Goal: Task Accomplishment & Management: Manage account settings

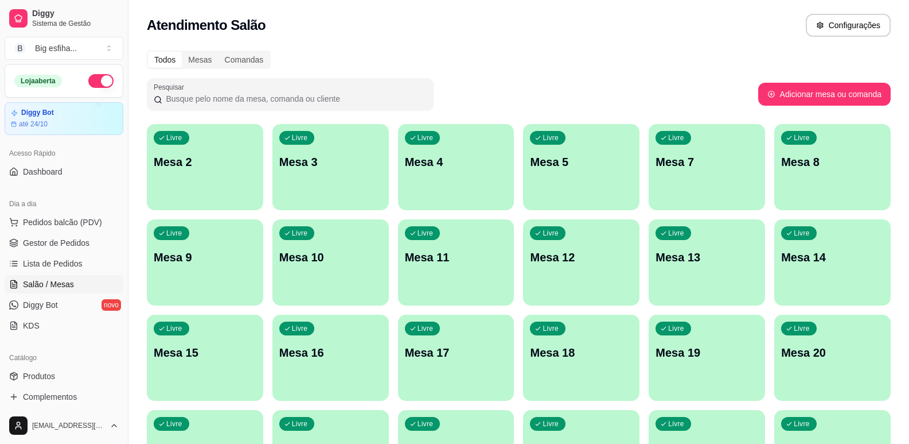
click at [196, 195] on div "Livre Mesa 2" at bounding box center [205, 160] width 116 height 72
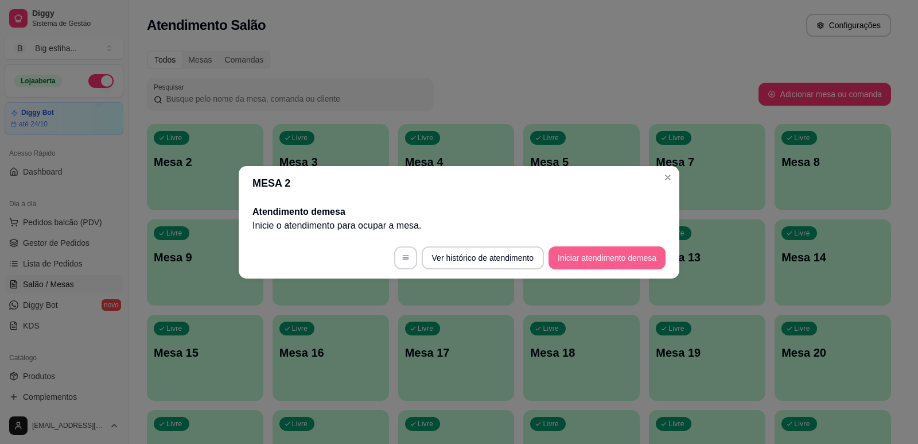
click at [592, 262] on button "Iniciar atendimento de mesa" at bounding box center [607, 257] width 117 height 23
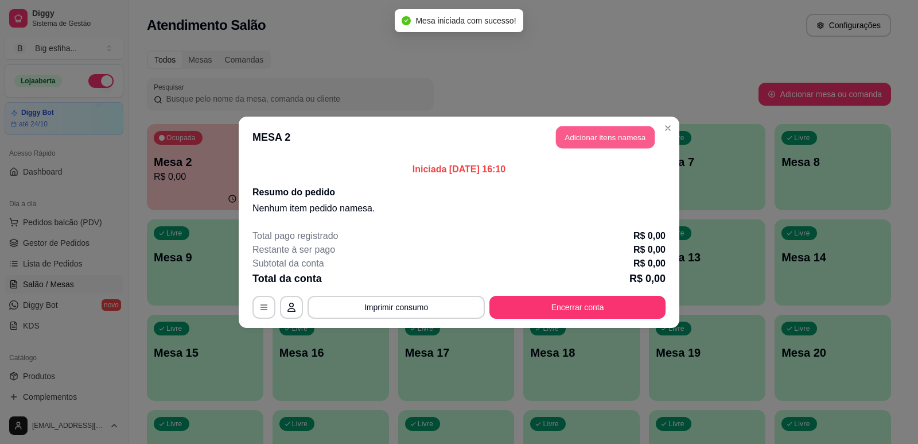
click at [590, 134] on button "Adicionar itens na mesa" at bounding box center [605, 137] width 99 height 22
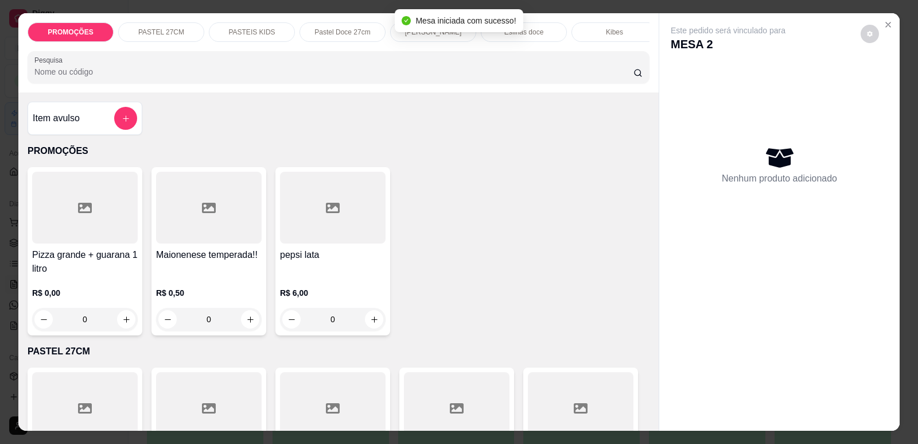
click at [236, 26] on div "PASTEIS KIDS" at bounding box center [252, 32] width 86 height 20
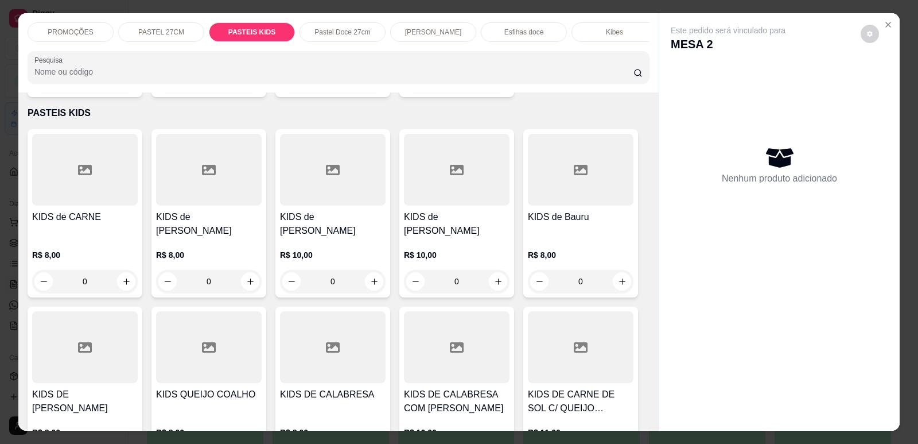
scroll to position [24, 0]
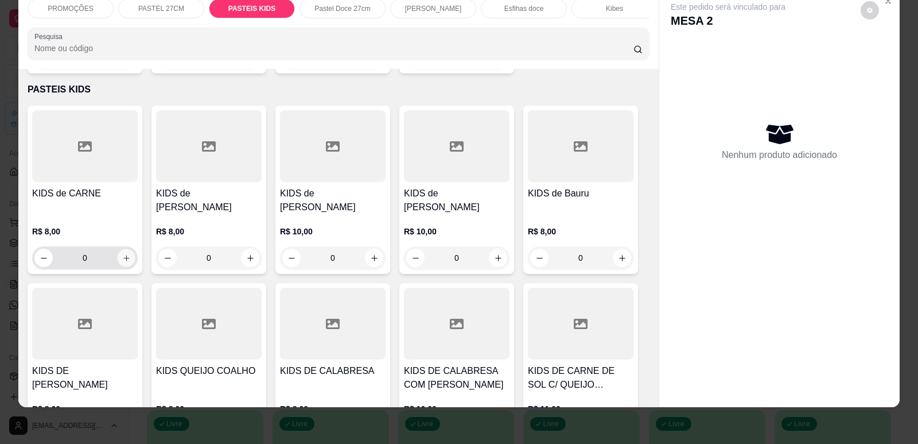
click at [122, 249] on button "increase-product-quantity" at bounding box center [126, 258] width 18 height 18
type input "2"
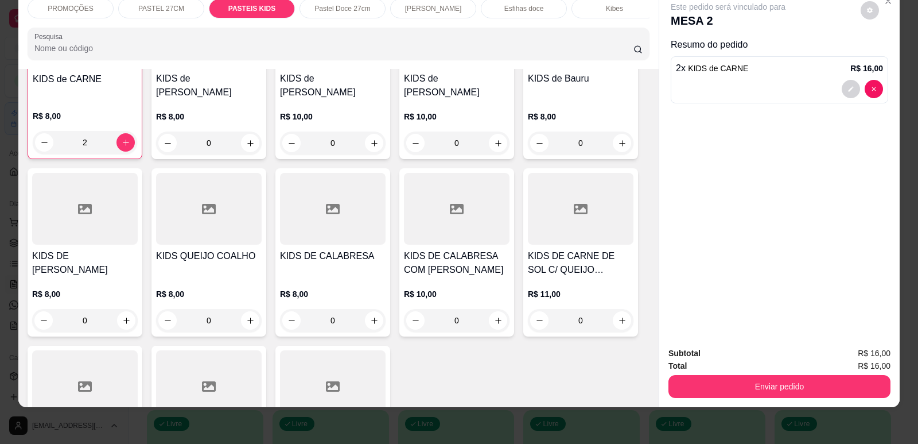
scroll to position [2533, 0]
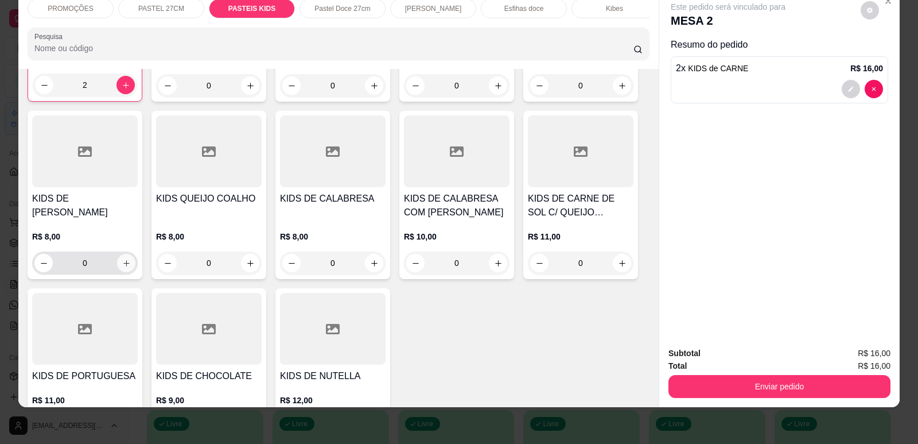
click at [122, 259] on icon "increase-product-quantity" at bounding box center [126, 263] width 9 height 9
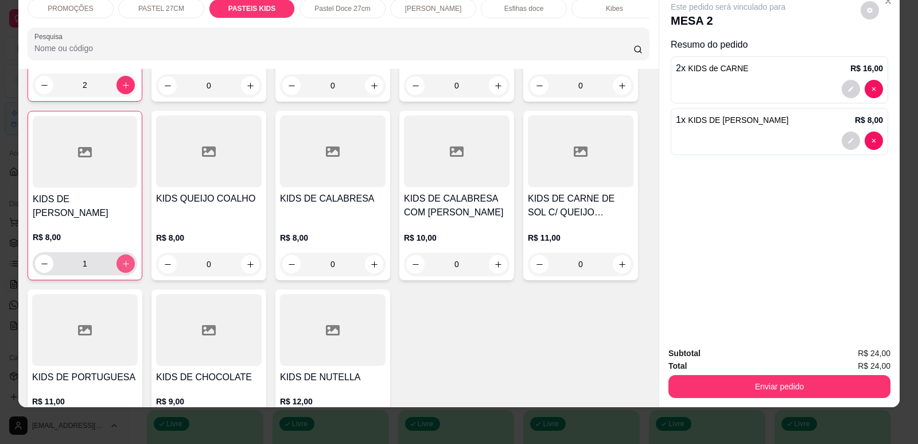
type input "1"
click at [521, 11] on p "Refrigerante" at bounding box center [516, 8] width 38 height 9
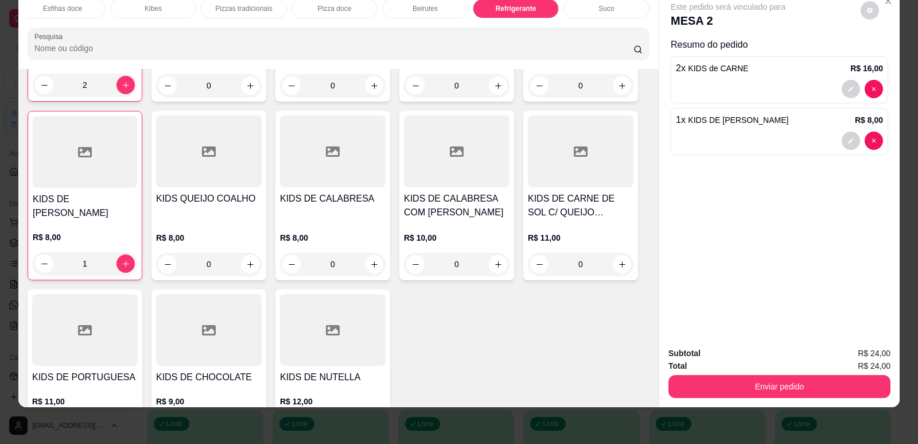
scroll to position [6621, 0]
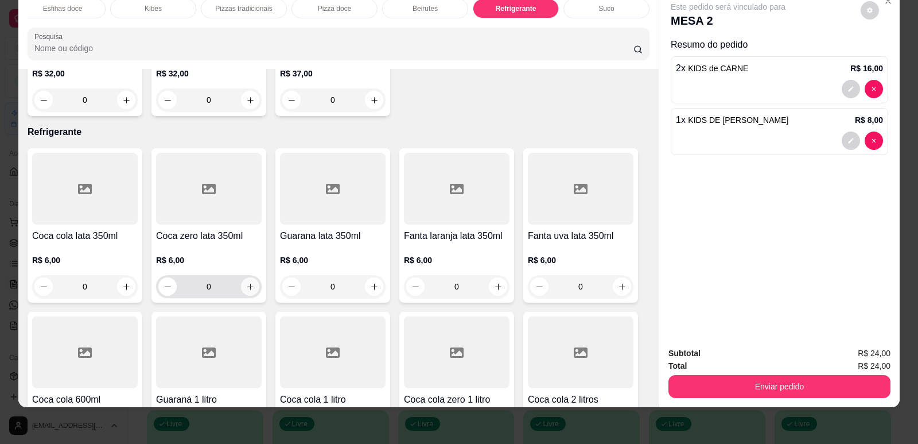
click at [246, 282] on icon "increase-product-quantity" at bounding box center [250, 286] width 9 height 9
click at [247, 283] on icon "increase-product-quantity" at bounding box center [250, 286] width 6 height 6
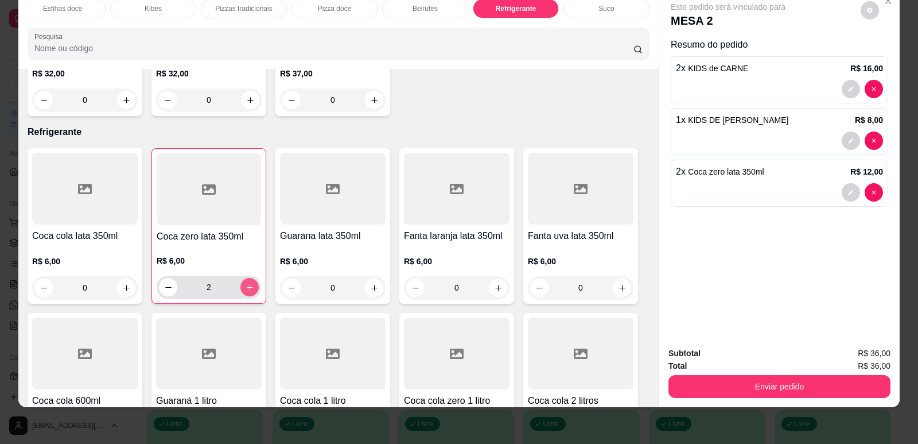
type input "2"
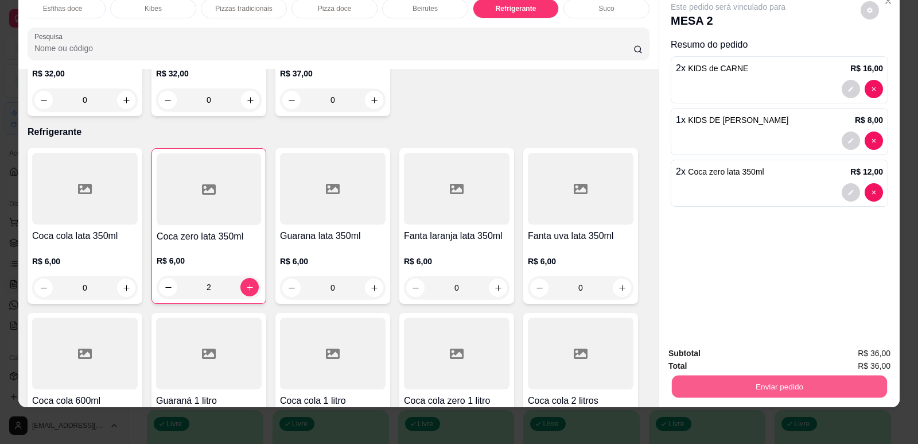
click at [806, 393] on button "Enviar pedido" at bounding box center [779, 386] width 215 height 22
click at [872, 358] on button "Enviar pedido" at bounding box center [860, 357] width 63 height 21
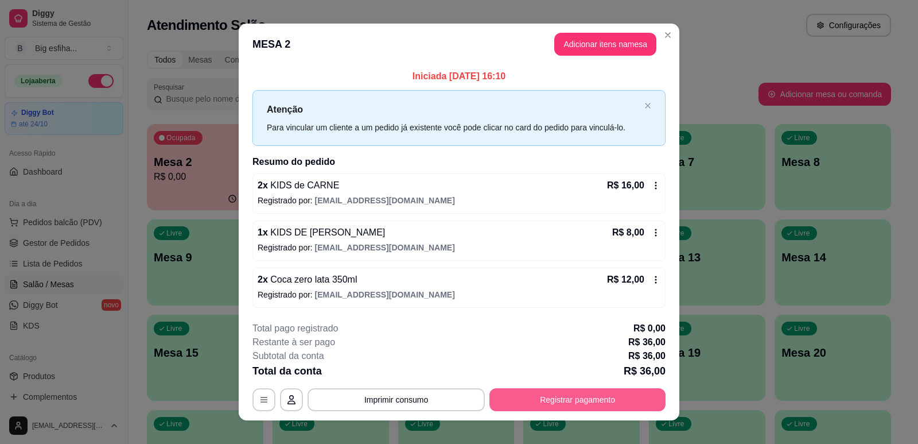
click at [640, 395] on button "Registrar pagamento" at bounding box center [577, 399] width 176 height 23
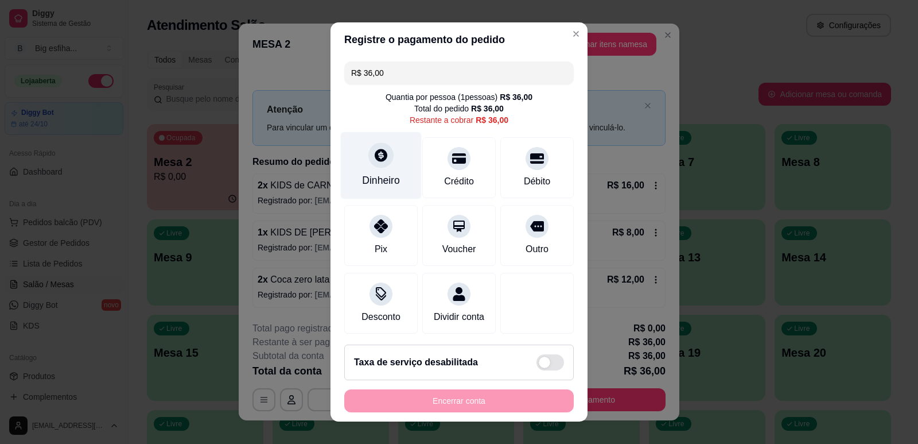
click at [349, 169] on div "Dinheiro" at bounding box center [381, 164] width 81 height 67
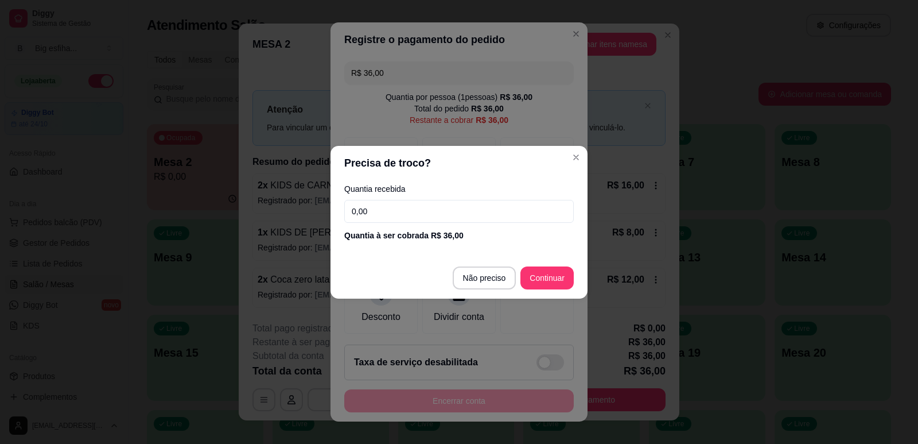
click at [399, 209] on input "0,00" at bounding box center [459, 211] width 230 height 23
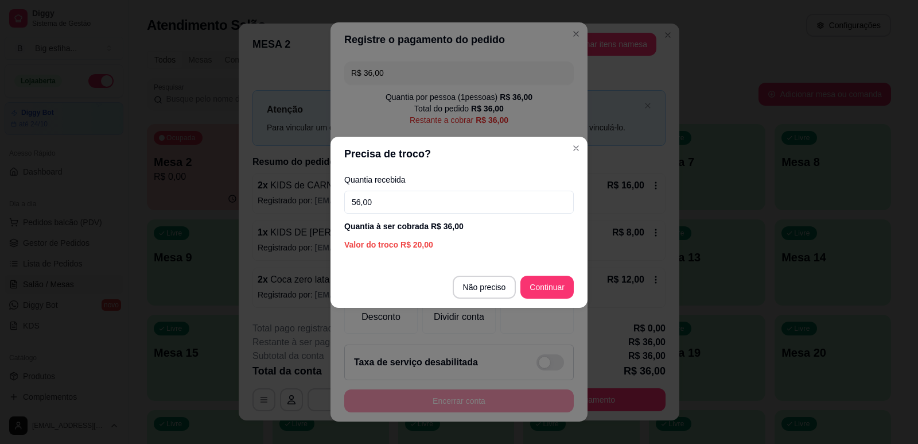
type input "56,00"
click at [519, 269] on footer "Não preciso Continuar" at bounding box center [458, 286] width 257 height 41
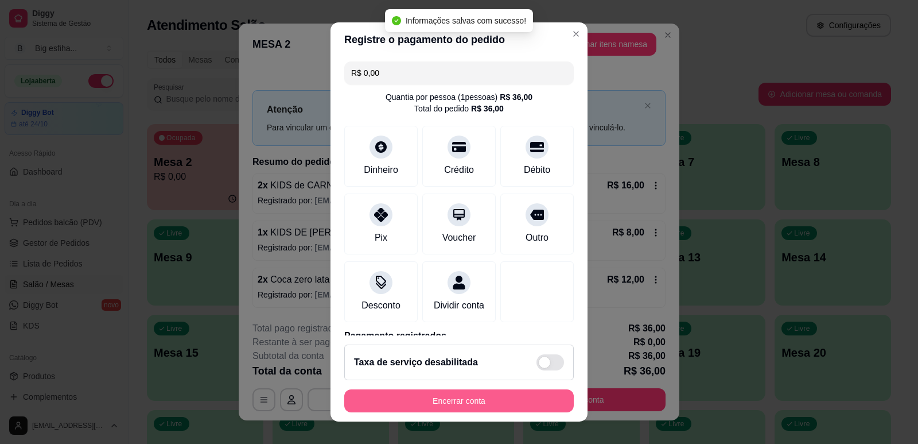
type input "R$ 0,00"
click at [426, 404] on button "Encerrar conta" at bounding box center [459, 400] width 230 height 23
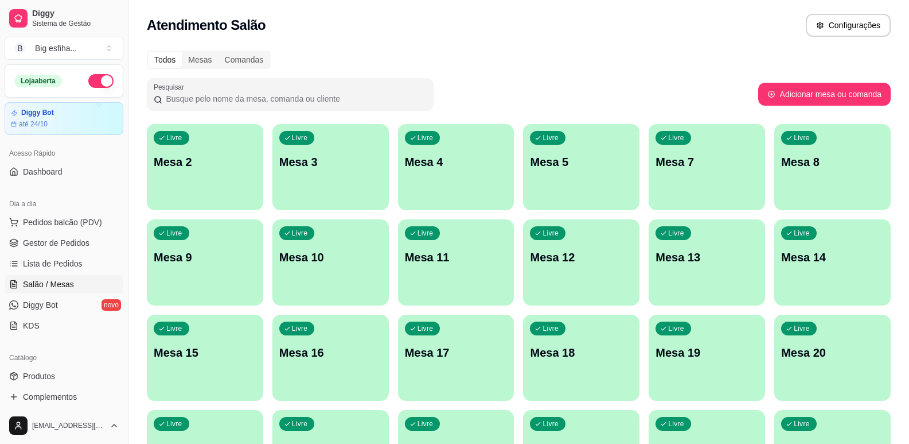
click at [226, 144] on div "Livre Mesa 2" at bounding box center [205, 160] width 116 height 72
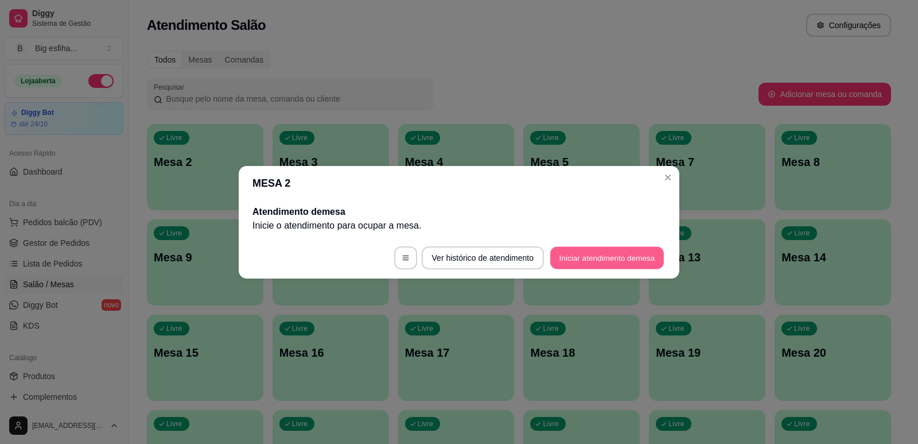
click at [600, 259] on button "Iniciar atendimento de mesa" at bounding box center [607, 257] width 114 height 22
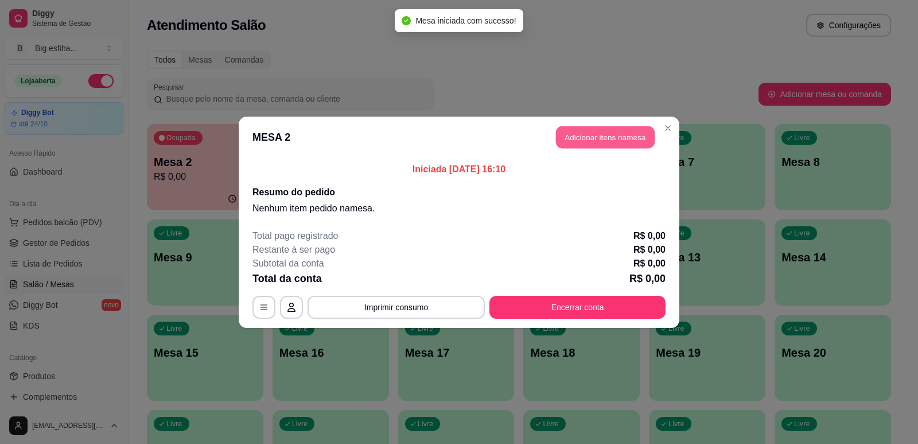
click at [624, 137] on button "Adicionar itens na mesa" at bounding box center [605, 137] width 99 height 22
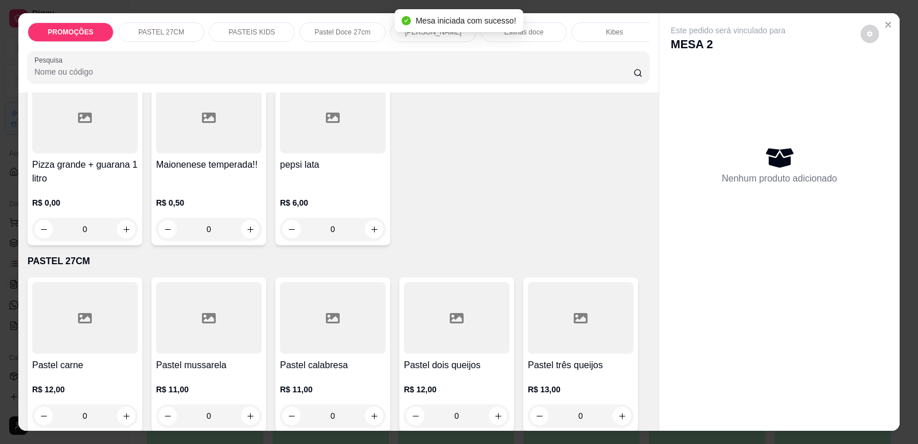
scroll to position [172, 0]
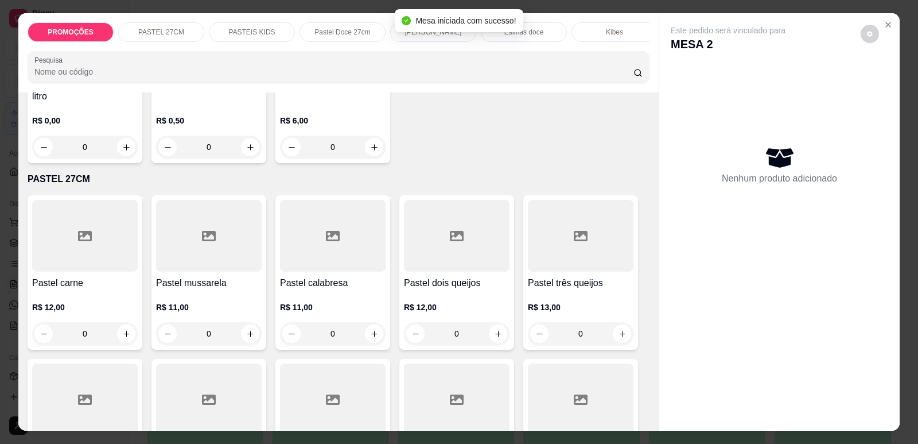
click at [111, 290] on h4 "Pastel carne" at bounding box center [85, 283] width 106 height 14
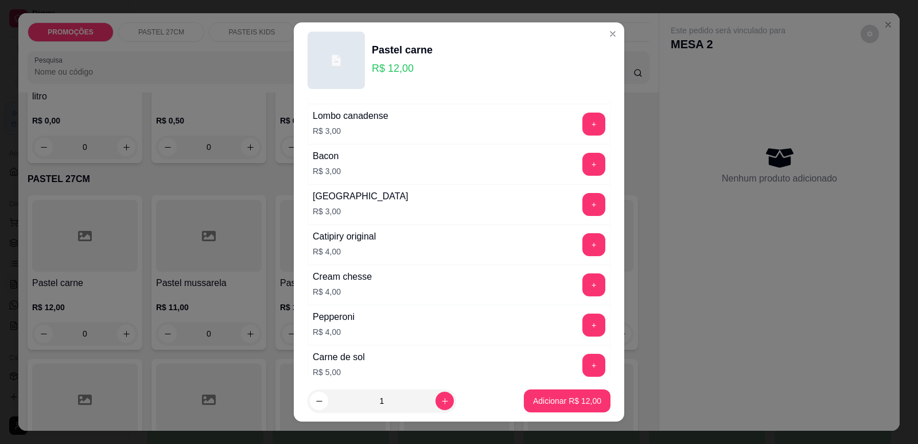
scroll to position [631, 0]
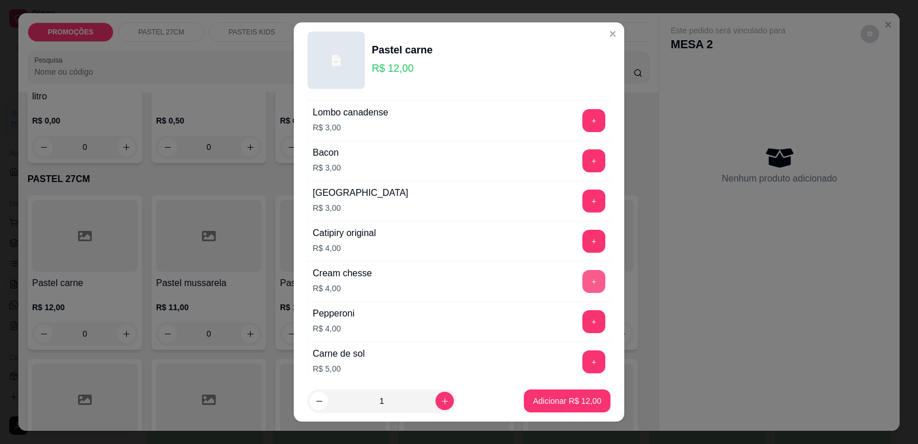
click at [582, 278] on button "+" at bounding box center [593, 281] width 23 height 23
click at [580, 405] on p "Adicionar R$ 16,00" at bounding box center [567, 400] width 68 height 11
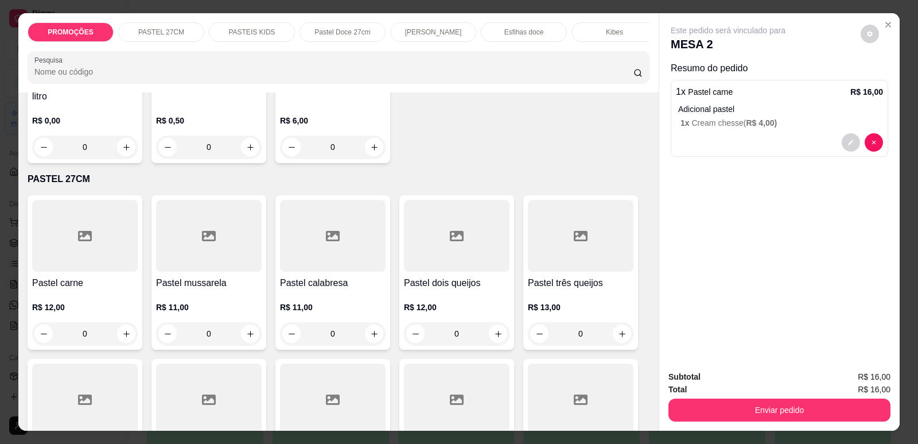
click at [740, 395] on div "Subtotal R$ 16,00 Total R$ 16,00 Enviar pedido" at bounding box center [779, 395] width 222 height 51
click at [764, 423] on div "Subtotal R$ 16,00 Total R$ 16,00 Enviar pedido" at bounding box center [779, 395] width 240 height 69
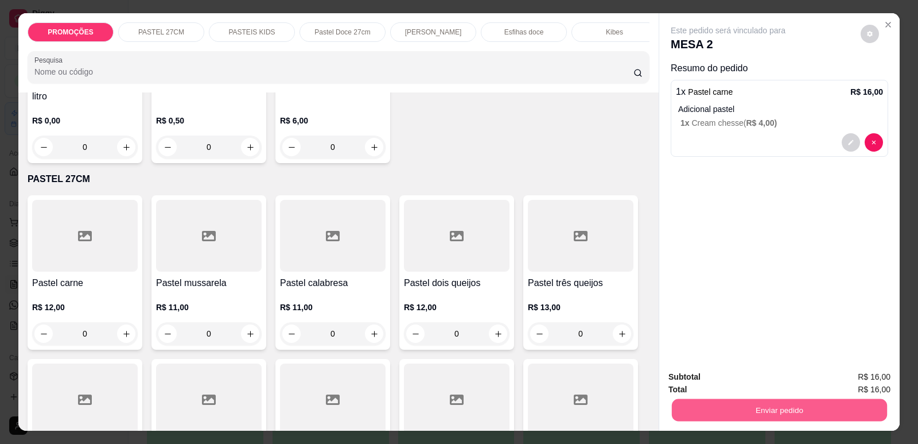
click at [810, 413] on button "Enviar pedido" at bounding box center [779, 409] width 215 height 22
click at [848, 371] on button "Enviar pedido" at bounding box center [860, 381] width 63 height 21
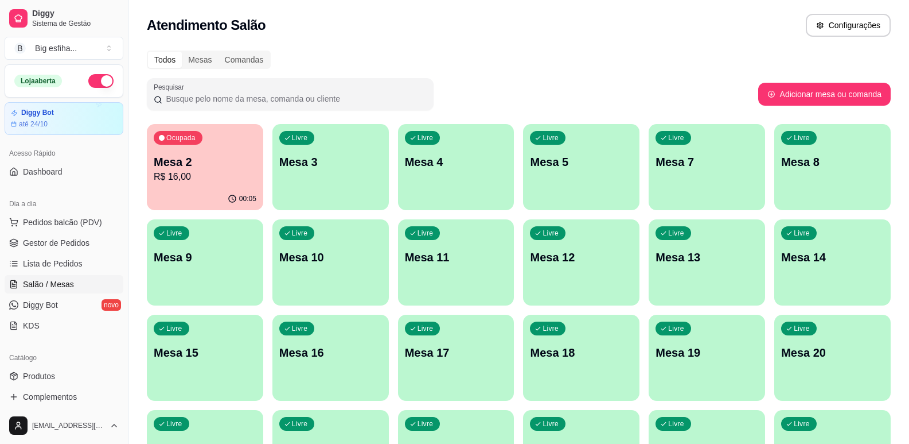
click at [359, 203] on div "button" at bounding box center [331, 203] width 116 height 14
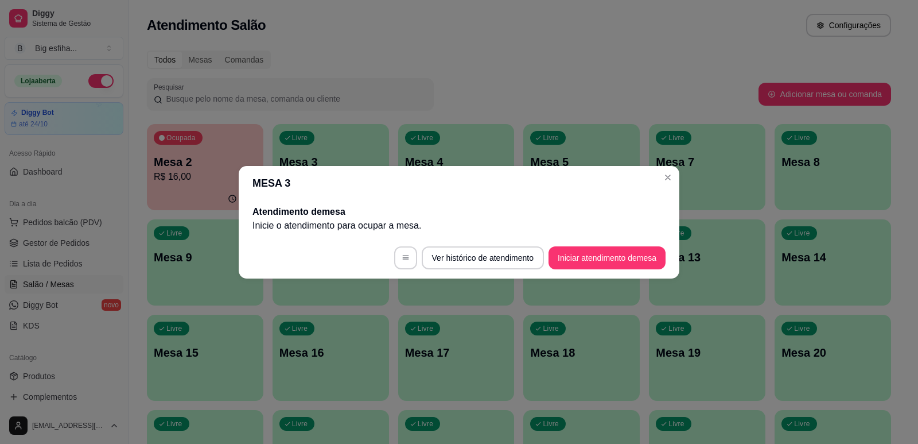
click at [599, 273] on footer "Ver histórico de atendimento Iniciar atendimento de mesa" at bounding box center [459, 257] width 441 height 41
click at [598, 258] on button "Iniciar atendimento de mesa" at bounding box center [607, 257] width 114 height 22
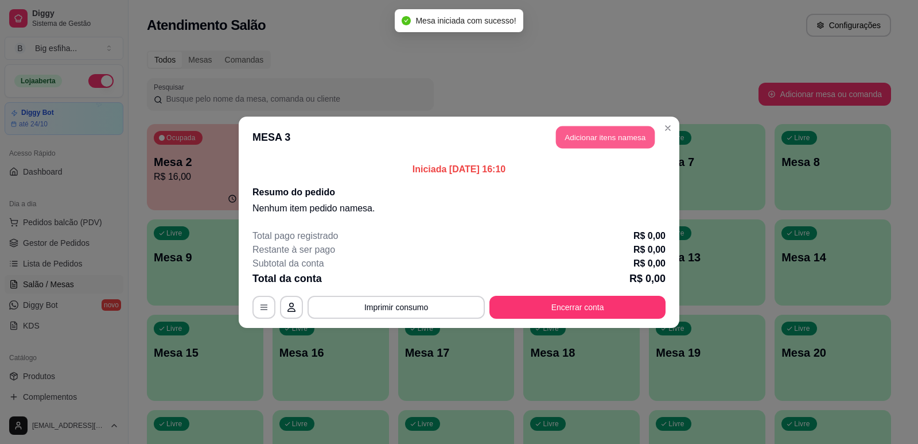
click at [592, 143] on button "Adicionar itens na mesa" at bounding box center [605, 137] width 99 height 22
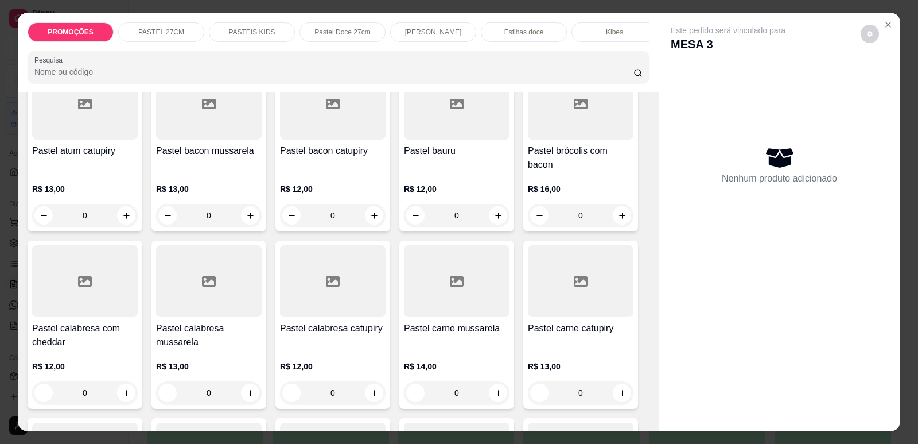
click at [376, 360] on p "R$ 12,00" at bounding box center [333, 365] width 106 height 11
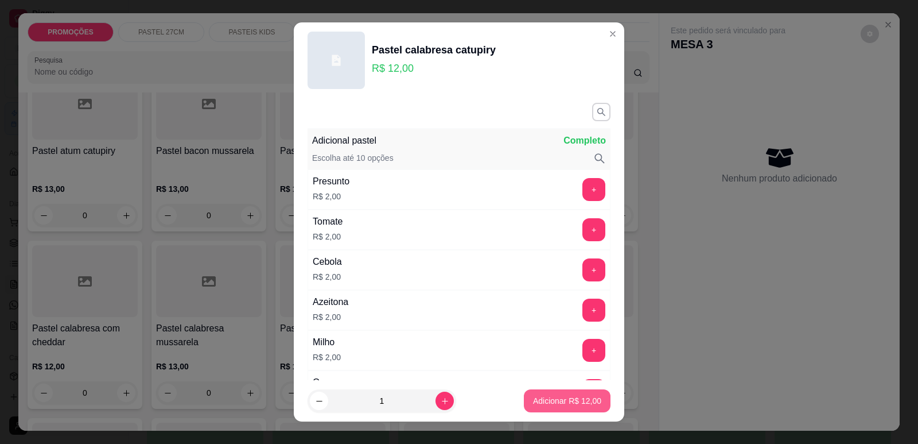
click at [565, 388] on footer "1 Adicionar R$ 12,00" at bounding box center [459, 400] width 330 height 41
click at [570, 397] on p "Adicionar R$ 12,00" at bounding box center [567, 400] width 67 height 11
type input "1"
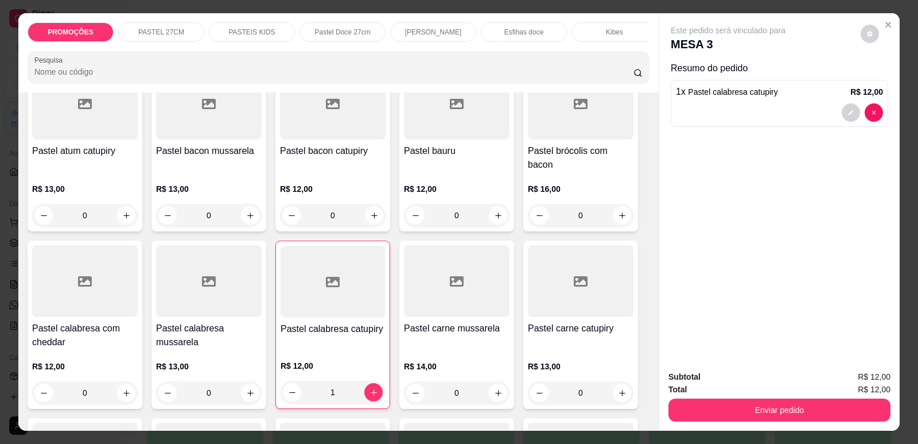
scroll to position [0, 461]
click at [497, 28] on p "Refrigerante" at bounding box center [516, 32] width 38 height 9
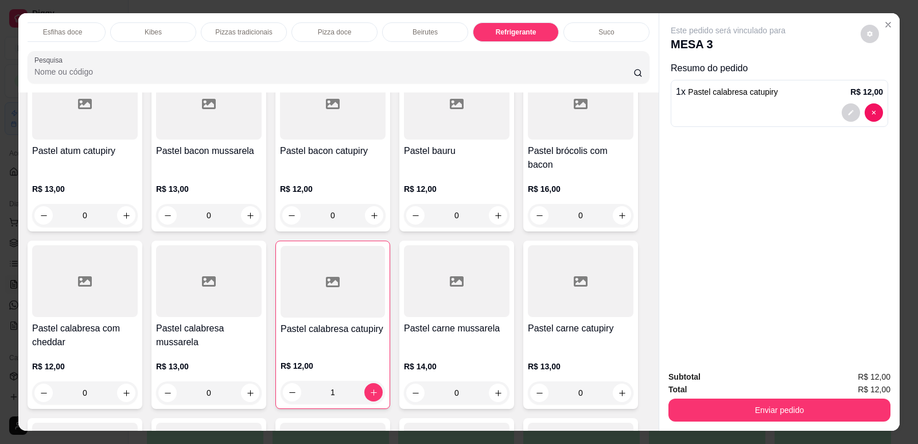
scroll to position [24, 0]
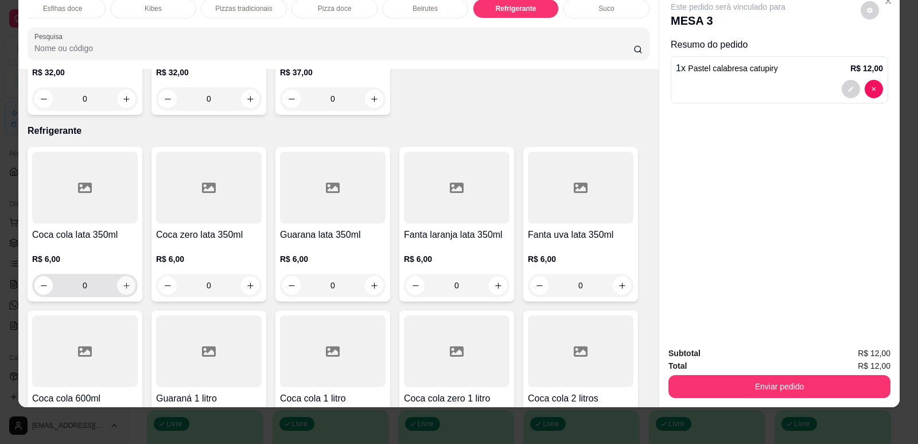
click at [122, 281] on icon "increase-product-quantity" at bounding box center [126, 285] width 9 height 9
type input "1"
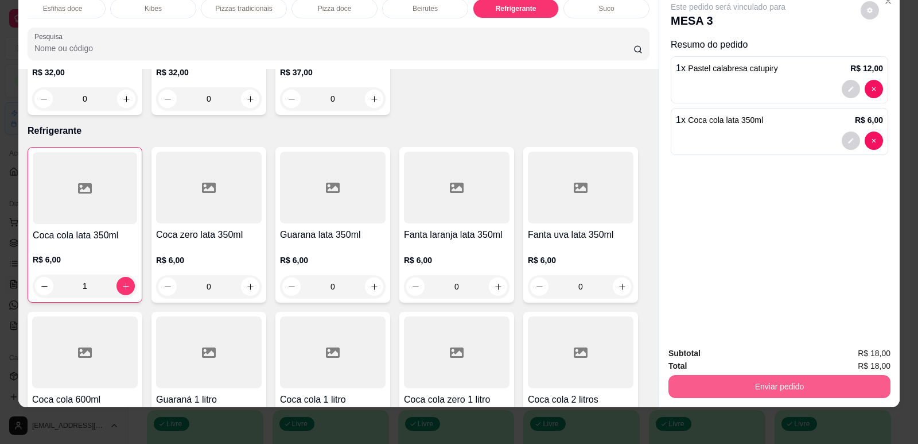
click at [794, 384] on button "Enviar pedido" at bounding box center [779, 386] width 222 height 23
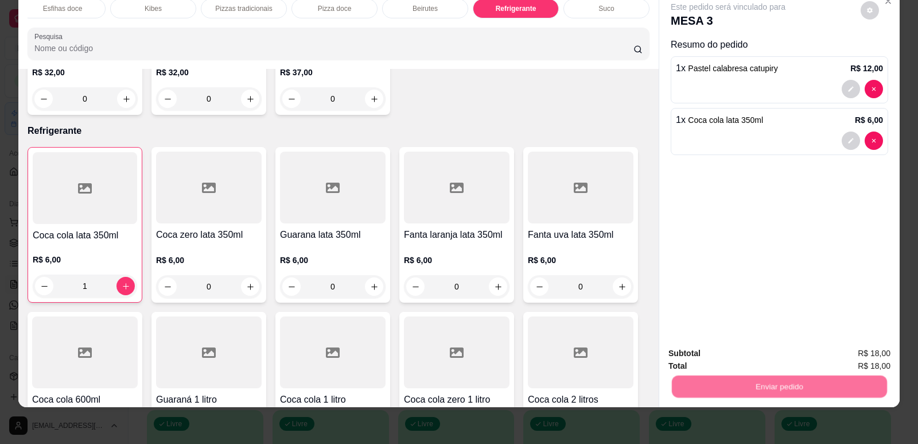
click at [862, 361] on button "Enviar pedido" at bounding box center [861, 358] width 65 height 22
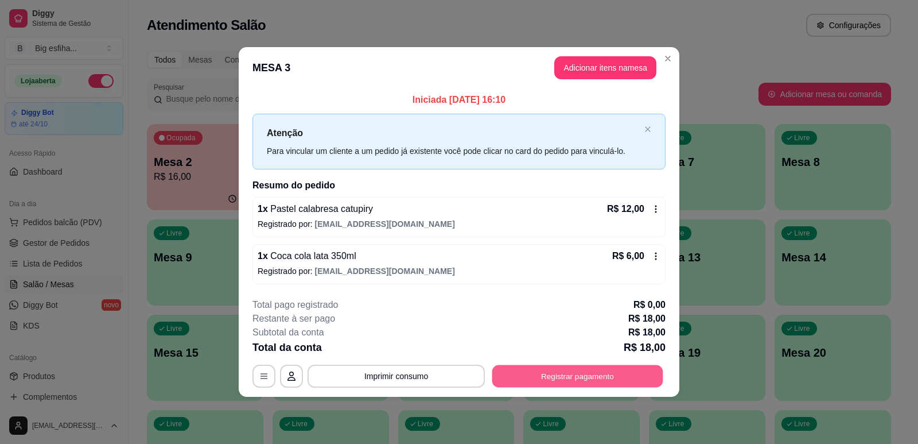
click at [565, 382] on button "Registrar pagamento" at bounding box center [577, 376] width 171 height 22
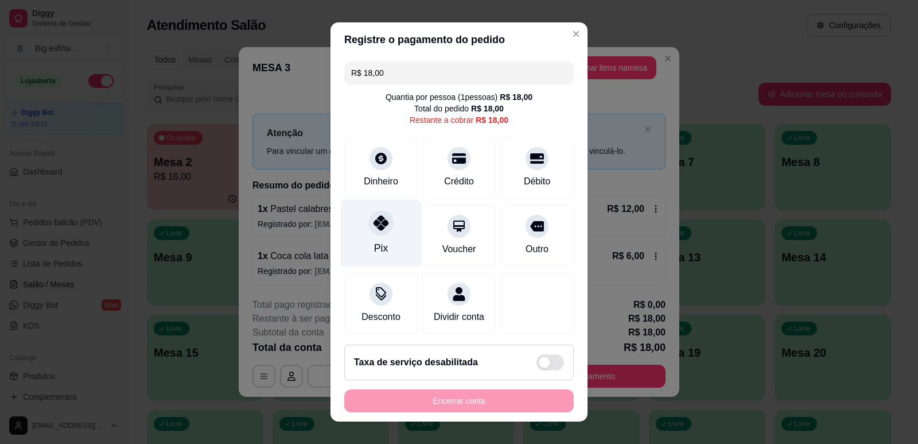
click at [368, 226] on div at bounding box center [380, 222] width 25 height 25
click at [453, 402] on div "Encerrar conta" at bounding box center [459, 400] width 230 height 23
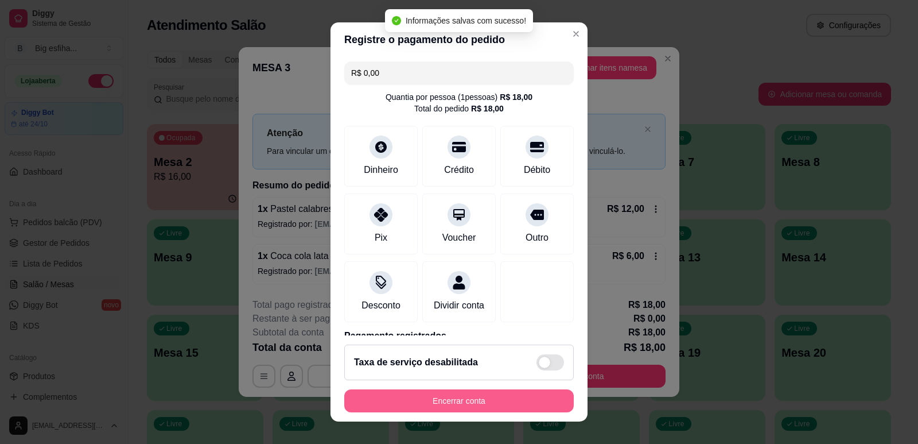
type input "R$ 0,00"
click at [413, 398] on button "Encerrar conta" at bounding box center [459, 400] width 230 height 23
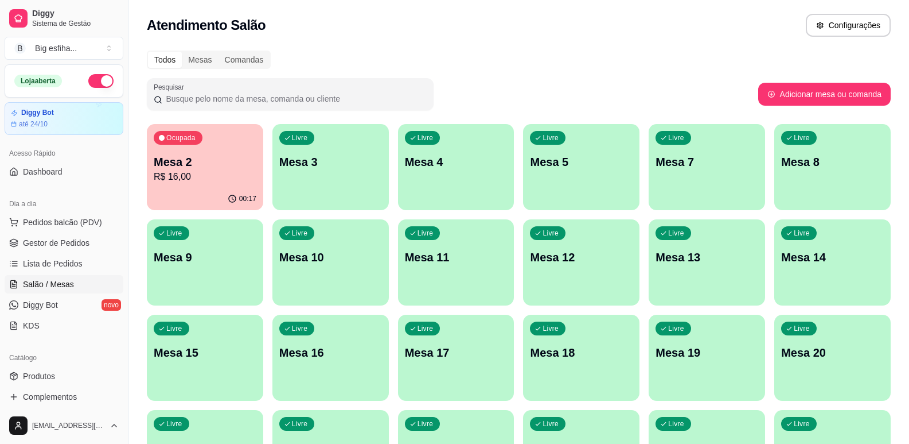
click at [295, 145] on div "Livre Mesa 3" at bounding box center [331, 160] width 116 height 72
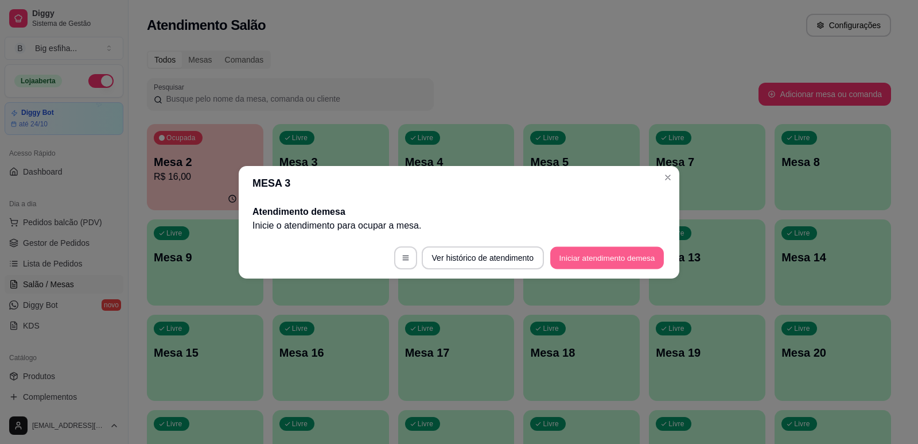
click at [614, 251] on button "Iniciar atendimento de mesa" at bounding box center [607, 257] width 114 height 22
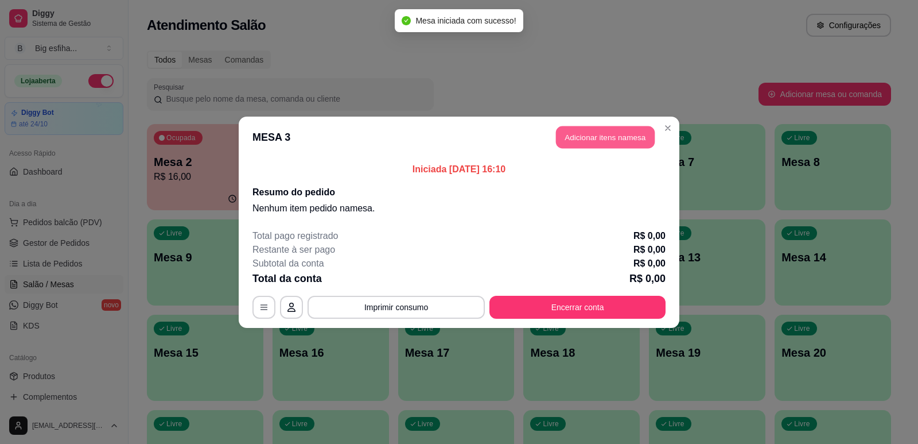
click at [608, 140] on button "Adicionar itens na mesa" at bounding box center [605, 137] width 99 height 22
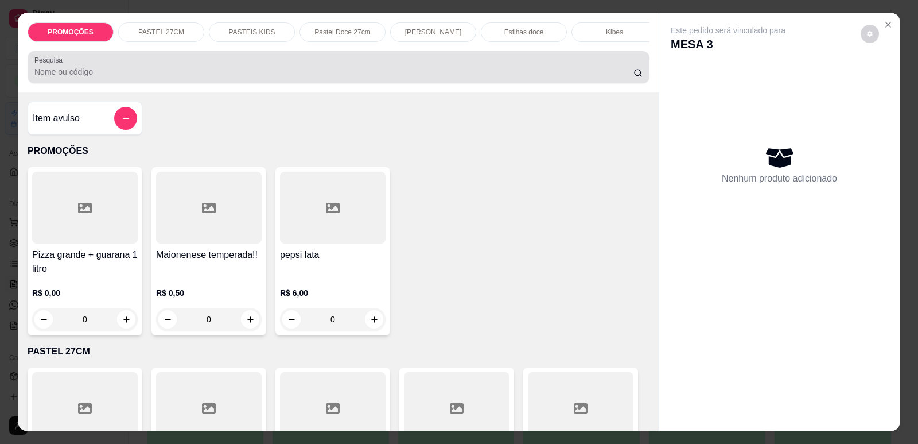
click at [161, 83] on div "Pesquisa" at bounding box center [339, 67] width 622 height 32
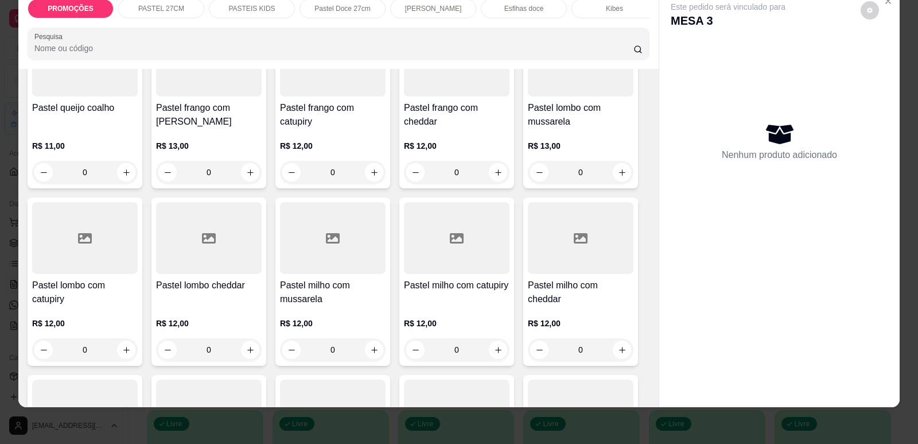
scroll to position [1377, 0]
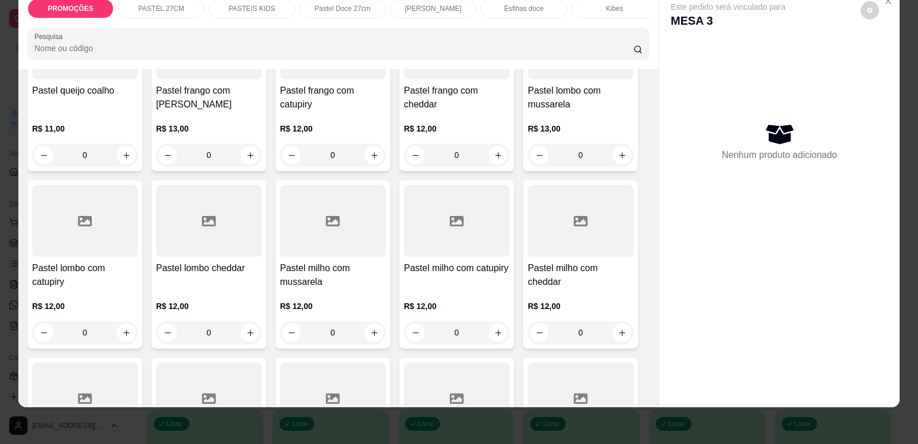
click at [551, 112] on div "R$ 13,00 0" at bounding box center [581, 138] width 106 height 55
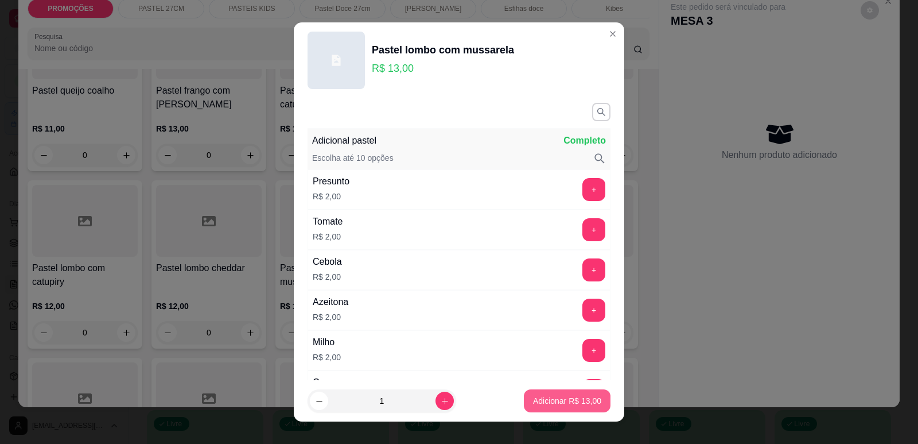
click at [556, 409] on button "Adicionar R$ 13,00" at bounding box center [567, 400] width 87 height 23
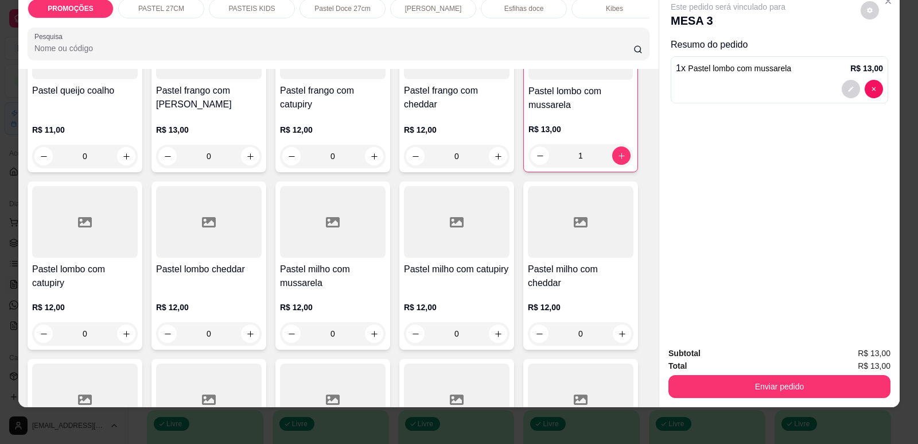
type input "1"
click at [514, 4] on p "Refrigerante" at bounding box center [516, 8] width 38 height 9
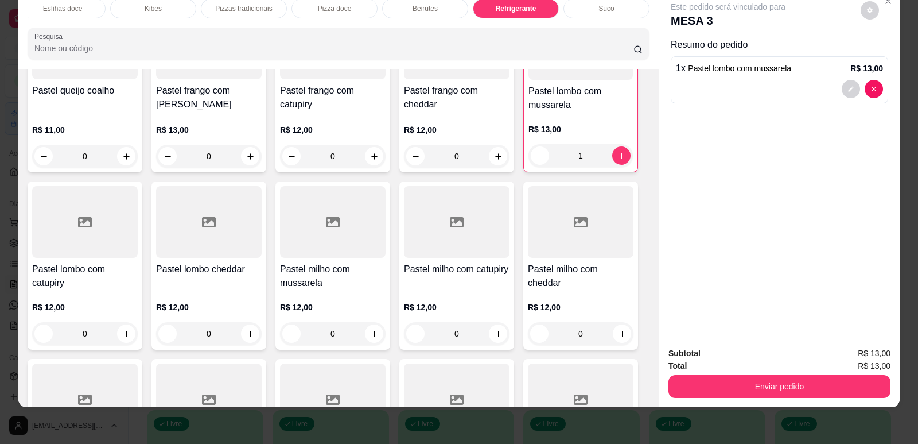
scroll to position [6622, 0]
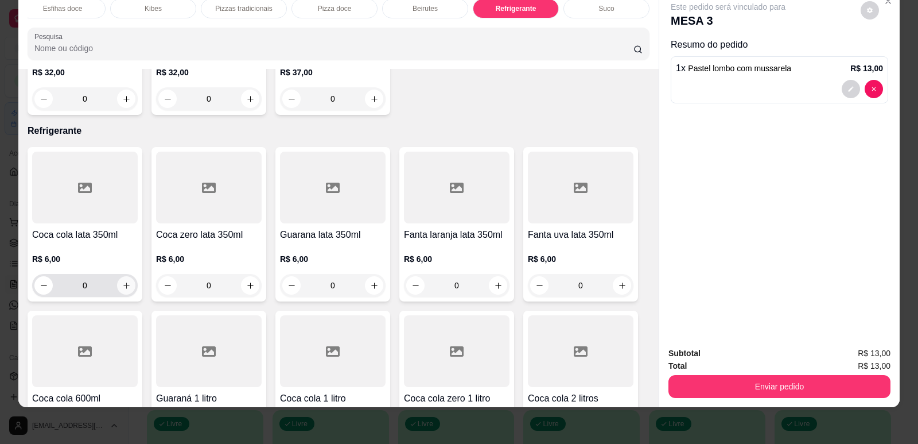
click at [123, 282] on icon "increase-product-quantity" at bounding box center [126, 285] width 6 height 6
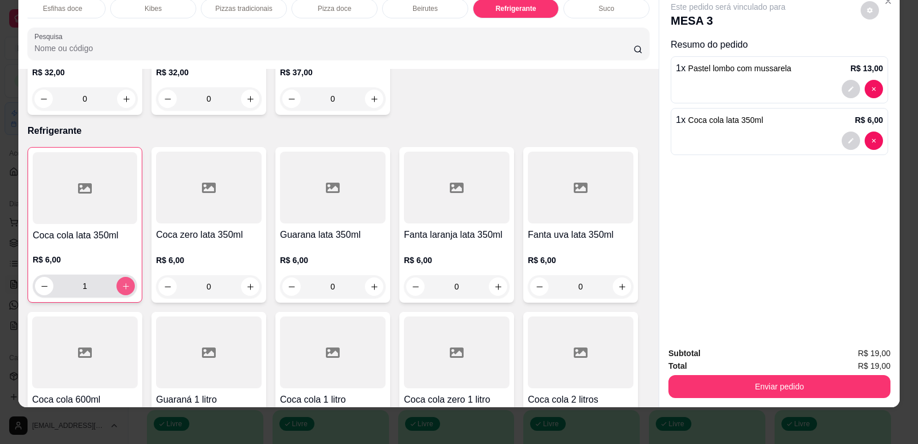
type input "1"
click at [709, 368] on div "Total R$ 19,00" at bounding box center [779, 365] width 222 height 13
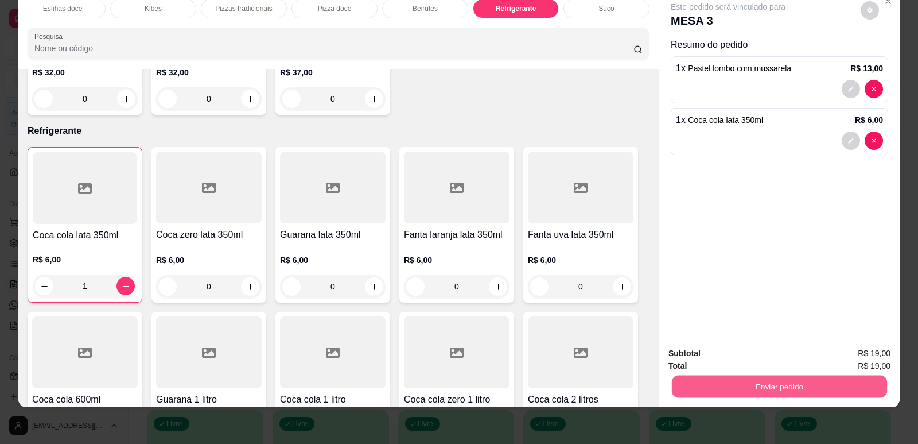
click at [766, 387] on button "Enviar pedido" at bounding box center [779, 386] width 215 height 22
click at [865, 361] on button "Enviar pedido" at bounding box center [860, 357] width 63 height 21
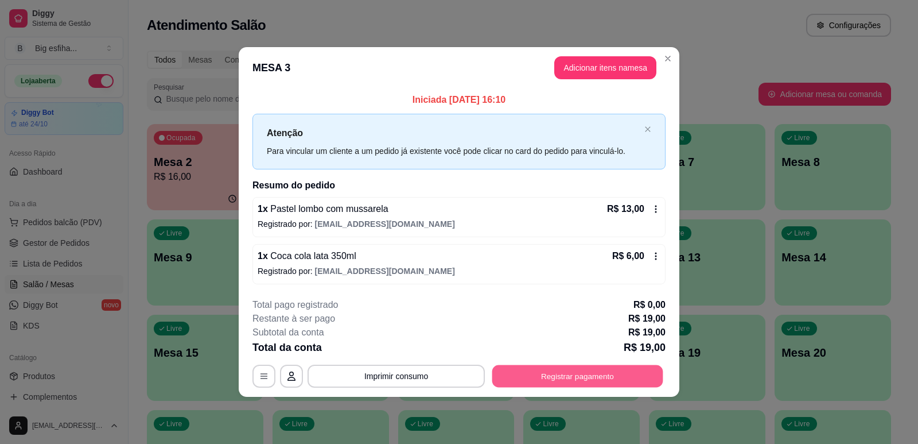
click at [567, 376] on button "Registrar pagamento" at bounding box center [577, 376] width 171 height 22
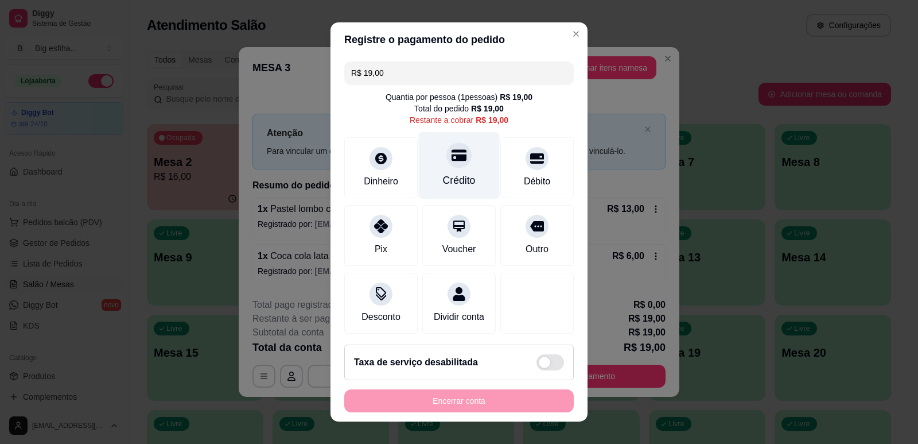
click at [438, 173] on div "Crédito" at bounding box center [459, 164] width 81 height 67
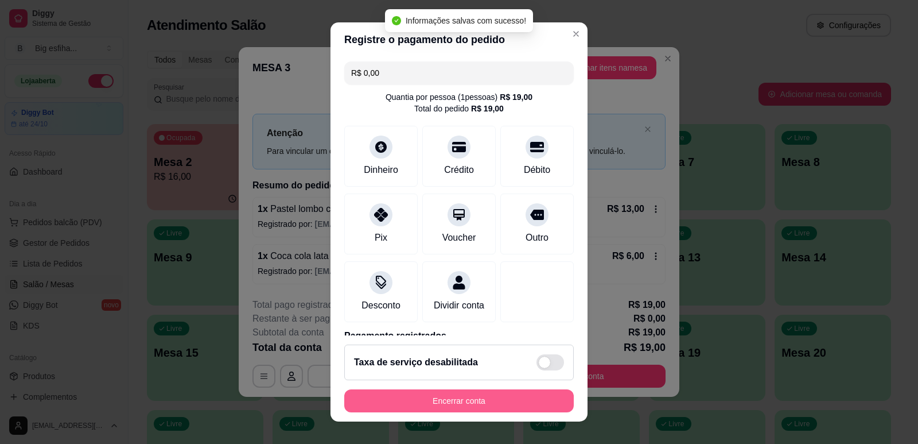
type input "R$ 0,00"
click at [451, 399] on button "Encerrar conta" at bounding box center [459, 400] width 230 height 23
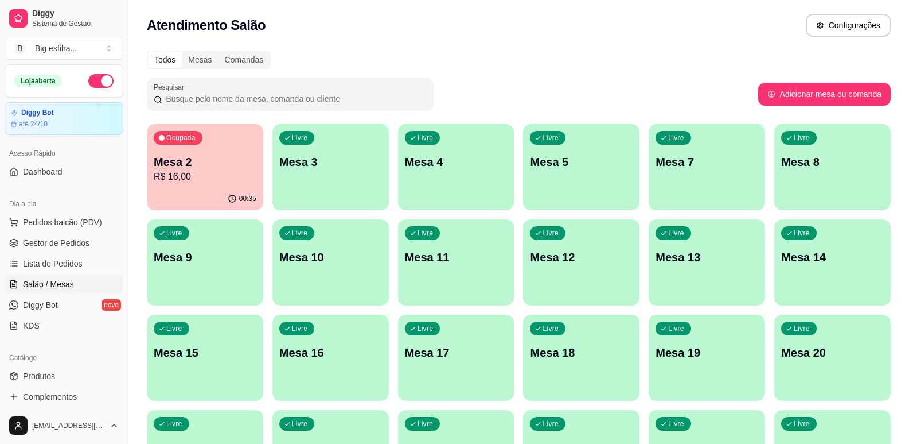
click at [209, 185] on div "Ocupada Mesa 2 R$ 16,00" at bounding box center [205, 156] width 116 height 64
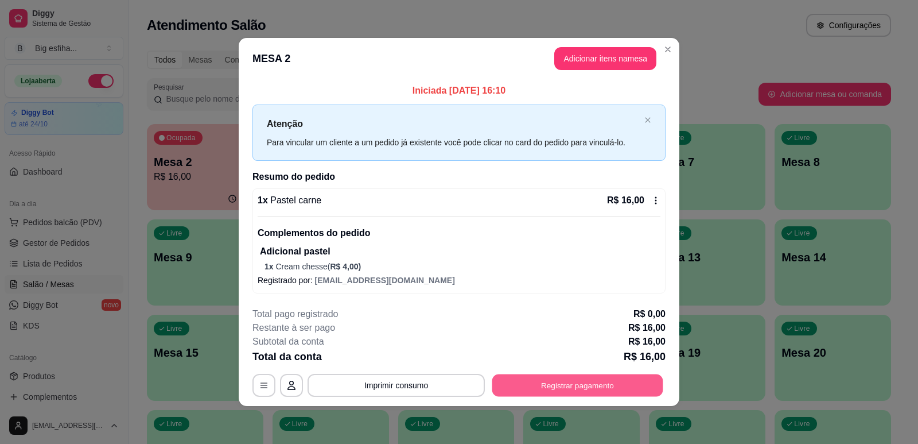
click at [590, 392] on button "Registrar pagamento" at bounding box center [577, 385] width 171 height 22
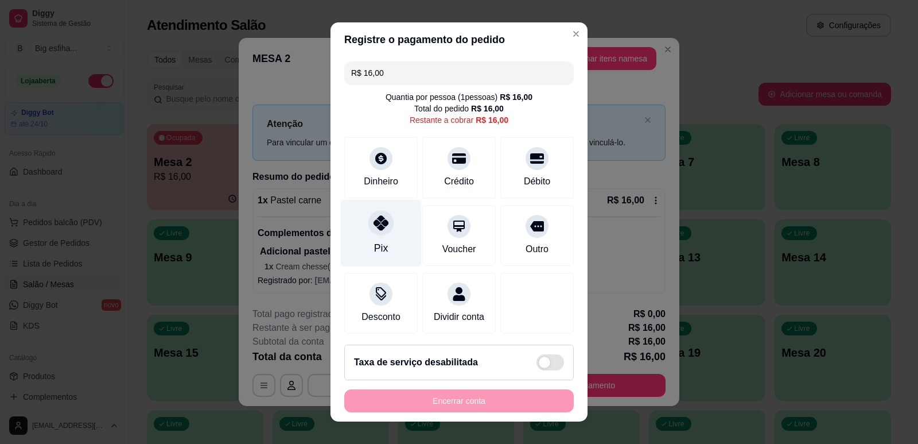
click at [369, 238] on div "Pix" at bounding box center [381, 232] width 81 height 67
type input "R$ 0,00"
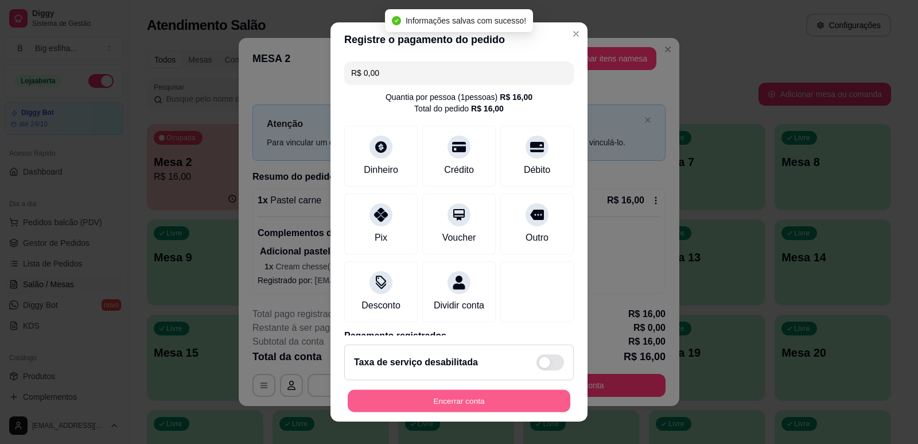
click at [433, 402] on button "Encerrar conta" at bounding box center [459, 401] width 223 height 22
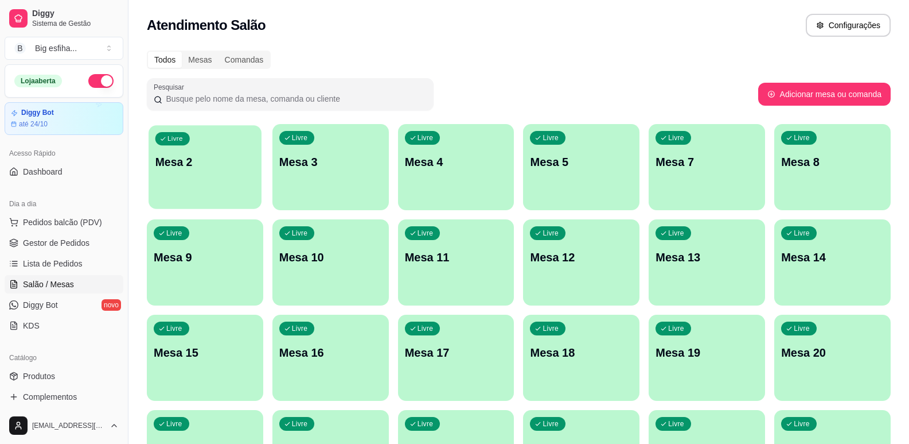
click at [211, 189] on div "Livre Mesa 2" at bounding box center [205, 160] width 113 height 70
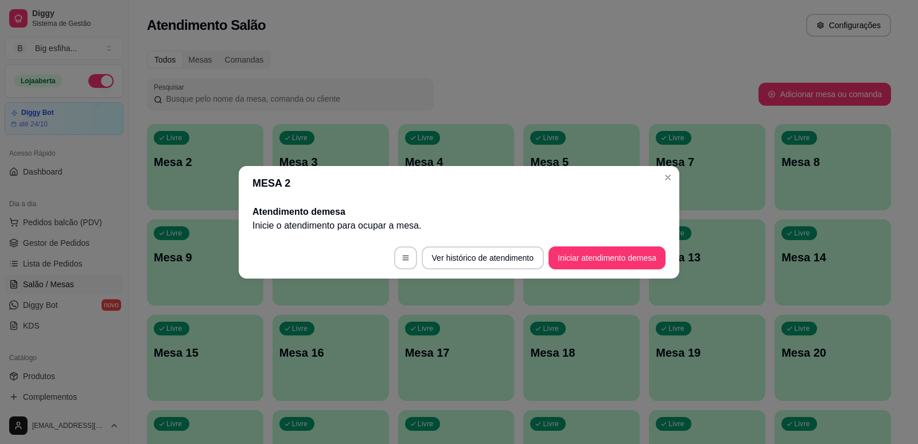
click at [607, 265] on button "Iniciar atendimento de mesa" at bounding box center [607, 257] width 117 height 23
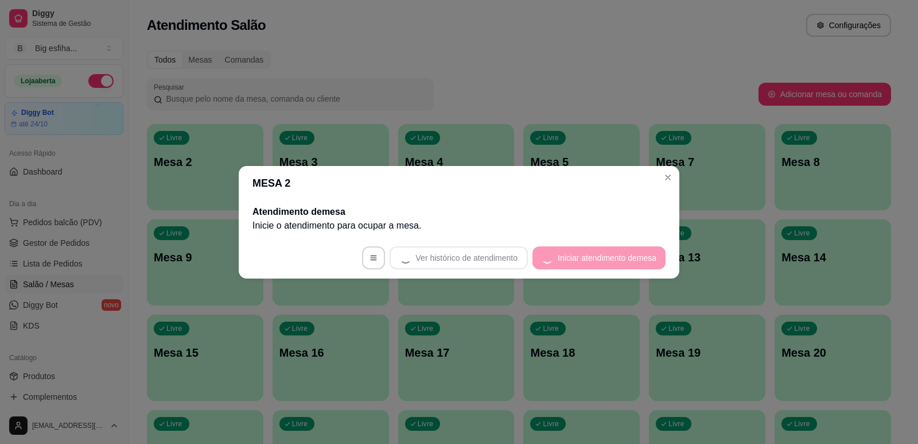
click at [608, 246] on footer "Ver histórico de atendimento Iniciar atendimento de mesa" at bounding box center [459, 257] width 441 height 41
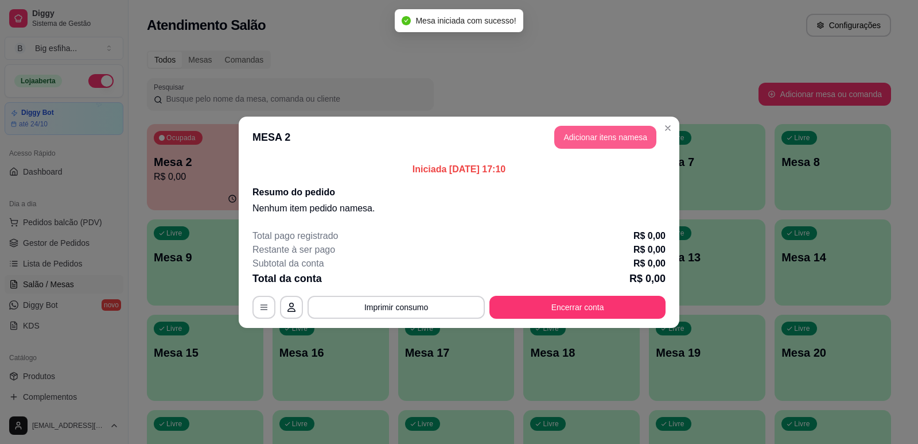
click at [612, 131] on button "Adicionar itens na mesa" at bounding box center [605, 137] width 102 height 23
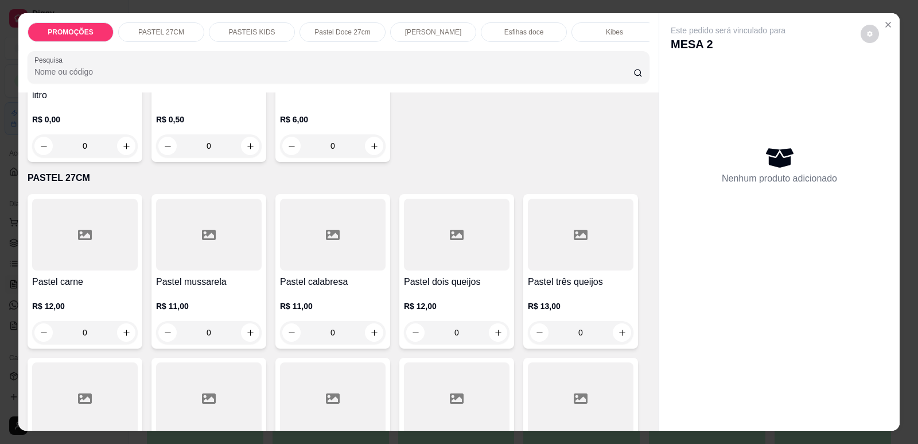
scroll to position [230, 0]
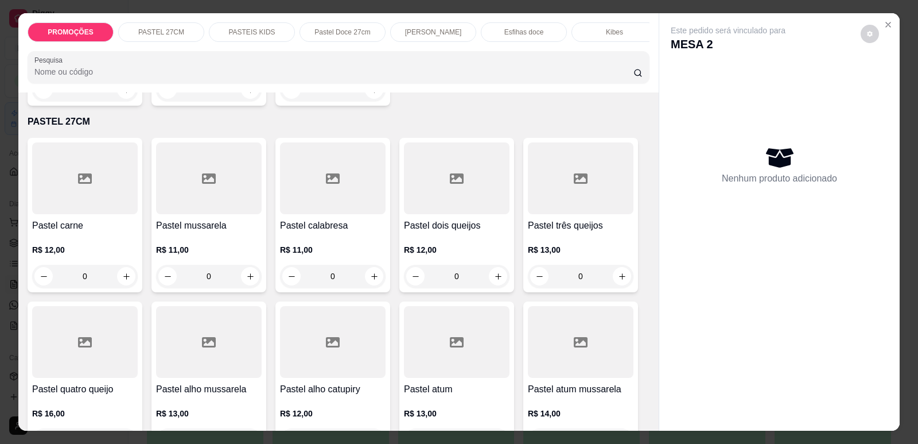
click at [235, 231] on h4 "Pastel mussarela" at bounding box center [209, 226] width 106 height 14
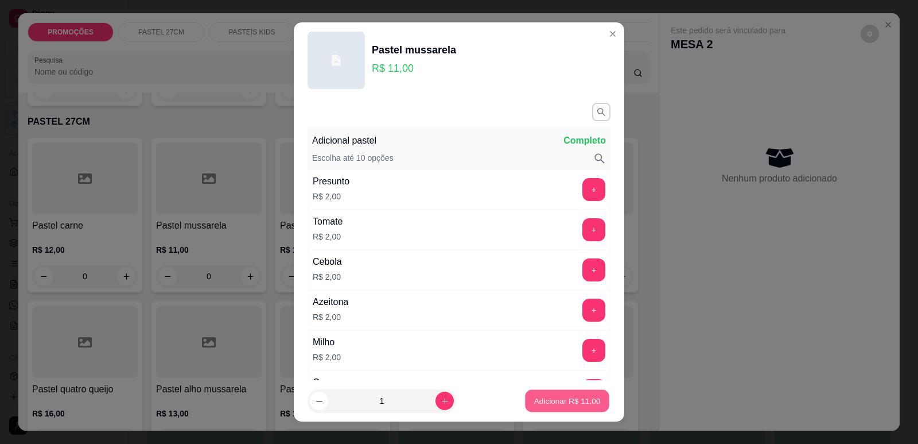
click at [559, 400] on p "Adicionar R$ 11,00" at bounding box center [567, 400] width 67 height 11
type input "1"
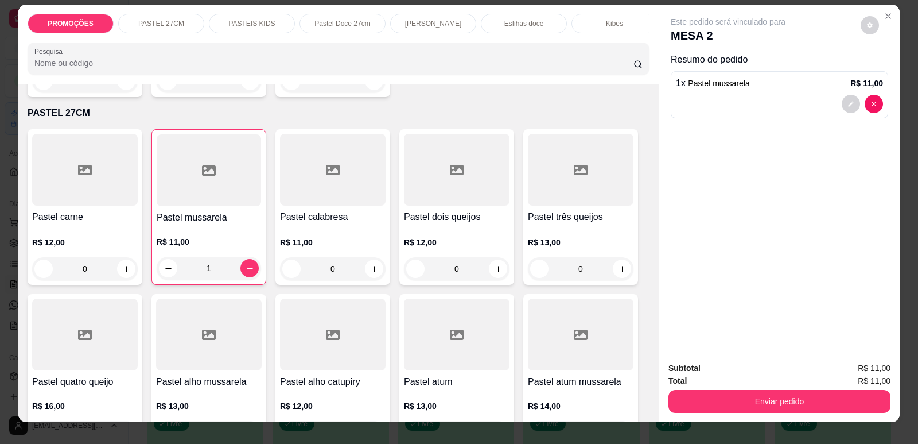
scroll to position [0, 0]
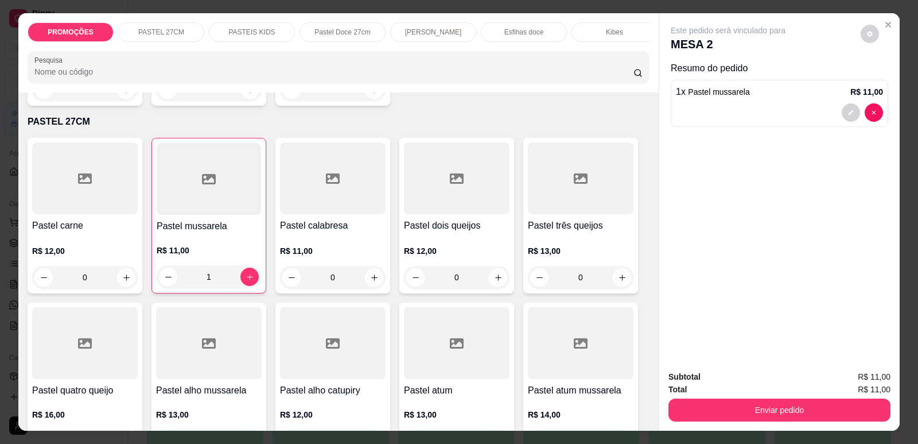
click at [247, 26] on div "PASTEIS KIDS" at bounding box center [252, 32] width 86 height 20
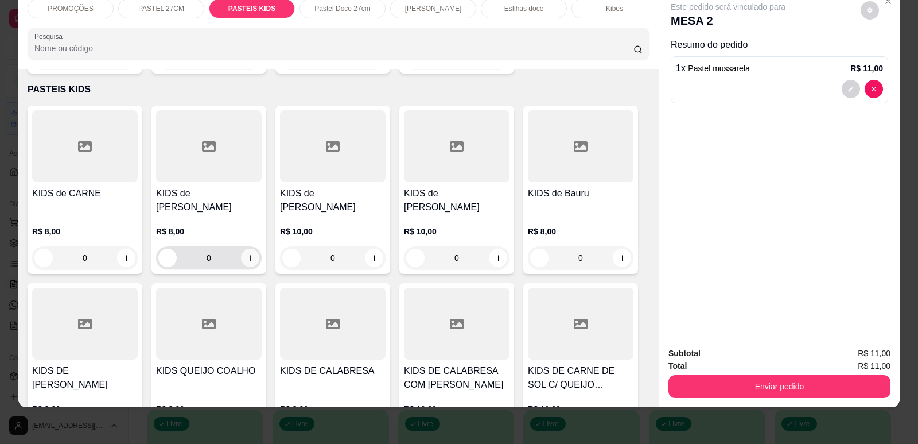
click at [246, 254] on icon "increase-product-quantity" at bounding box center [250, 258] width 9 height 9
type input "1"
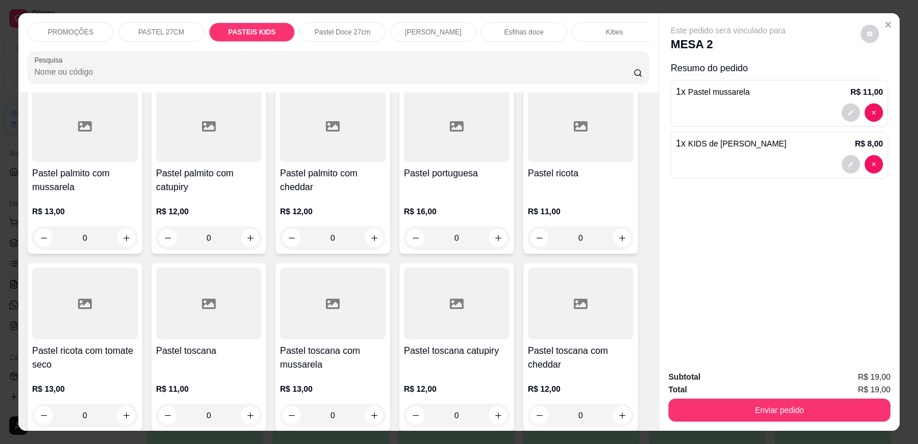
scroll to position [1329, 0]
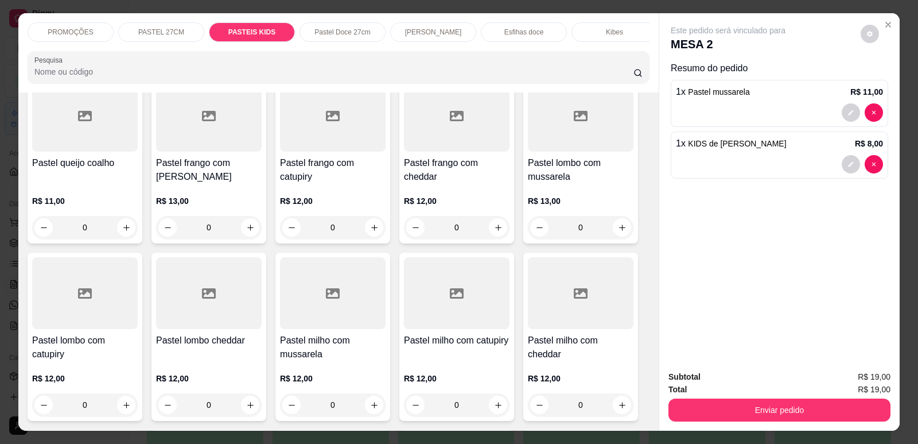
click at [77, 23] on div "PROMOÇÕES" at bounding box center [71, 32] width 86 height 20
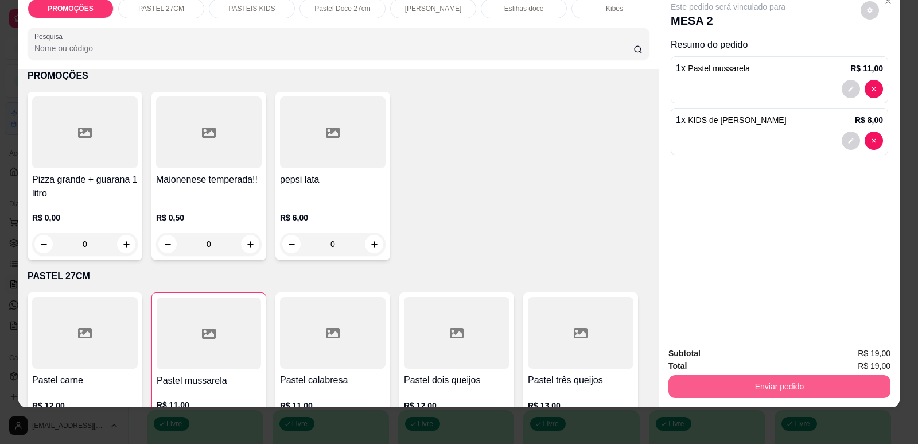
click at [818, 387] on button "Enviar pedido" at bounding box center [779, 386] width 222 height 23
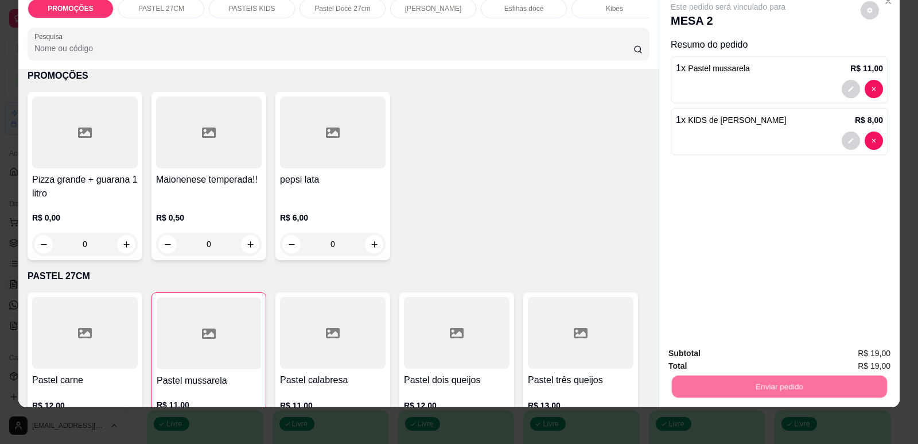
click at [867, 352] on button "Enviar pedido" at bounding box center [861, 358] width 65 height 22
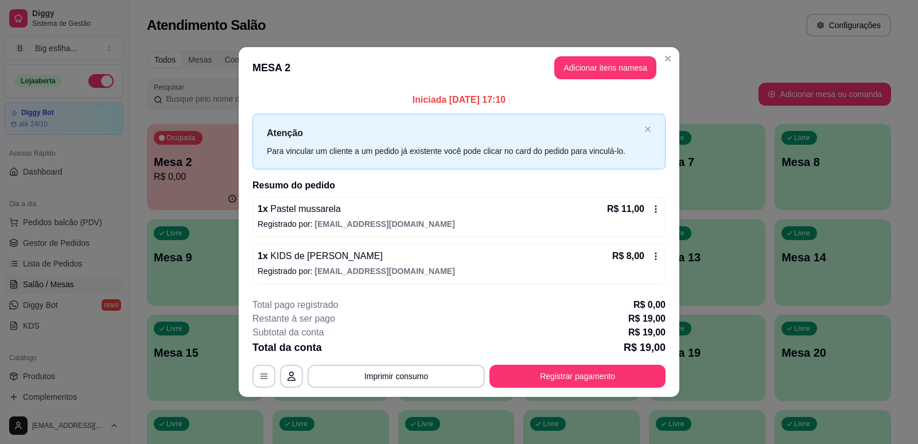
drag, startPoint x: 581, startPoint y: 363, endPoint x: 589, endPoint y: 367, distance: 9.5
click at [583, 363] on div "**********" at bounding box center [458, 343] width 413 height 90
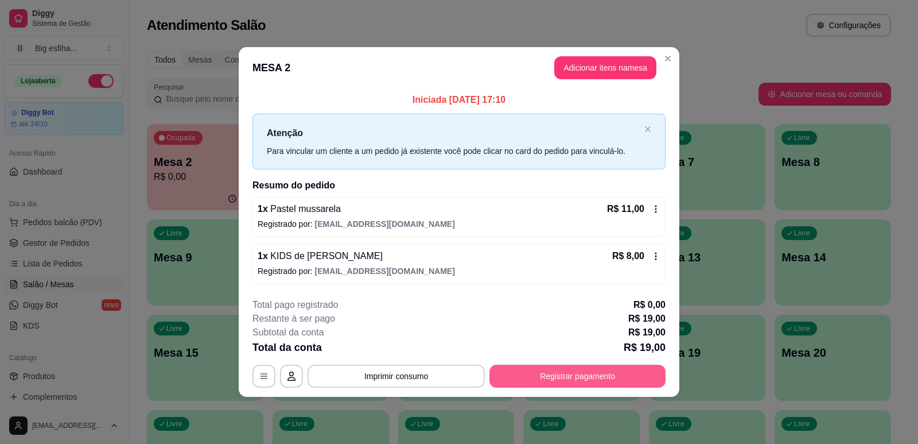
click at [593, 368] on button "Registrar pagamento" at bounding box center [577, 375] width 176 height 23
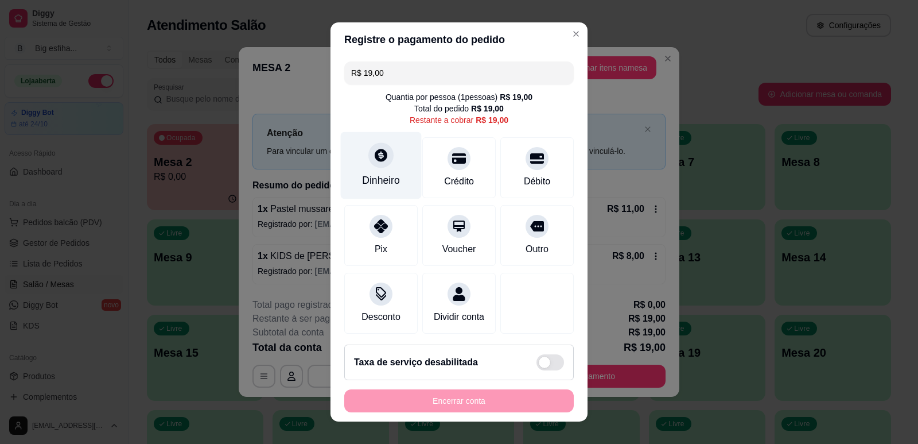
click at [370, 165] on div at bounding box center [380, 154] width 25 height 25
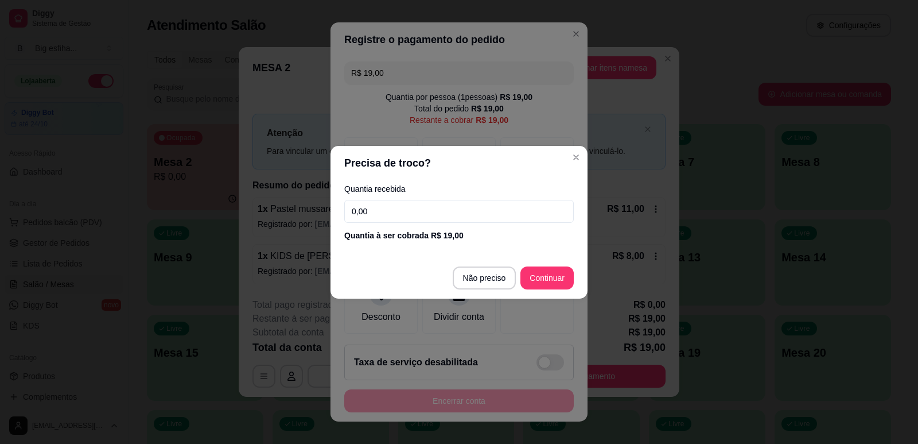
click at [407, 204] on input "0,00" at bounding box center [459, 211] width 230 height 23
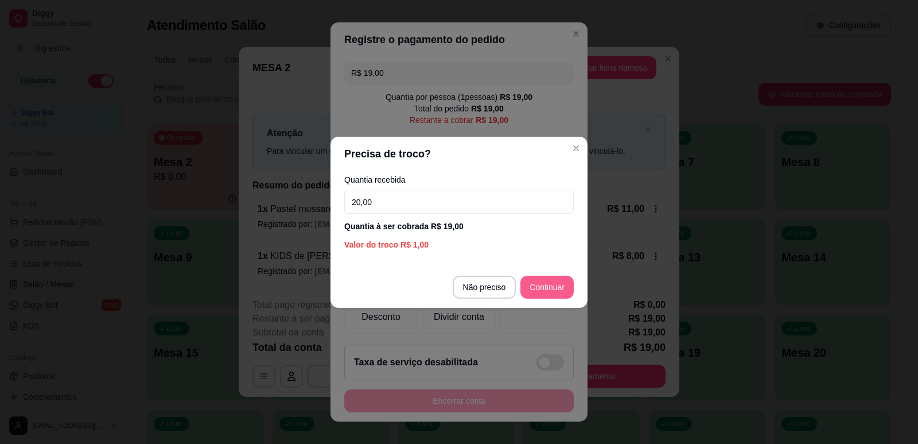
type input "20,00"
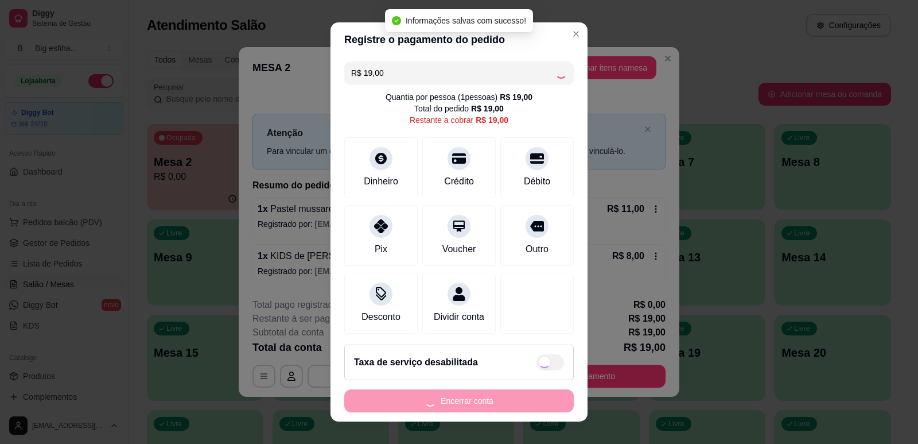
type input "R$ 0,00"
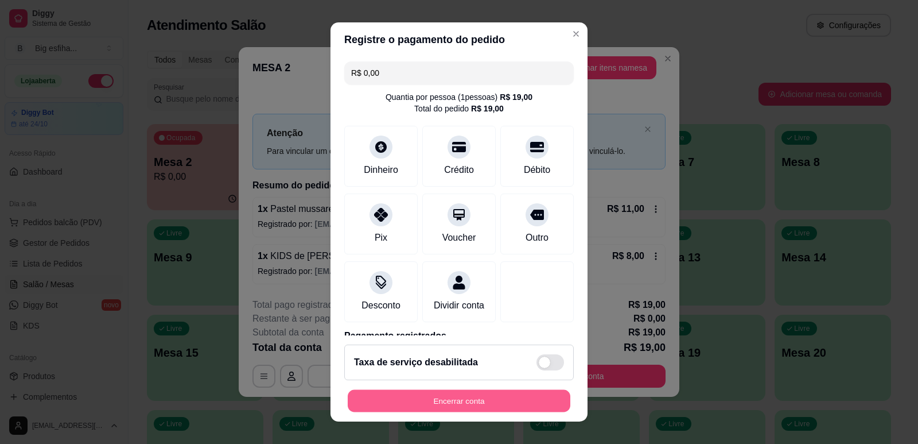
click at [415, 405] on button "Encerrar conta" at bounding box center [459, 401] width 223 height 22
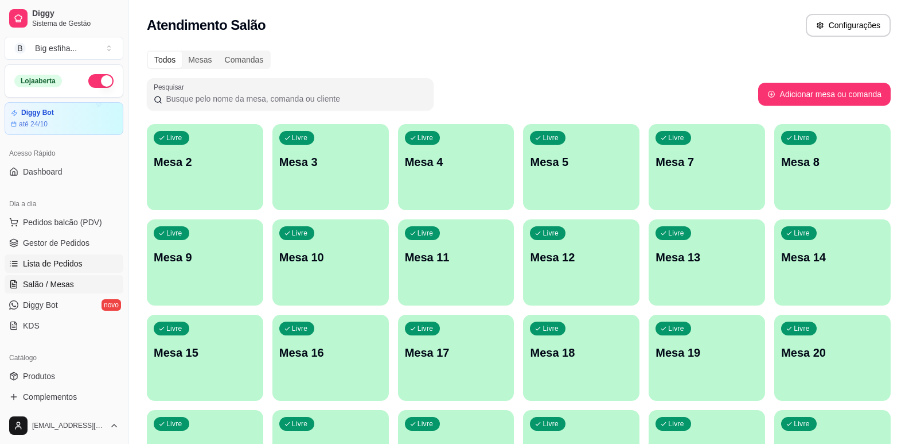
click at [70, 260] on span "Lista de Pedidos" at bounding box center [53, 263] width 60 height 11
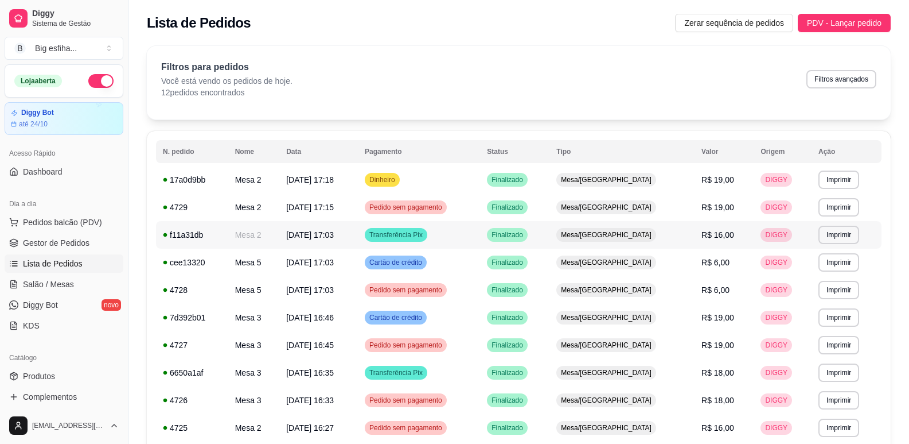
click at [702, 239] on span "R$ 16,00" at bounding box center [718, 234] width 33 height 9
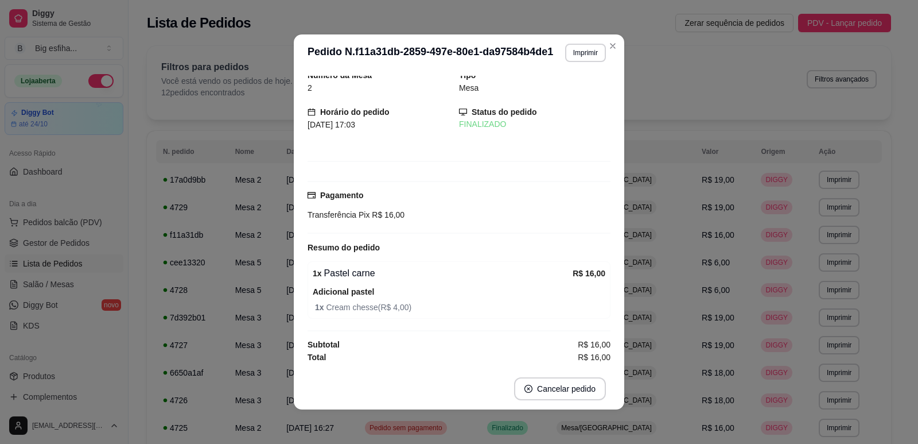
scroll to position [2, 0]
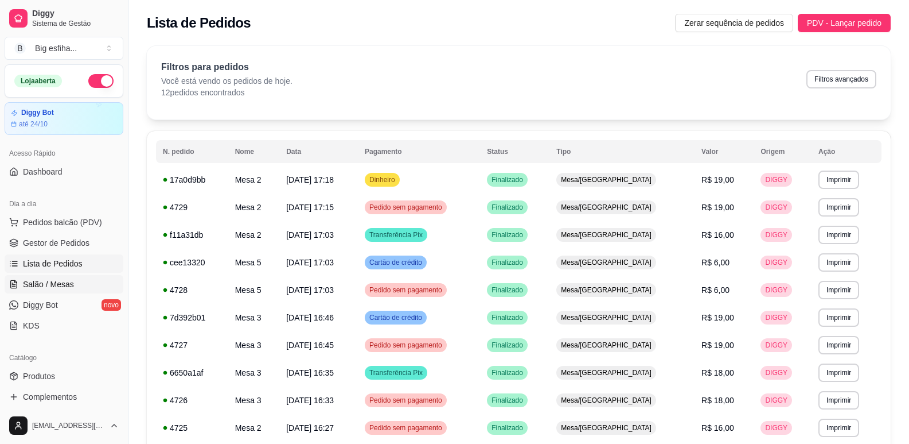
click at [14, 283] on icon at bounding box center [13, 283] width 9 height 9
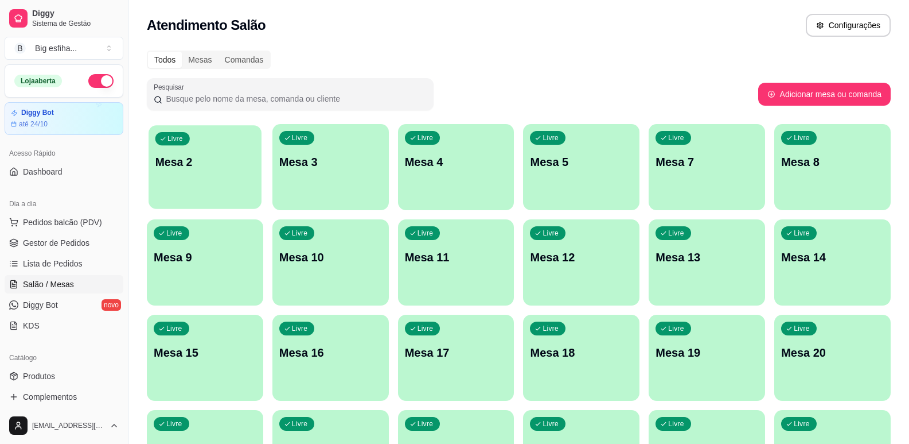
click at [210, 166] on p "Mesa 2" at bounding box center [204, 161] width 99 height 15
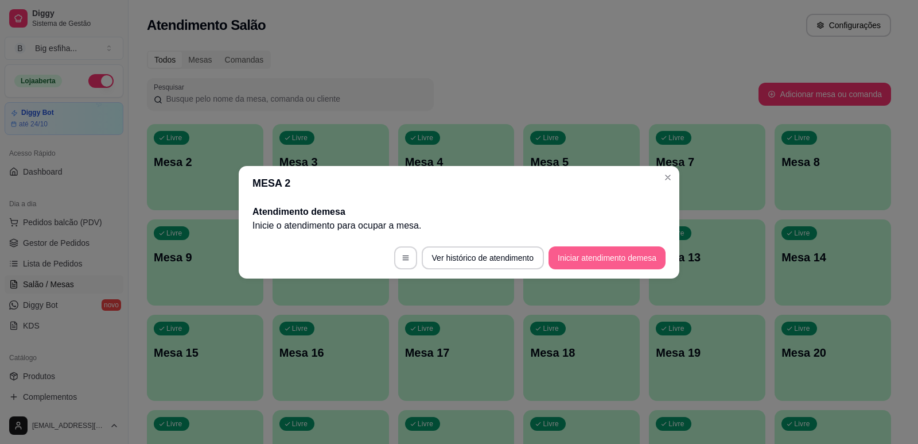
click at [606, 250] on button "Iniciar atendimento de mesa" at bounding box center [607, 257] width 117 height 23
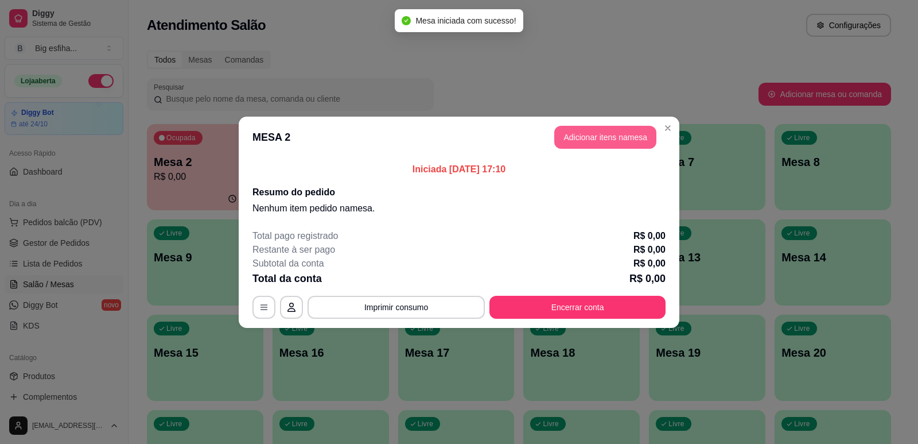
click at [588, 134] on button "Adicionar itens na mesa" at bounding box center [605, 137] width 102 height 23
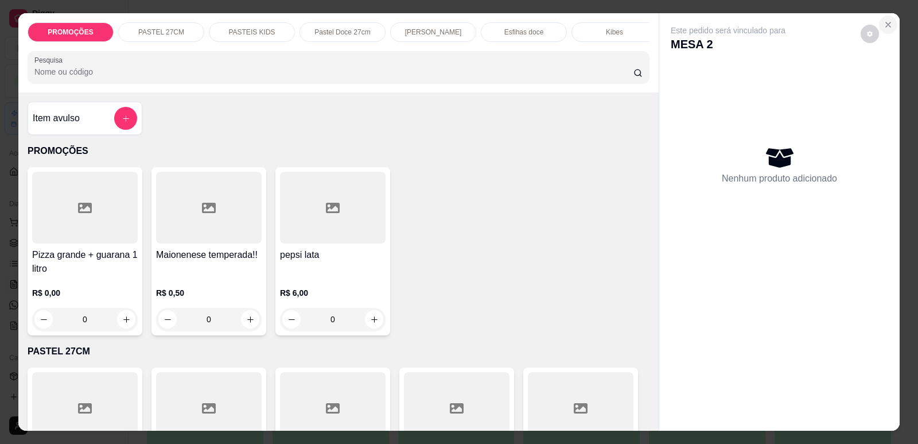
click at [886, 24] on icon "Close" at bounding box center [888, 24] width 5 height 5
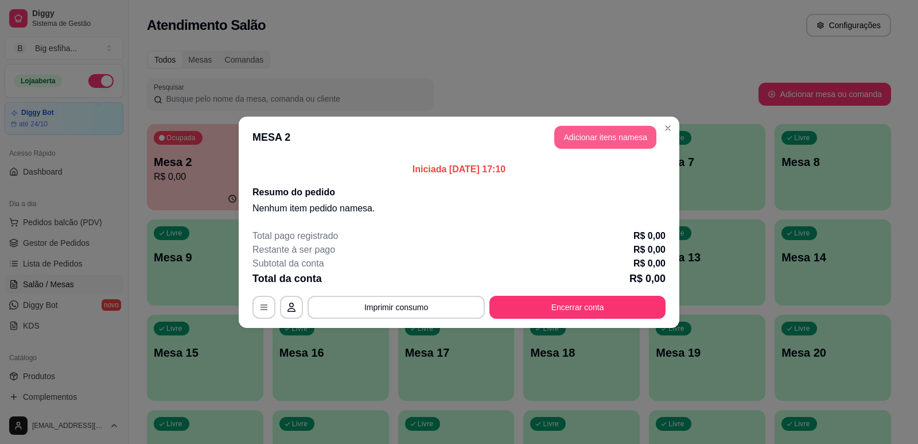
click at [591, 137] on button "Adicionar itens na mesa" at bounding box center [605, 137] width 102 height 23
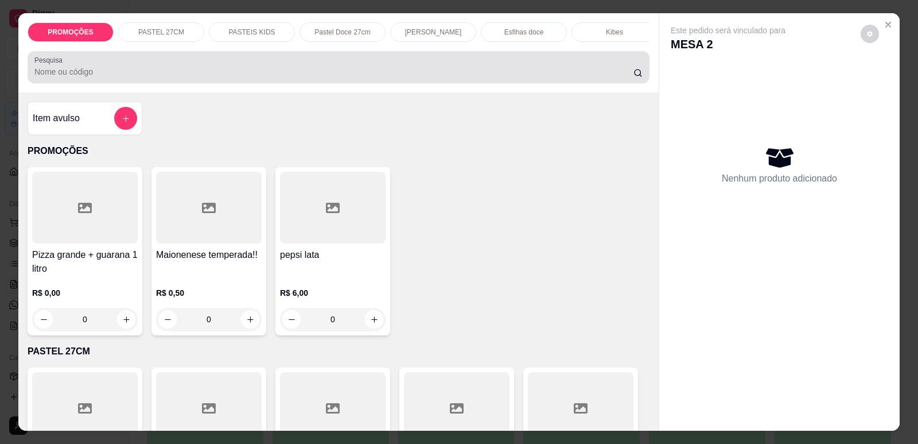
click at [258, 72] on div at bounding box center [338, 67] width 608 height 23
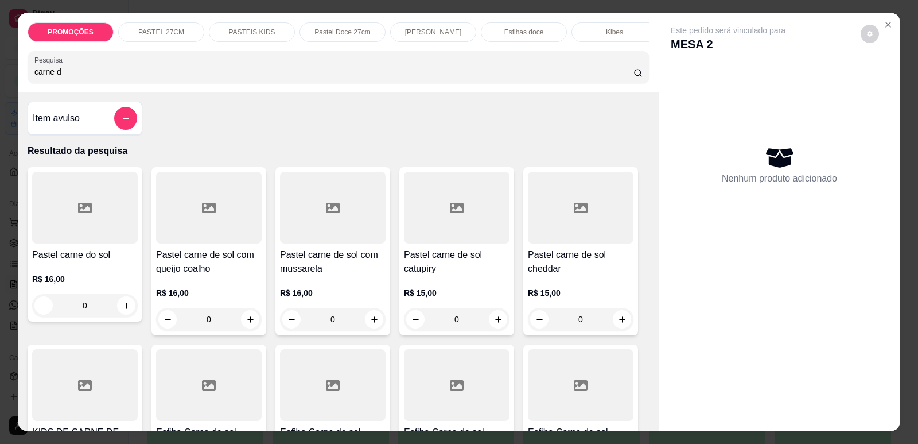
type input "carne d"
click at [347, 232] on div at bounding box center [333, 208] width 106 height 72
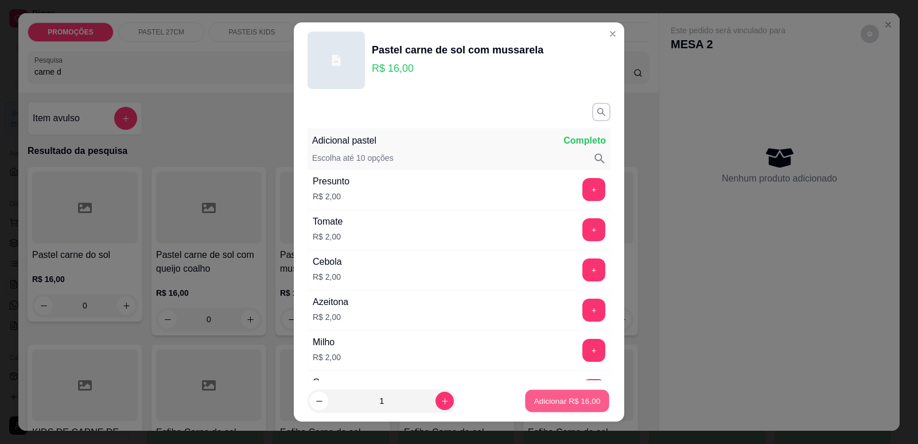
click at [563, 405] on p "Adicionar R$ 16,00" at bounding box center [567, 400] width 67 height 11
type input "1"
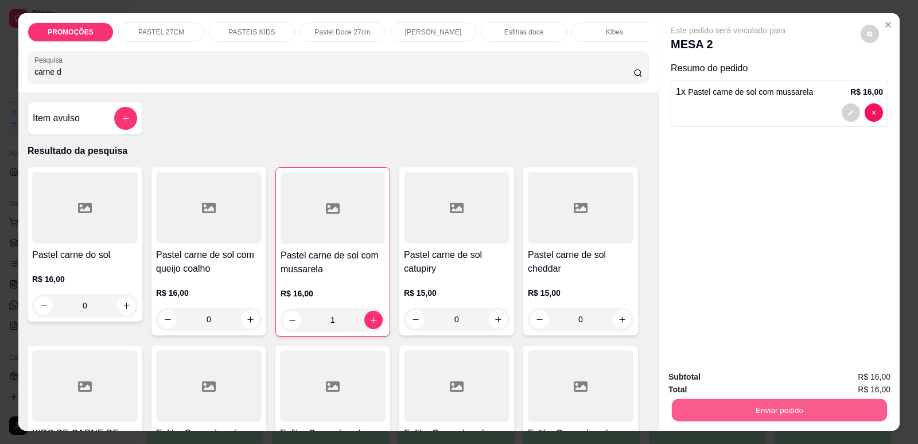
click at [707, 412] on button "Enviar pedido" at bounding box center [779, 409] width 215 height 22
click at [860, 380] on button "Enviar pedido" at bounding box center [861, 382] width 65 height 22
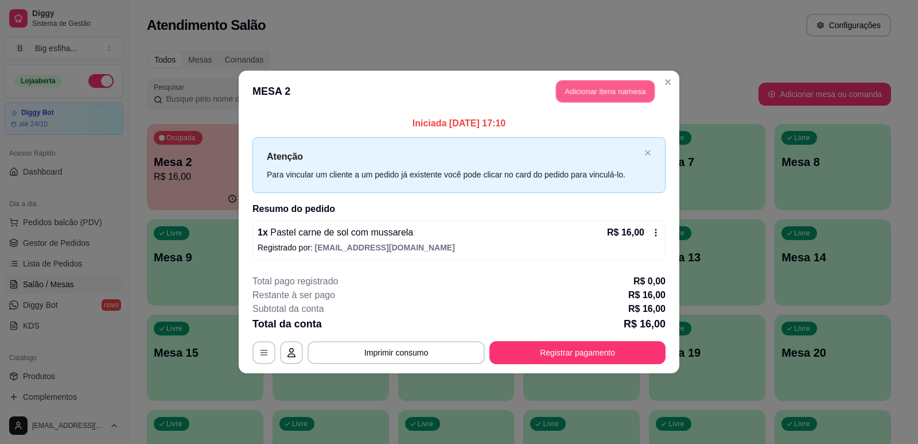
click at [573, 90] on button "Adicionar itens na mesa" at bounding box center [605, 91] width 99 height 22
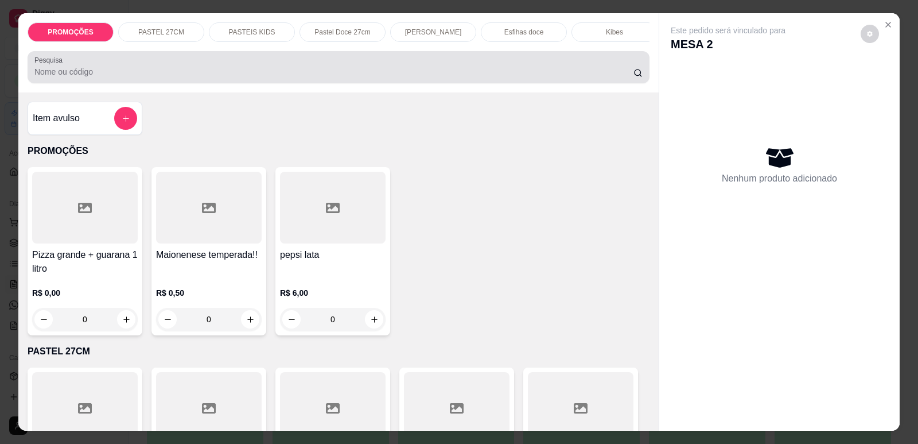
click at [325, 77] on input "Pesquisa" at bounding box center [333, 71] width 599 height 11
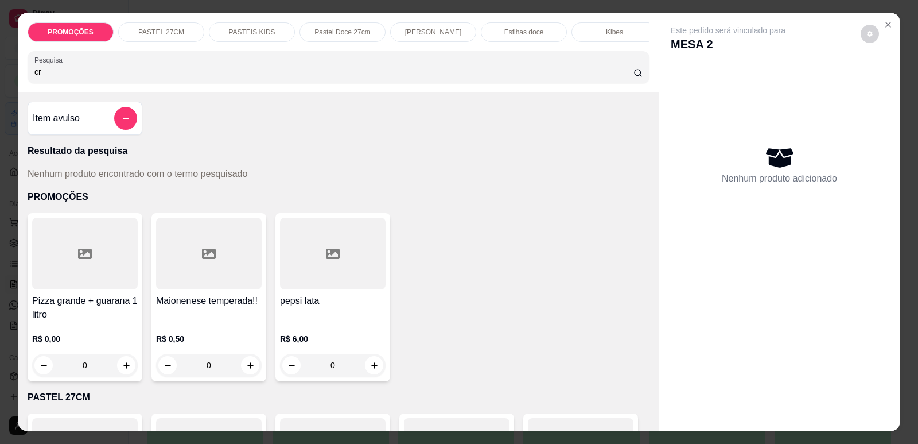
type input "c"
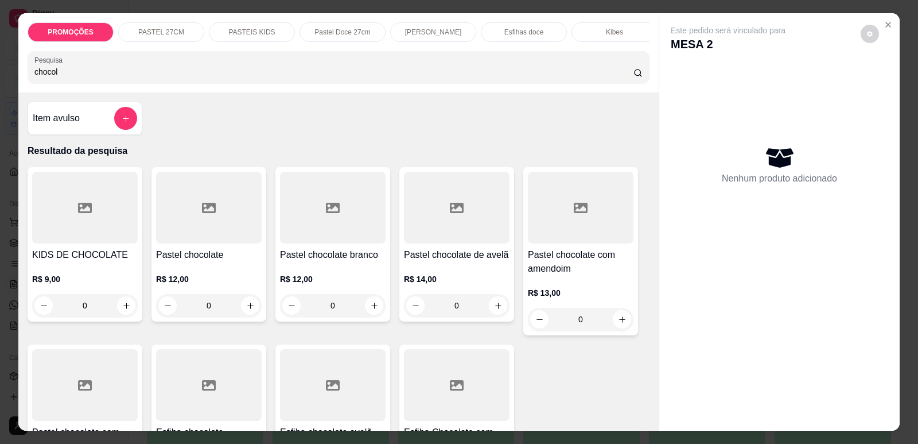
type input "chocol"
click at [456, 224] on div at bounding box center [457, 208] width 106 height 72
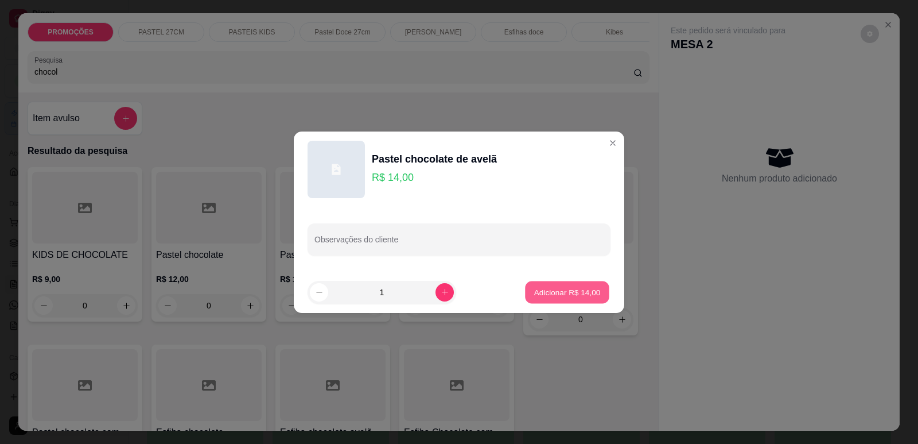
click at [559, 289] on p "Adicionar R$ 14,00" at bounding box center [567, 291] width 67 height 11
type input "1"
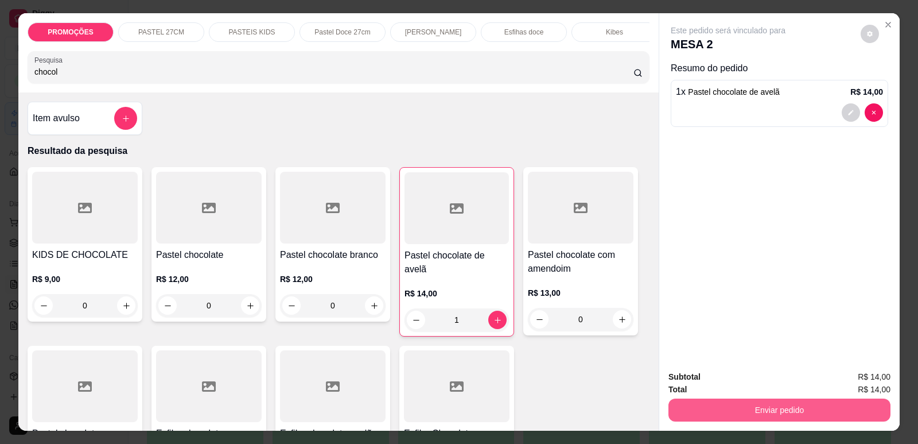
click at [738, 412] on button "Enviar pedido" at bounding box center [779, 409] width 222 height 23
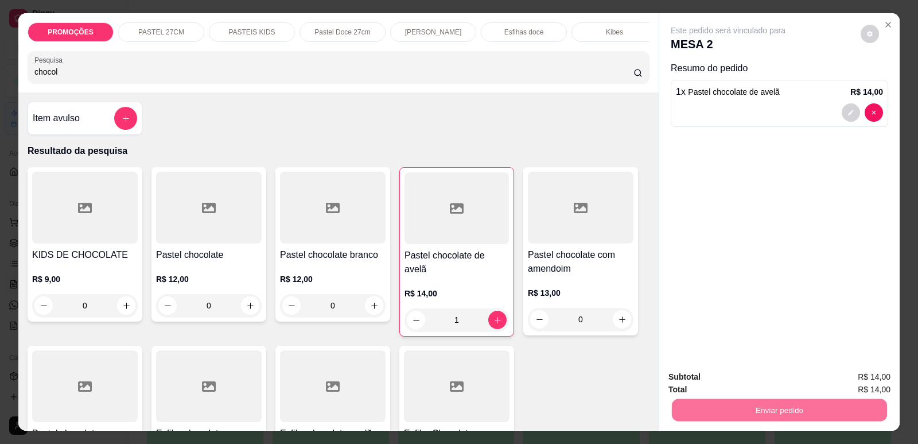
click at [871, 378] on button "Enviar pedido" at bounding box center [860, 381] width 63 height 21
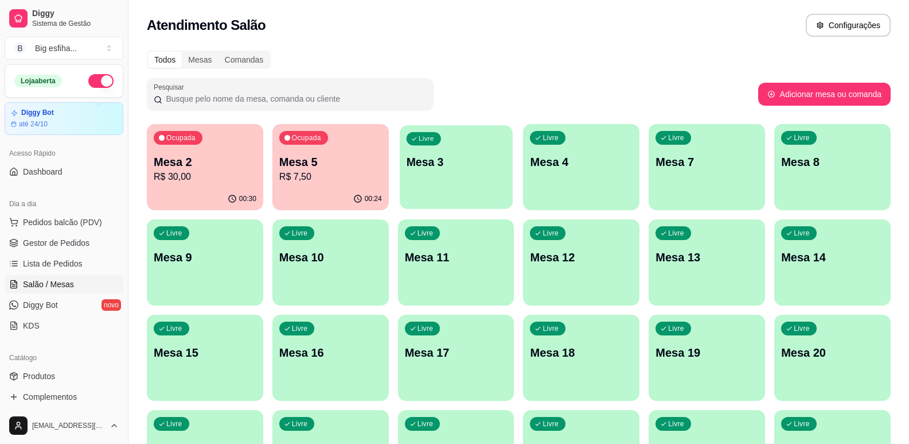
click at [495, 170] on div "Livre Mesa 3" at bounding box center [456, 160] width 113 height 70
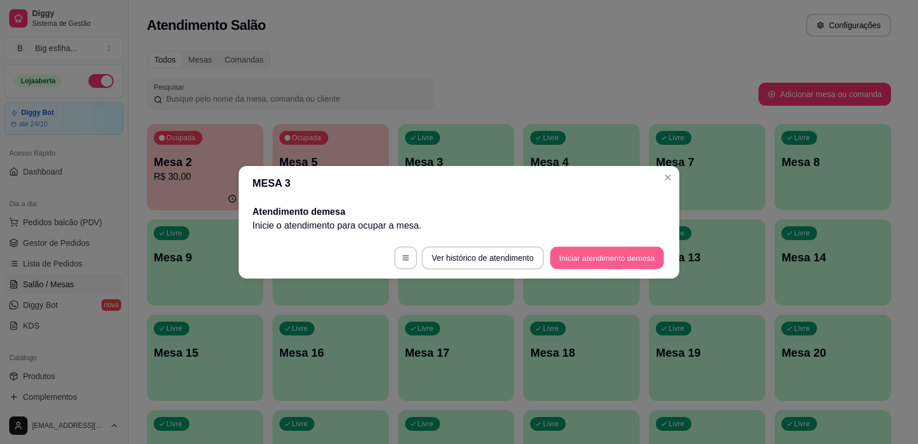
click at [581, 250] on button "Iniciar atendimento de mesa" at bounding box center [607, 257] width 114 height 22
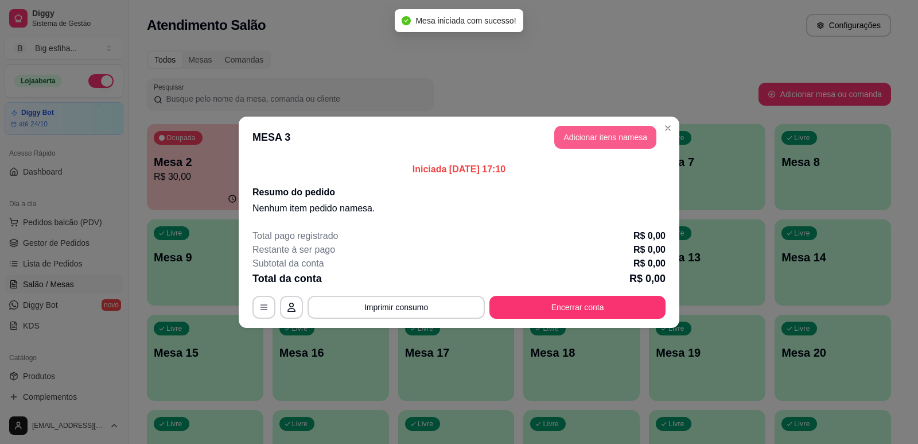
click at [618, 135] on button "Adicionar itens na mesa" at bounding box center [605, 137] width 102 height 23
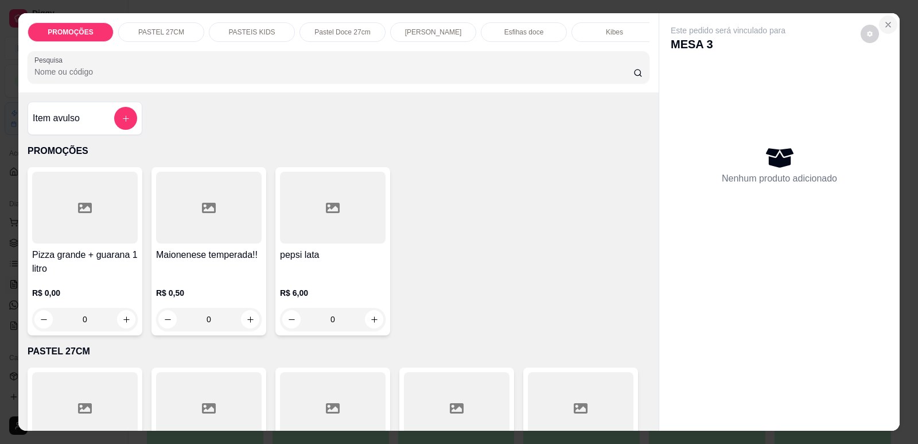
click at [884, 25] on icon "Close" at bounding box center [888, 24] width 9 height 9
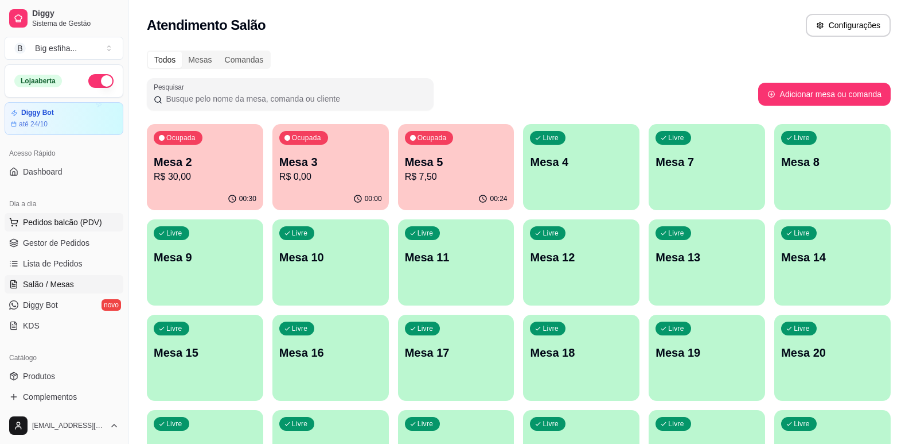
click at [84, 218] on span "Pedidos balcão (PDV)" at bounding box center [62, 221] width 79 height 11
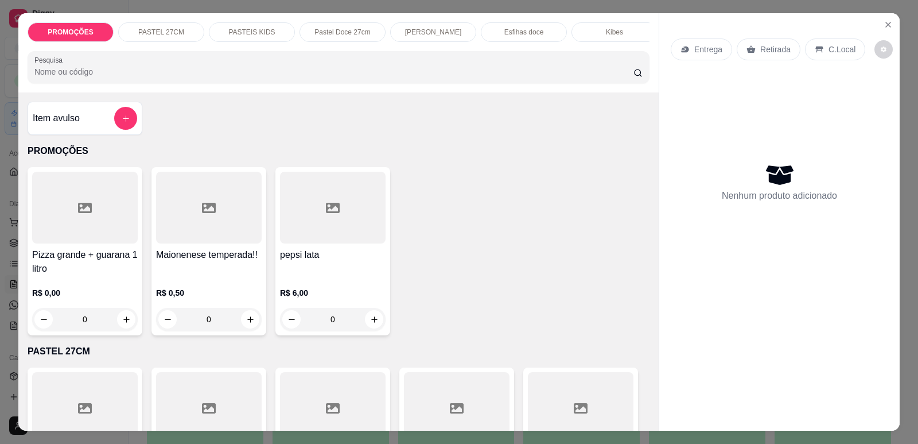
click at [683, 45] on div "Entrega" at bounding box center [701, 49] width 61 height 22
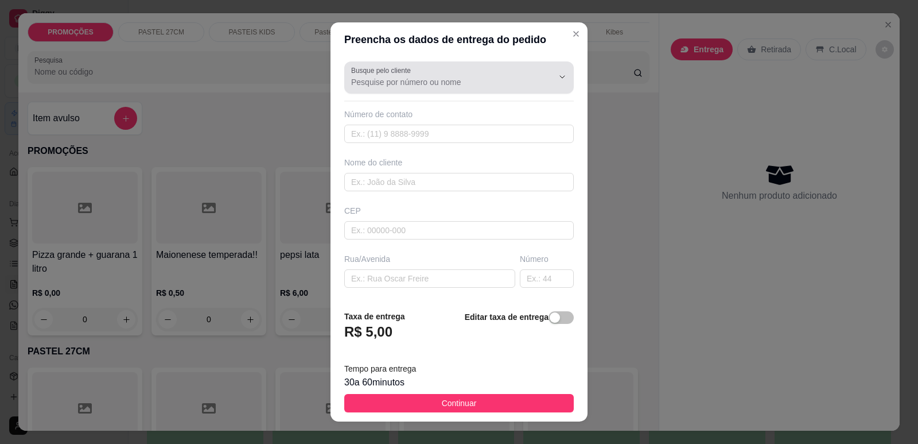
click at [480, 84] on input "Busque pelo cliente" at bounding box center [443, 81] width 184 height 11
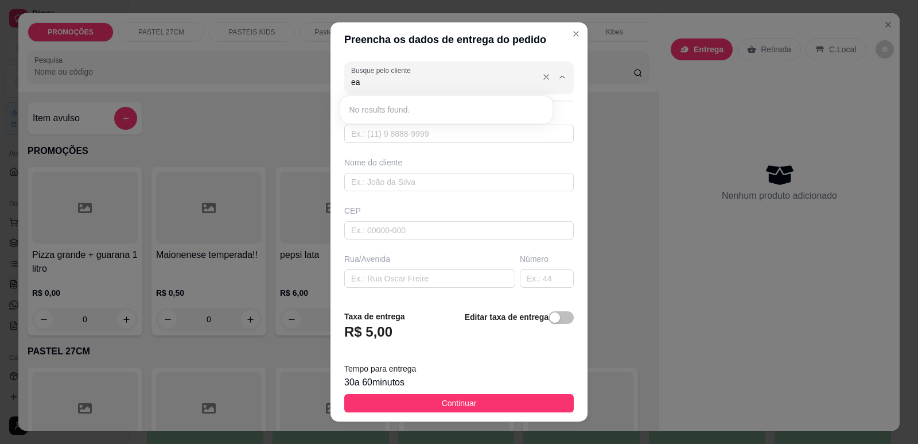
type input "e"
type input "rafaeli"
click at [402, 108] on span "rafaeli" at bounding box center [440, 109] width 182 height 11
type input "85932423439"
type input "rafaeli"
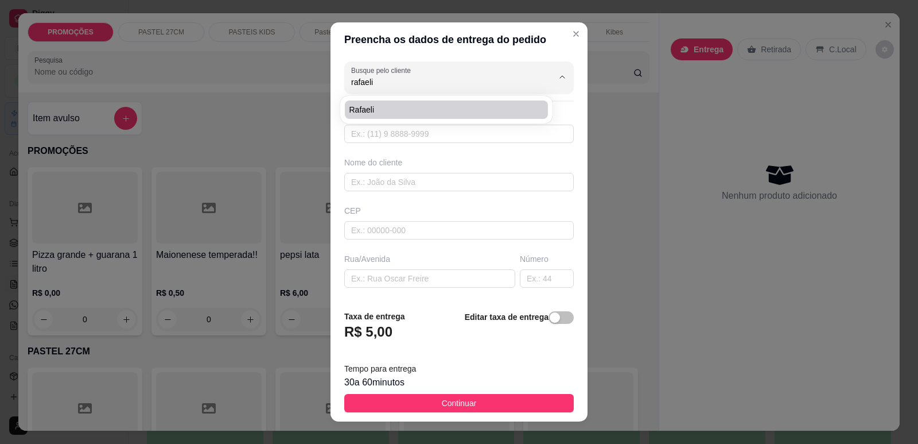
type input "[STREET_ADDRESS]"
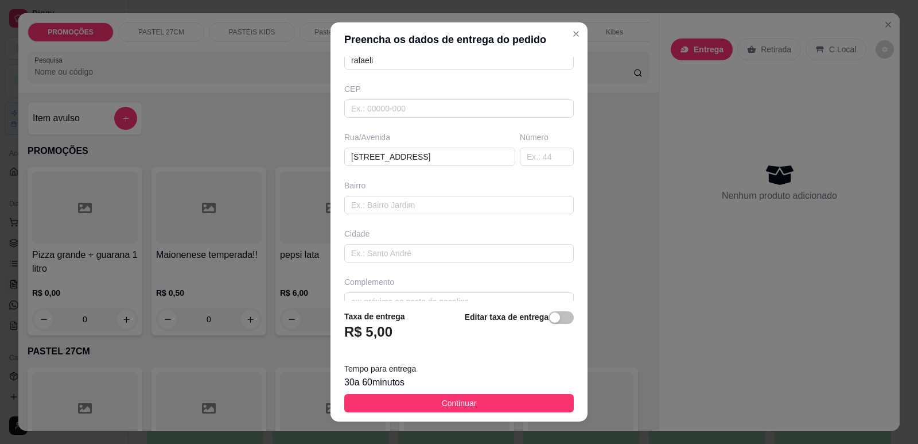
scroll to position [142, 0]
type input "rafaeli"
click at [549, 318] on span "button" at bounding box center [561, 317] width 25 height 13
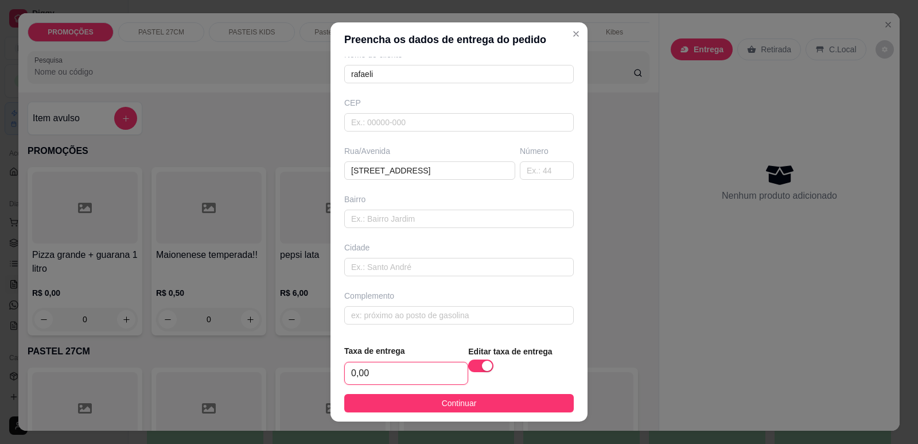
click at [410, 376] on input "0,00" at bounding box center [406, 373] width 123 height 22
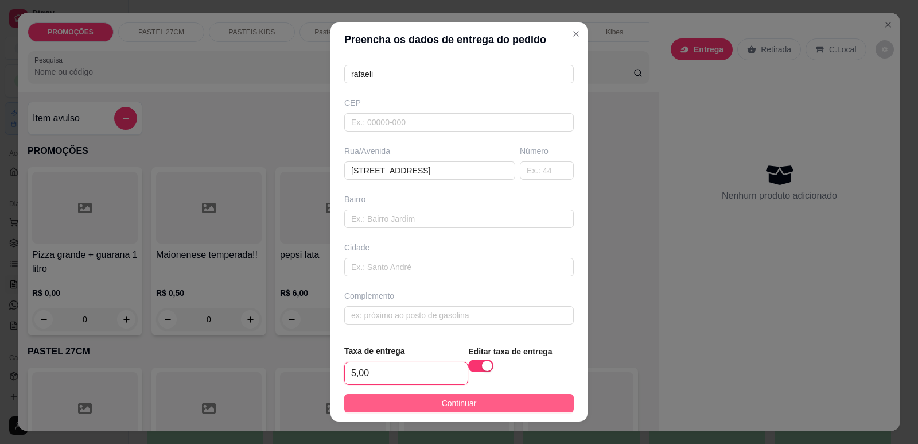
type input "5,00"
click at [384, 405] on button "Continuar" at bounding box center [459, 403] width 230 height 18
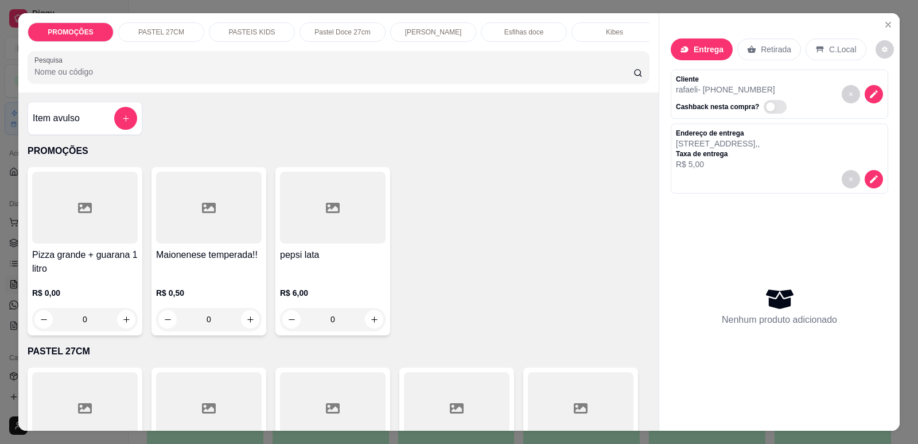
click at [66, 230] on div at bounding box center [85, 208] width 106 height 72
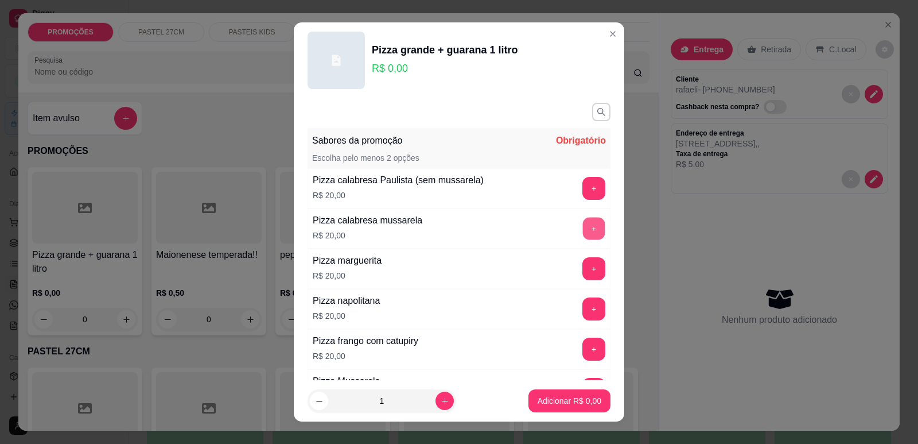
click at [583, 224] on button "+" at bounding box center [594, 228] width 22 height 22
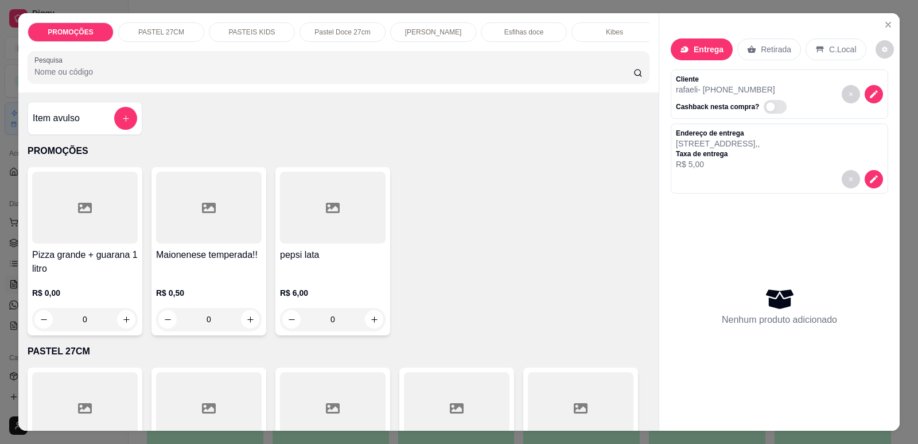
scroll to position [0, 461]
click at [228, 27] on div "Pizzas tradicionais" at bounding box center [244, 32] width 86 height 20
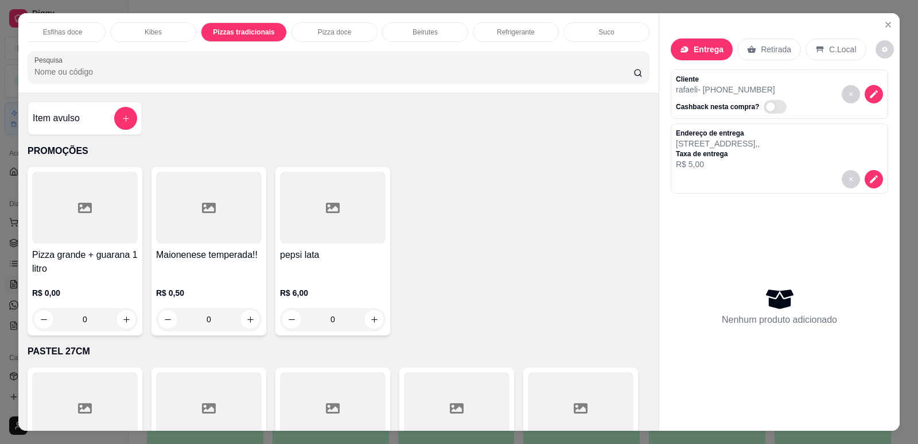
scroll to position [24, 0]
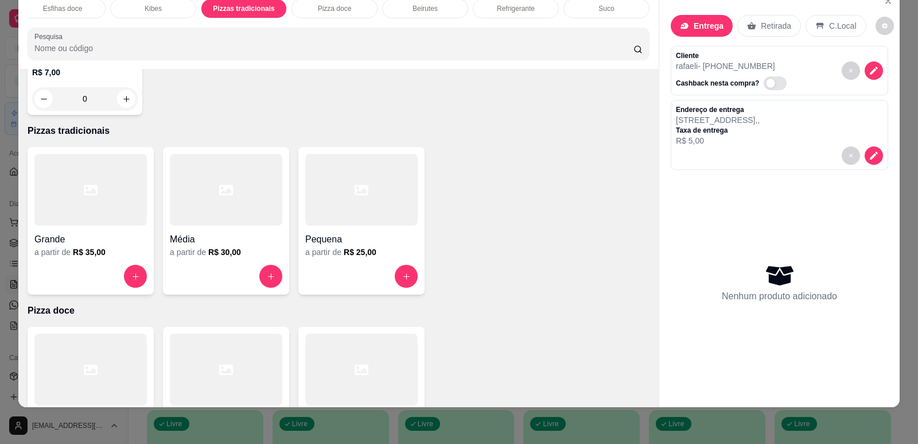
click at [71, 154] on div at bounding box center [90, 190] width 112 height 72
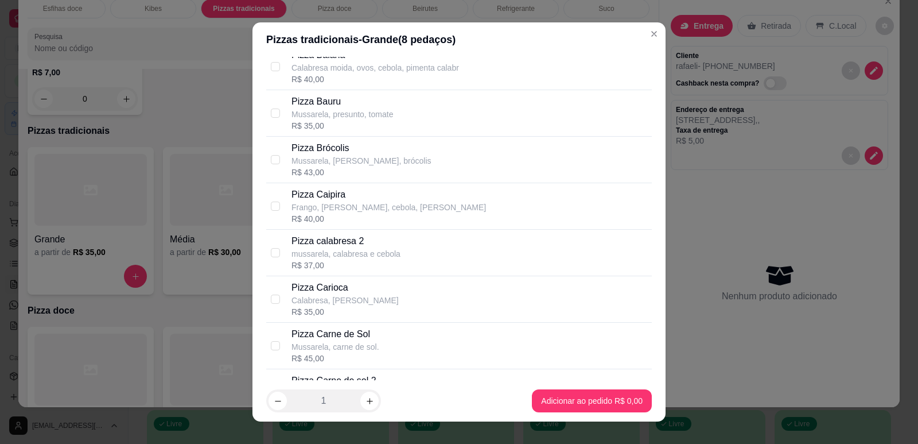
scroll to position [574, 0]
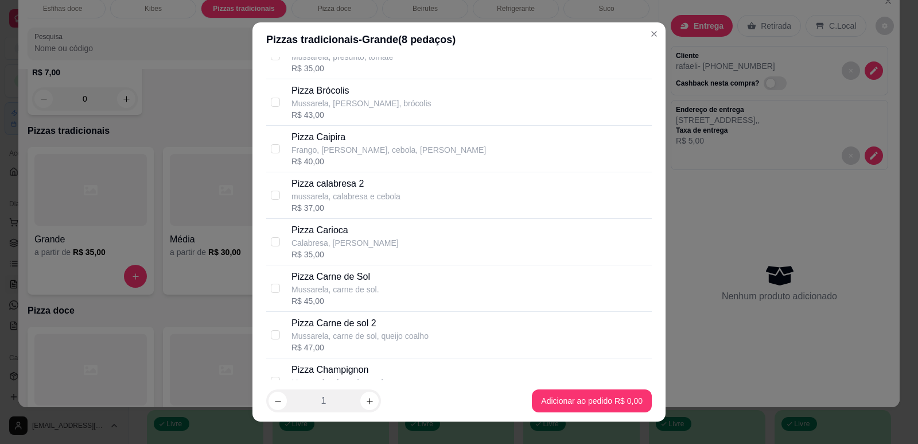
click at [360, 235] on p "Pizza Carioca" at bounding box center [344, 230] width 107 height 14
checkbox input "true"
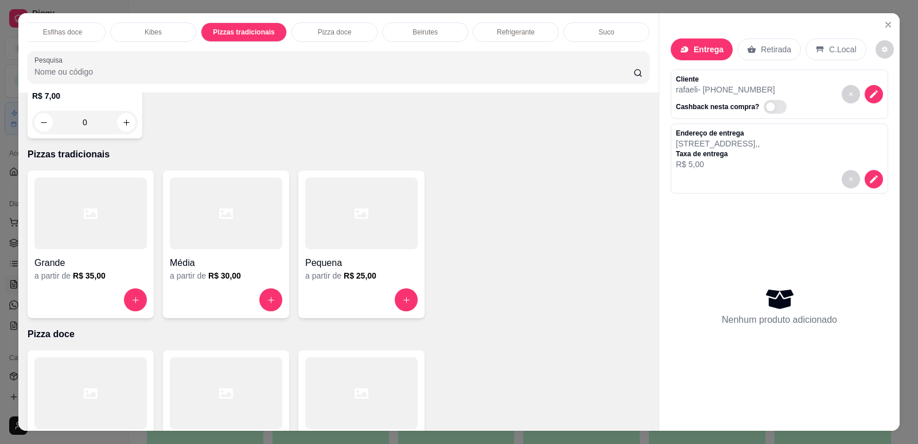
scroll to position [0, 0]
click at [72, 37] on div "PROMOÇÕES" at bounding box center [71, 32] width 86 height 20
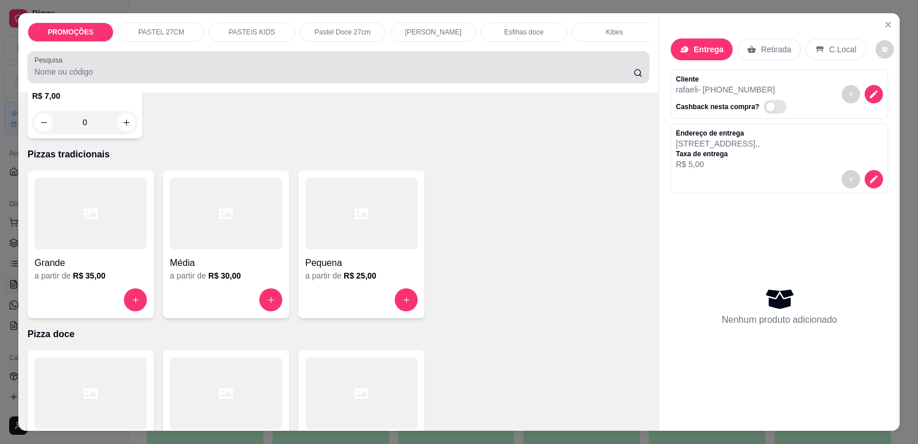
scroll to position [24, 0]
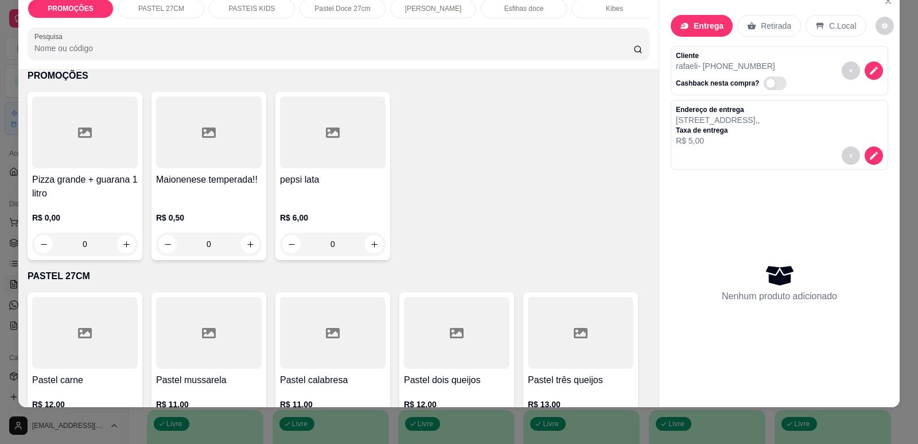
click at [58, 216] on div "R$ 0,00 0" at bounding box center [85, 227] width 106 height 55
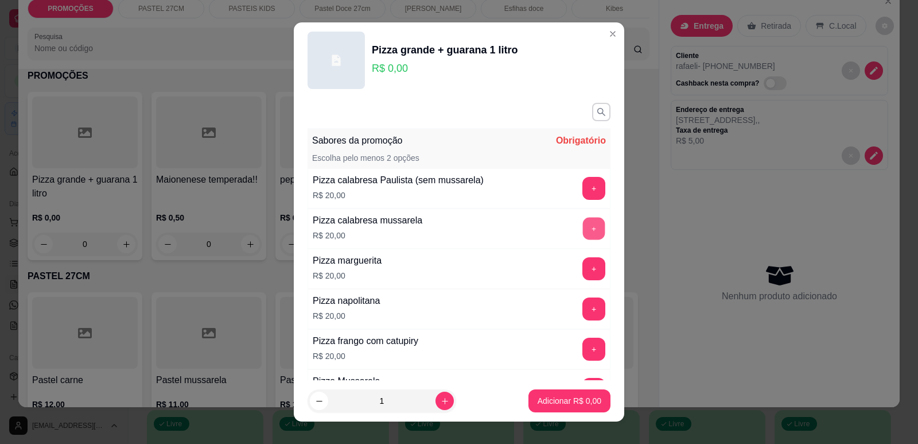
click at [583, 230] on button "+" at bounding box center [594, 228] width 22 height 22
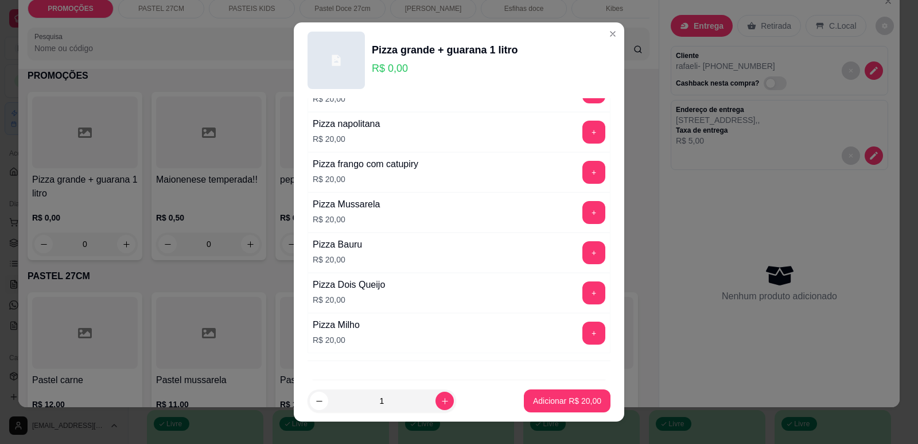
scroll to position [224, 0]
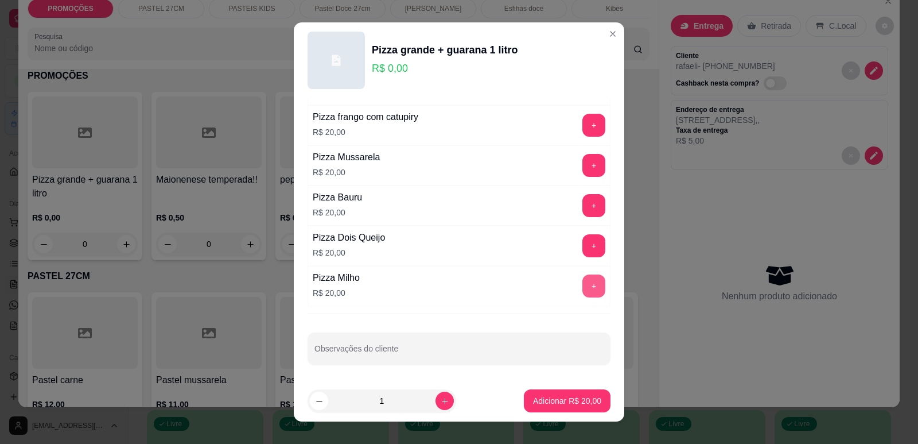
click at [582, 283] on button "+" at bounding box center [593, 285] width 23 height 23
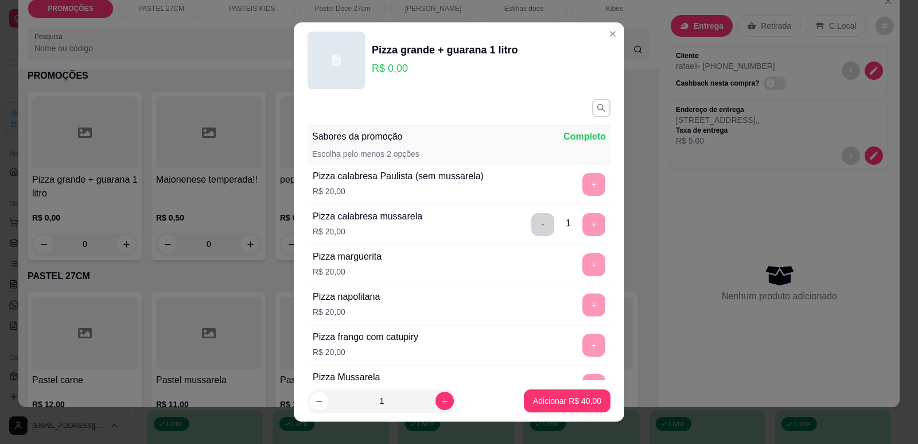
scroll to position [0, 0]
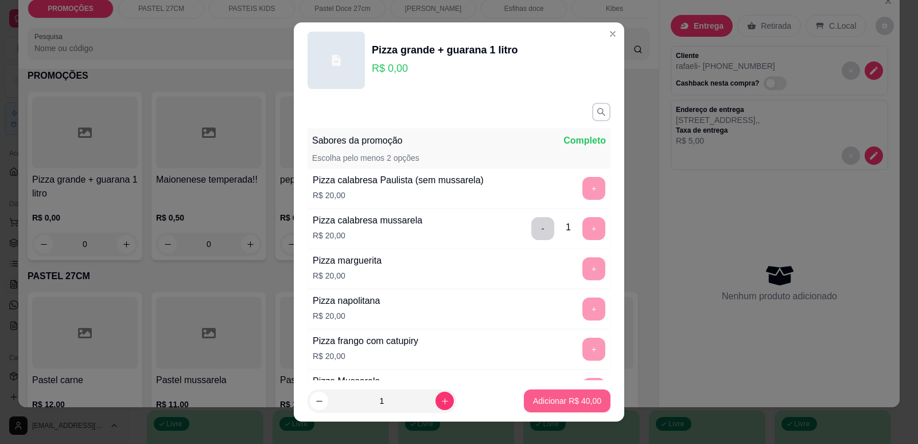
click at [557, 395] on p "Adicionar R$ 40,00" at bounding box center [567, 400] width 68 height 11
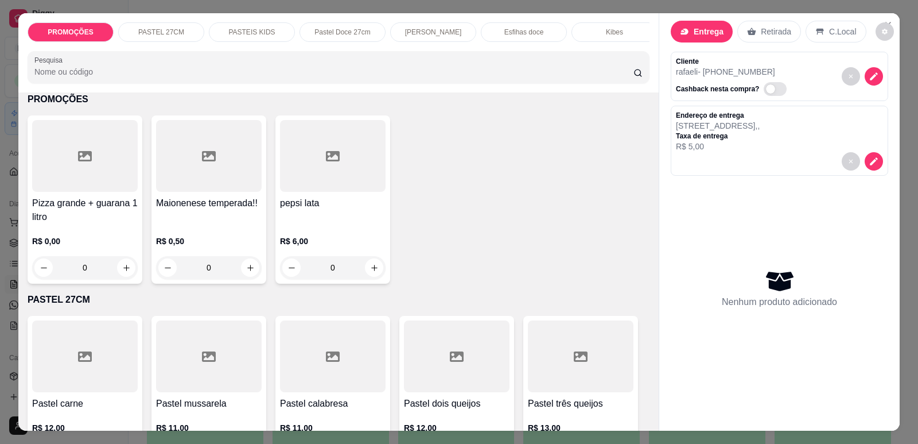
scroll to position [0, 461]
click at [254, 32] on p "Pizzas tradicionais" at bounding box center [243, 32] width 57 height 9
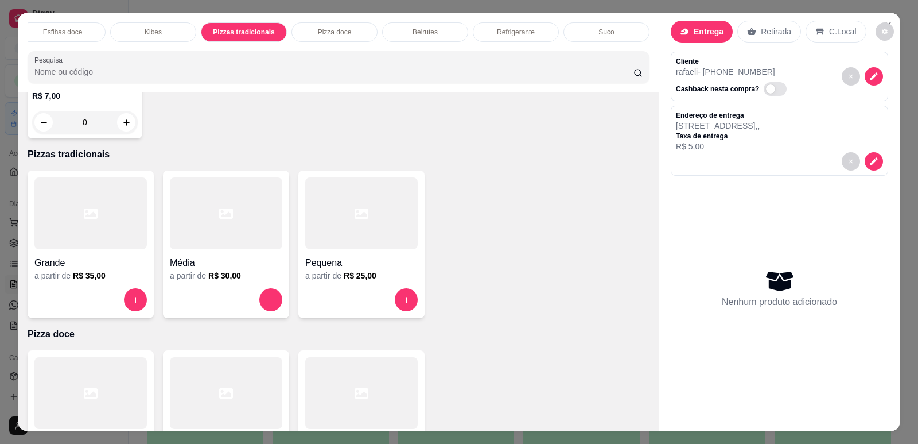
scroll to position [24, 0]
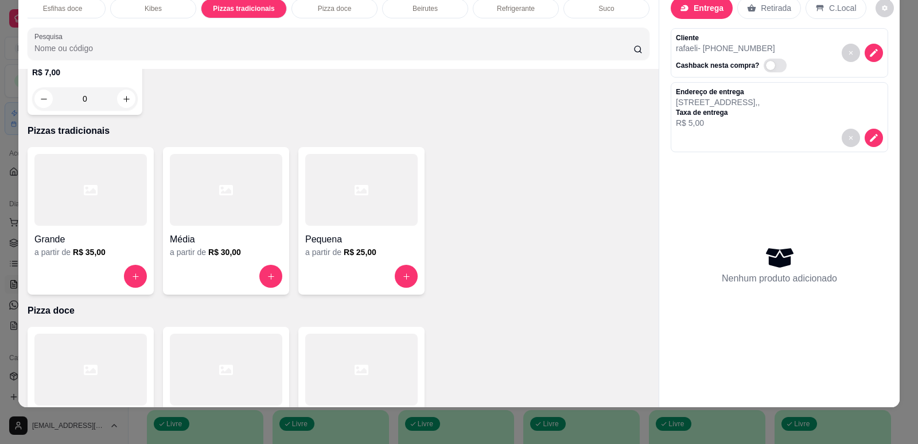
click at [91, 170] on div at bounding box center [90, 190] width 112 height 72
drag, startPoint x: 79, startPoint y: 9, endPoint x: 74, endPoint y: 4, distance: 6.9
click at [78, 9] on p "PROMOÇÕES" at bounding box center [70, 8] width 45 height 9
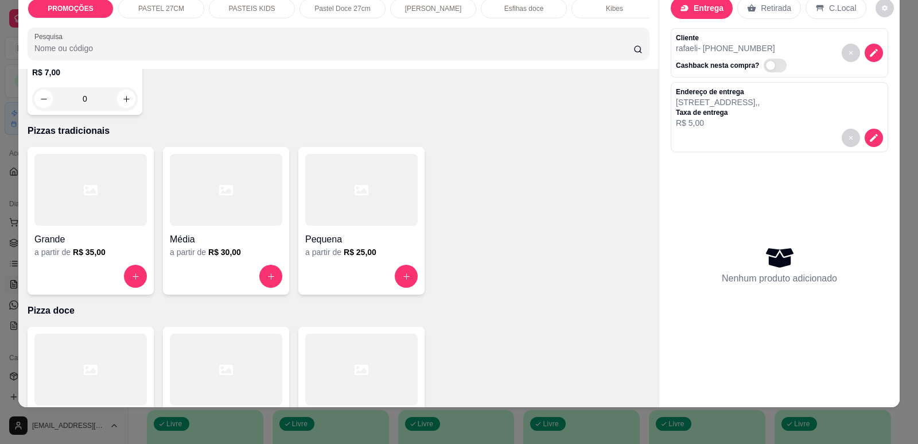
scroll to position [52, 0]
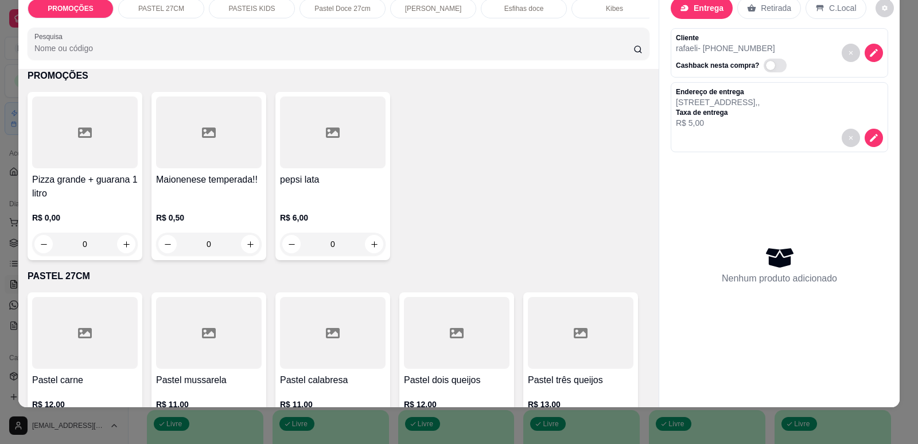
click at [74, 199] on h4 "Pizza grande + guarana 1 litro" at bounding box center [85, 187] width 106 height 28
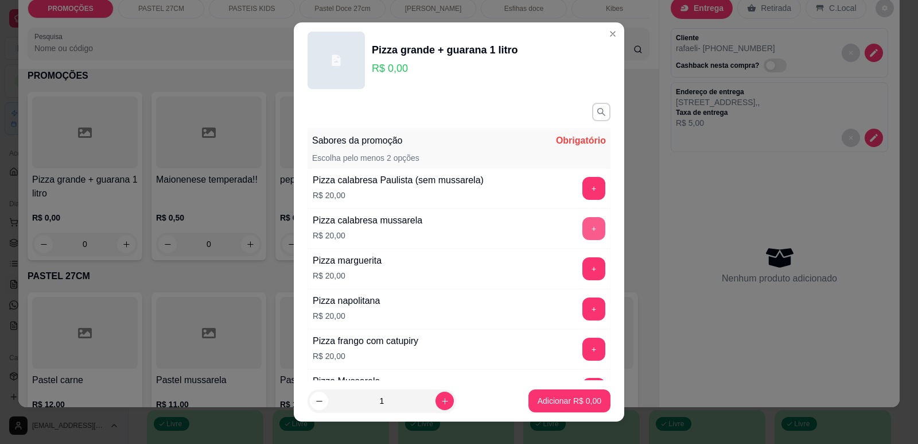
click at [582, 227] on button "+" at bounding box center [593, 228] width 23 height 23
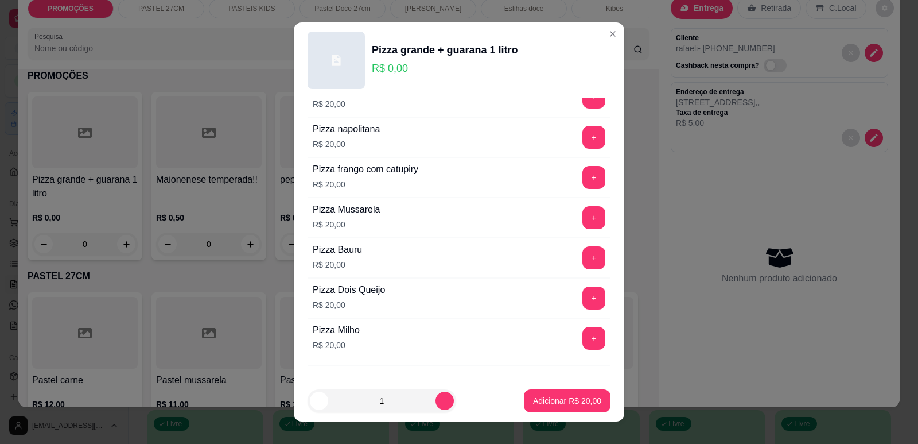
scroll to position [172, 0]
click at [582, 332] on button "+" at bounding box center [593, 337] width 23 height 23
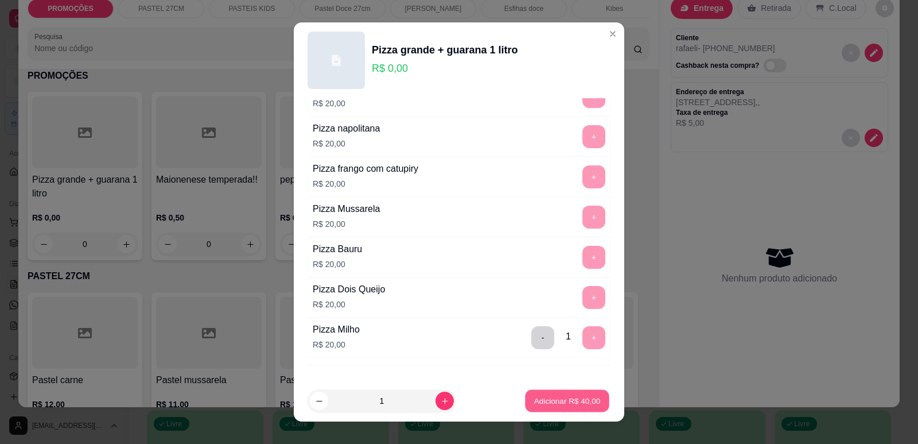
click at [566, 391] on button "Adicionar R$ 40,00" at bounding box center [567, 401] width 84 height 22
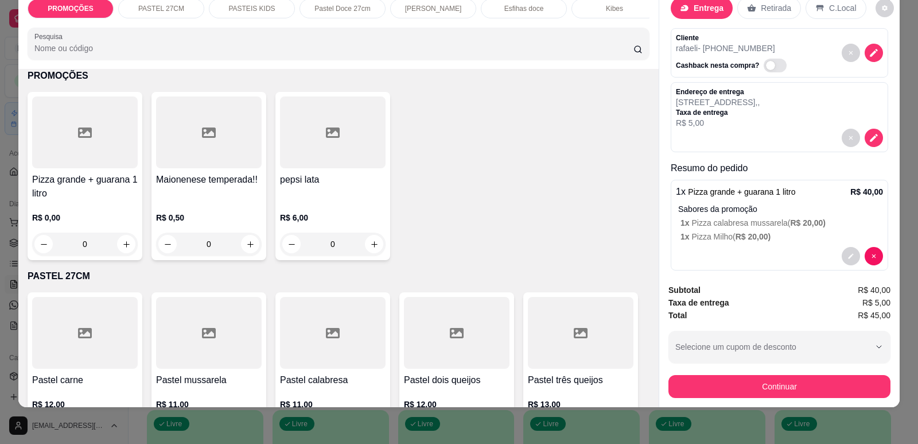
scroll to position [30, 0]
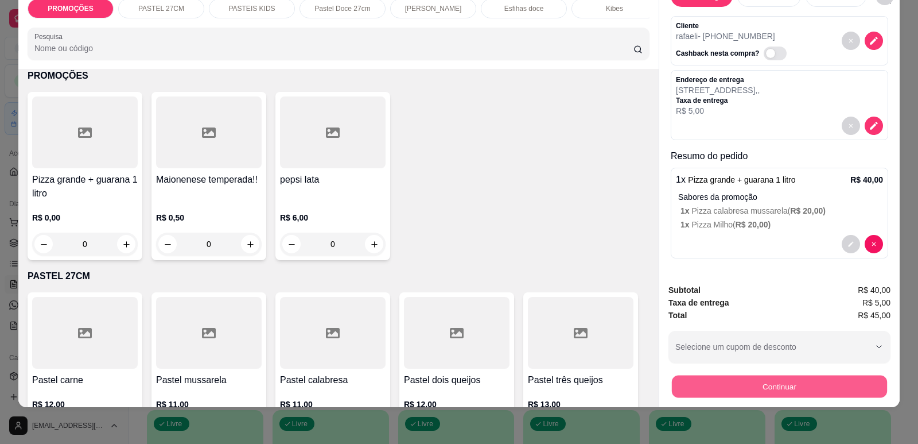
click at [730, 375] on button "Continuar" at bounding box center [779, 386] width 215 height 22
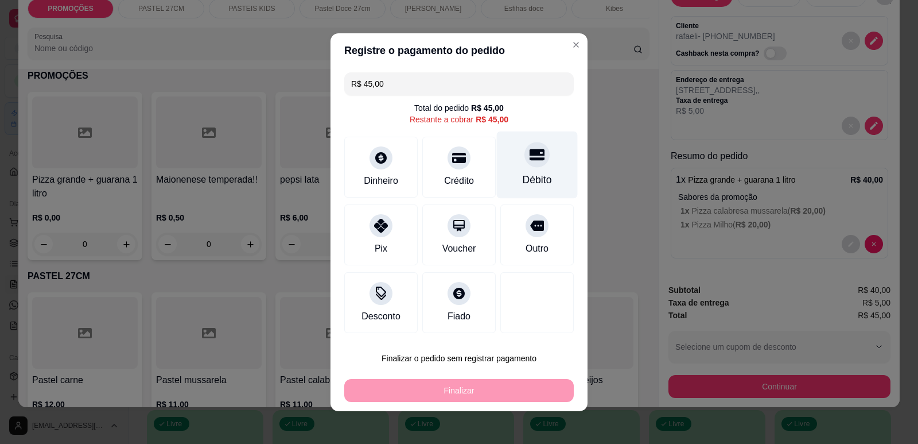
click at [536, 151] on div at bounding box center [536, 154] width 25 height 25
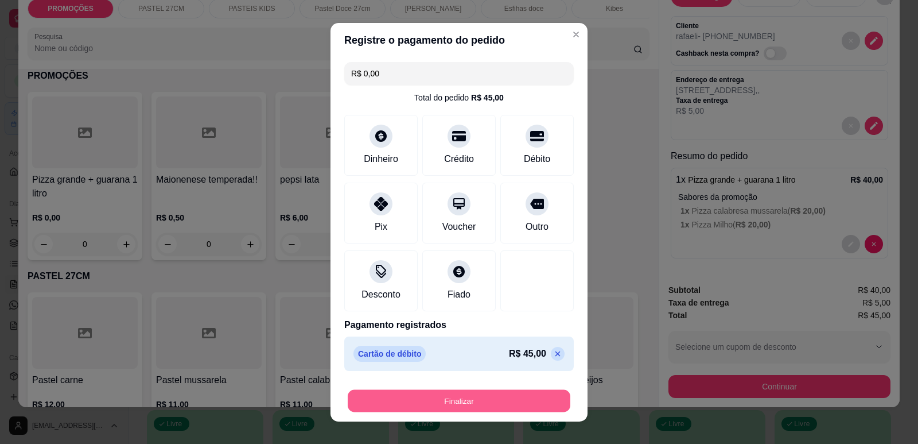
click at [459, 399] on button "Finalizar" at bounding box center [459, 400] width 223 height 22
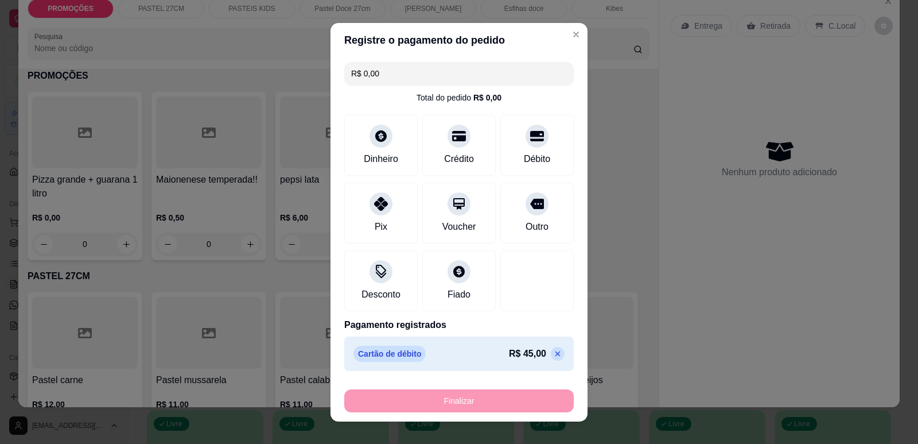
type input "-R$ 45,00"
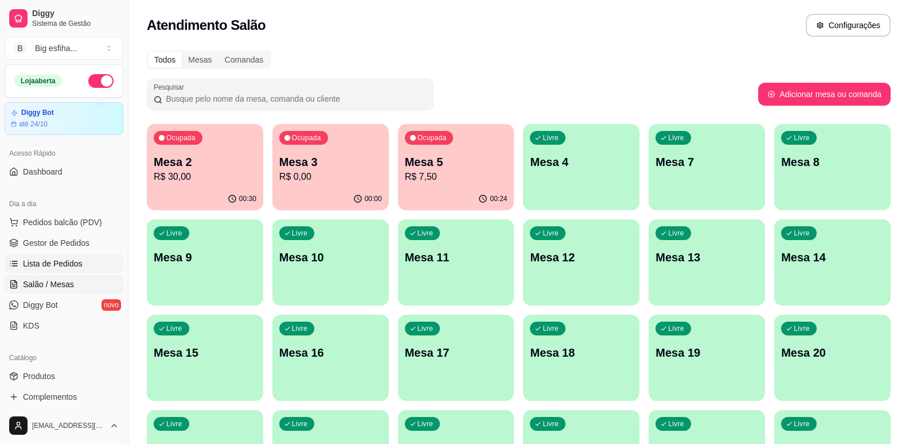
click at [83, 269] on link "Lista de Pedidos" at bounding box center [64, 263] width 119 height 18
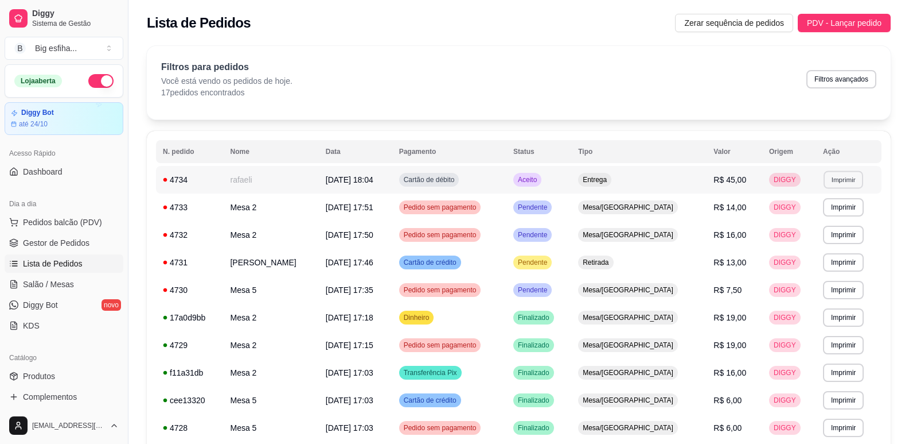
click at [834, 179] on button "Imprimir" at bounding box center [844, 179] width 40 height 18
click at [818, 217] on button "IMPRESSORA" at bounding box center [818, 220] width 80 height 18
click at [38, 282] on span "Salão / Mesas" at bounding box center [48, 283] width 51 height 11
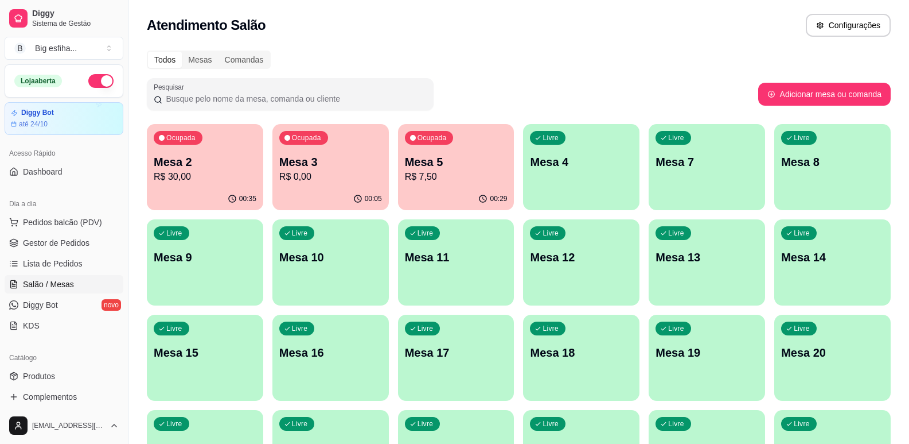
click at [468, 131] on div "Ocupada Mesa 5 R$ 7,50" at bounding box center [456, 156] width 116 height 64
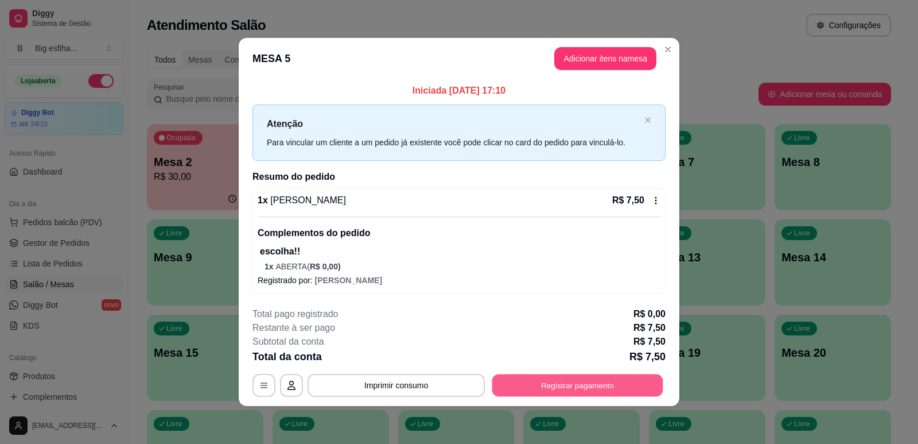
click at [589, 378] on button "Registrar pagamento" at bounding box center [577, 385] width 171 height 22
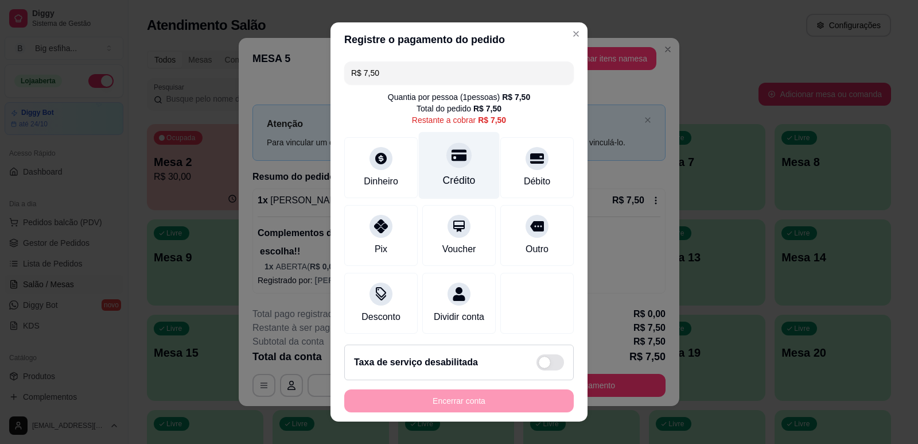
click at [446, 165] on div at bounding box center [458, 154] width 25 height 25
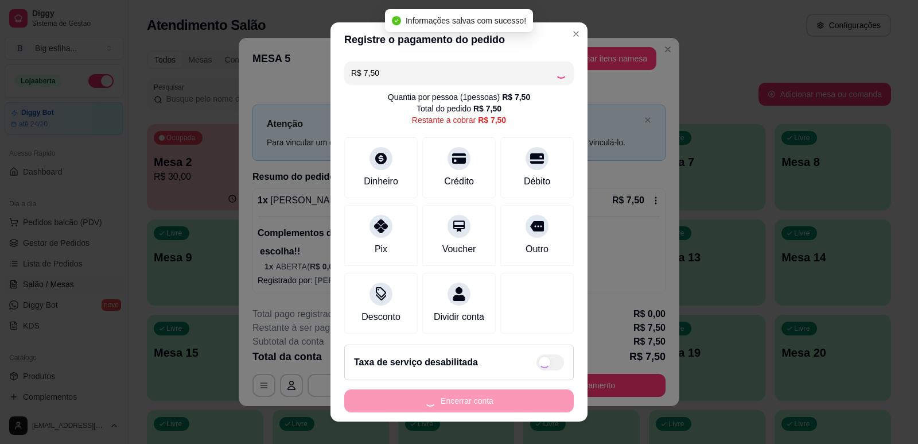
click at [447, 411] on div "Encerrar conta" at bounding box center [459, 400] width 230 height 23
type input "R$ 0,00"
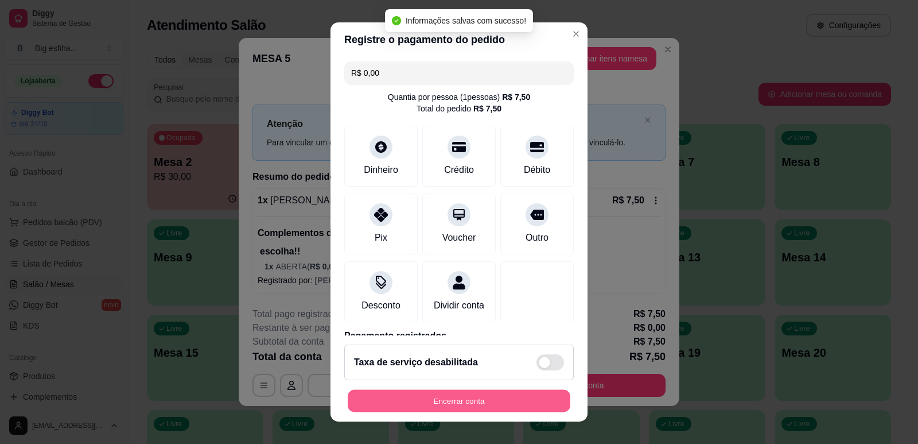
click at [445, 406] on button "Encerrar conta" at bounding box center [459, 401] width 223 height 22
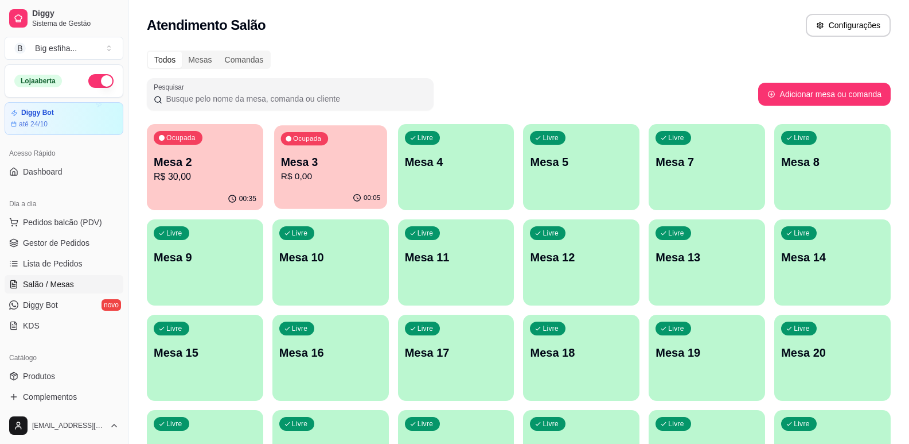
click at [336, 186] on div "Ocupada Mesa 3 R$ 0,00" at bounding box center [330, 156] width 113 height 62
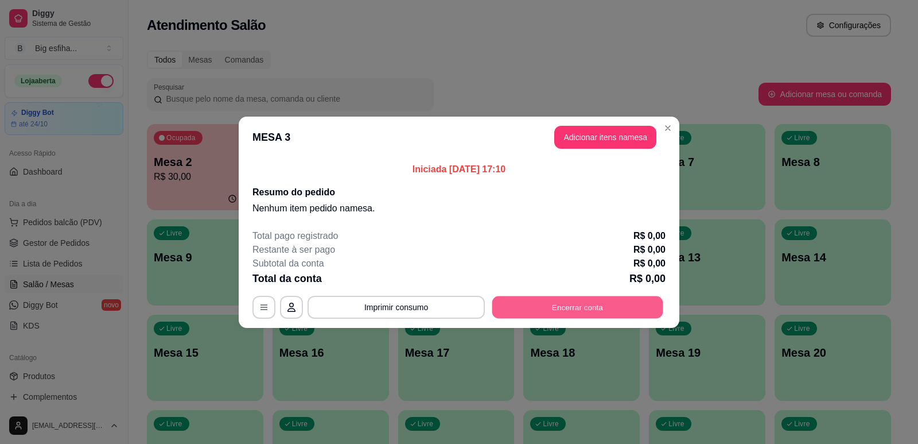
click at [612, 298] on button "Encerrar conta" at bounding box center [577, 306] width 171 height 22
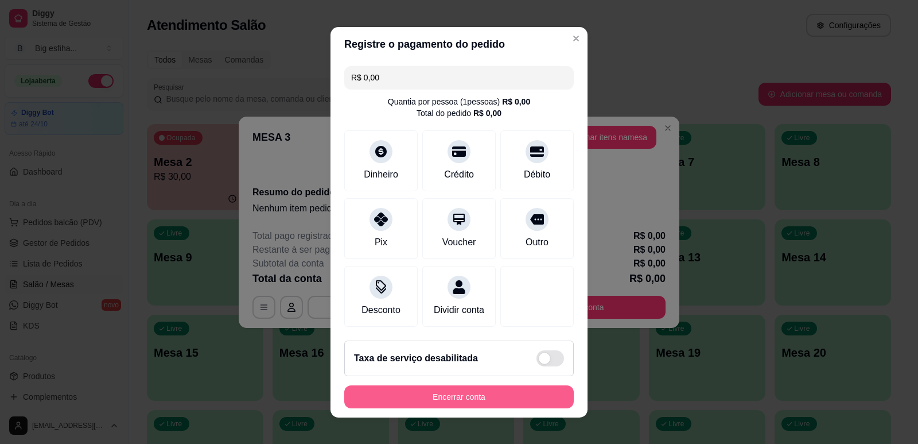
click at [514, 401] on button "Encerrar conta" at bounding box center [459, 396] width 230 height 23
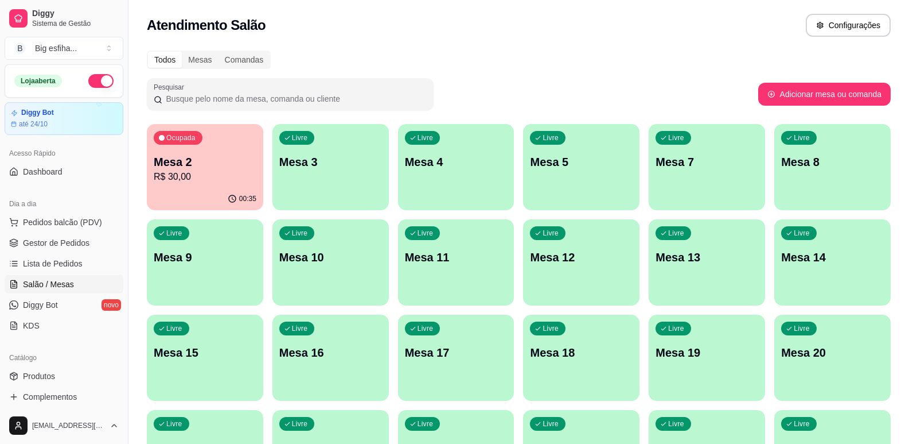
click at [231, 176] on p "R$ 30,00" at bounding box center [205, 177] width 103 height 14
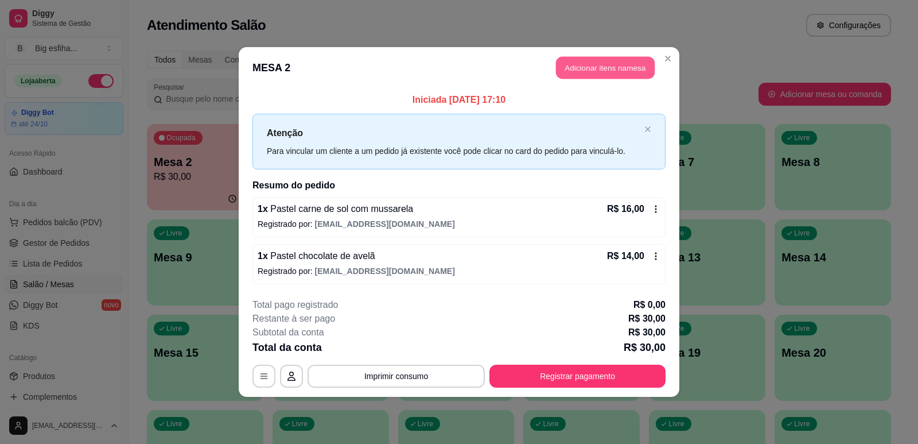
click at [586, 60] on button "Adicionar itens na mesa" at bounding box center [605, 68] width 99 height 22
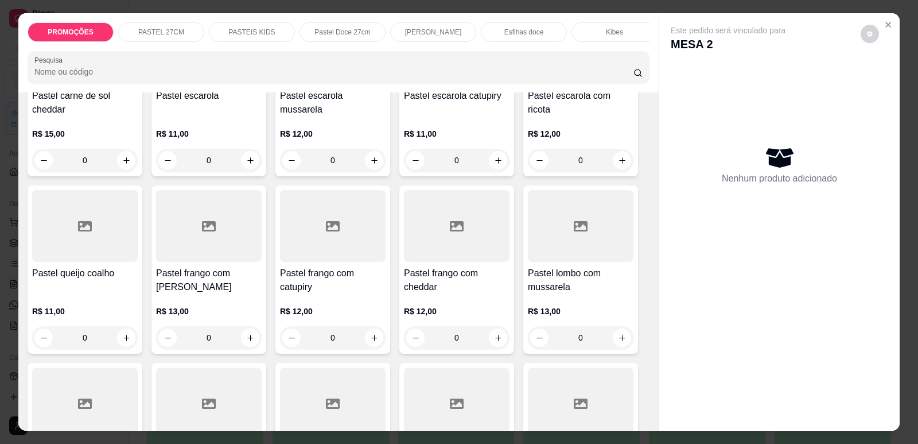
scroll to position [1205, 0]
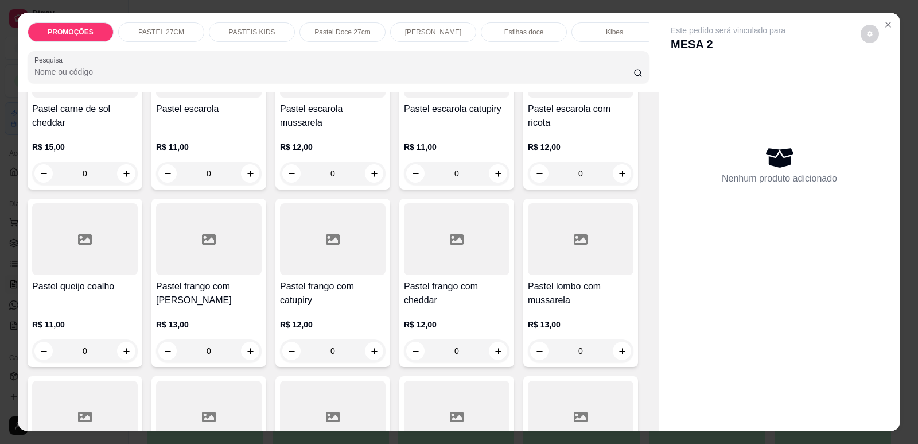
click at [83, 318] on p "R$ 11,00" at bounding box center [85, 323] width 106 height 11
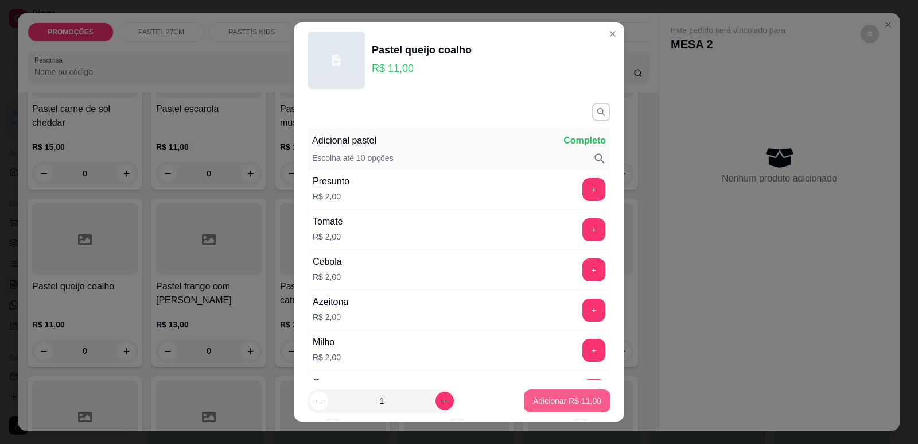
click at [565, 402] on p "Adicionar R$ 11,00" at bounding box center [567, 400] width 68 height 11
type input "1"
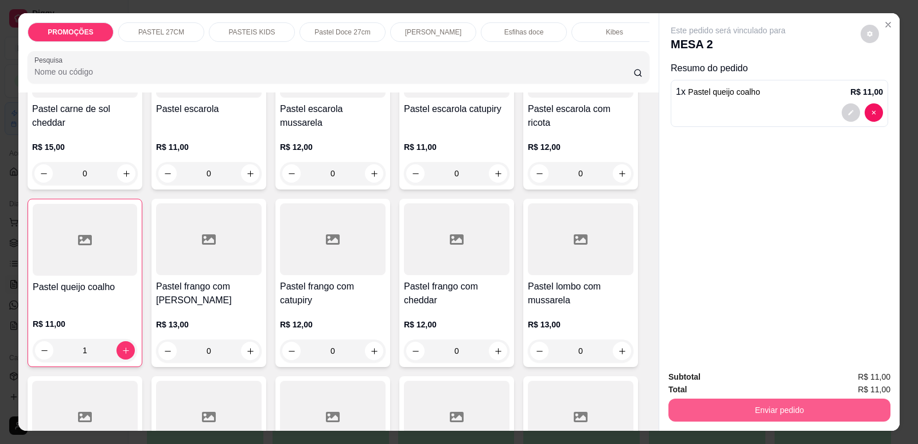
click at [699, 415] on button "Enviar pedido" at bounding box center [779, 409] width 222 height 23
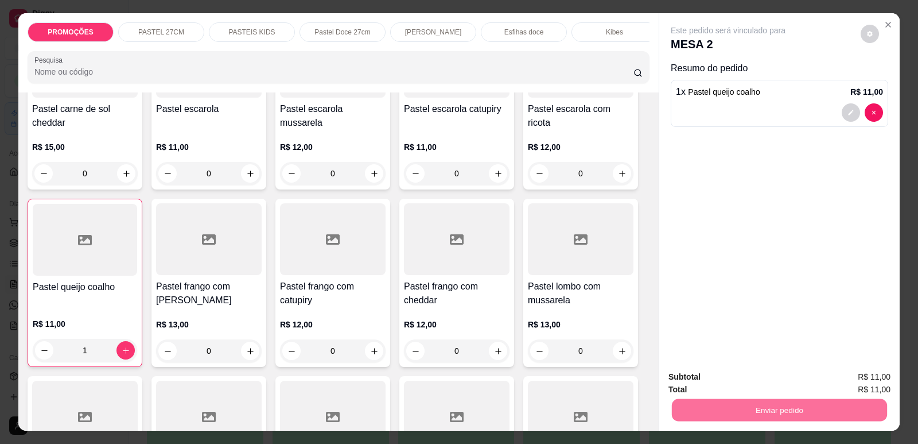
click at [851, 383] on button "Enviar pedido" at bounding box center [860, 381] width 63 height 21
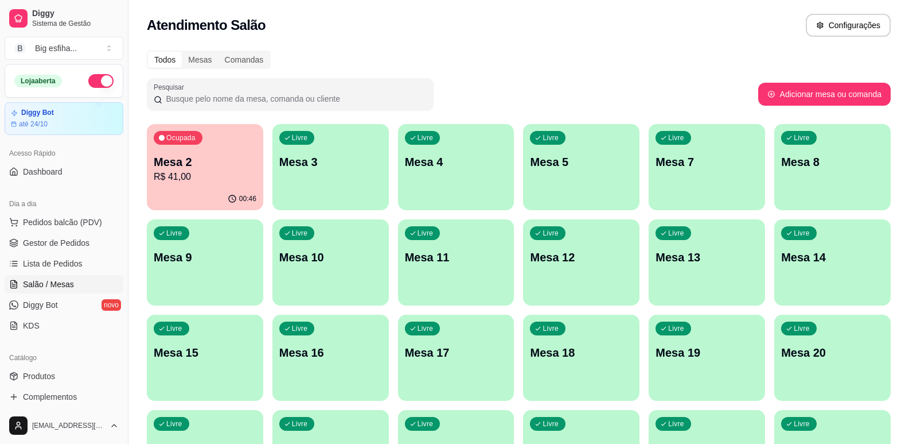
click at [350, 145] on div "Livre Mesa 3" at bounding box center [331, 160] width 116 height 72
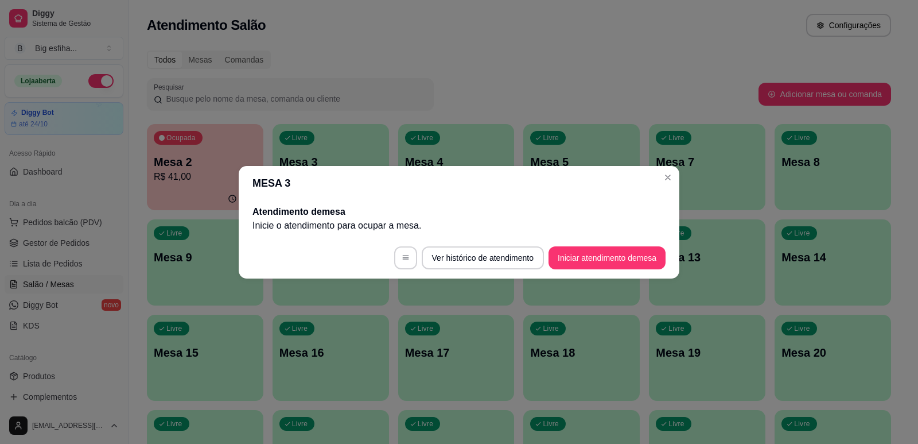
click at [597, 277] on div "MESA 3 Atendimento de mesa Inicie o atendimento para ocupar a mesa . Ver histór…" at bounding box center [459, 222] width 918 height 444
click at [616, 265] on button "Iniciar atendimento de mesa" at bounding box center [607, 257] width 114 height 22
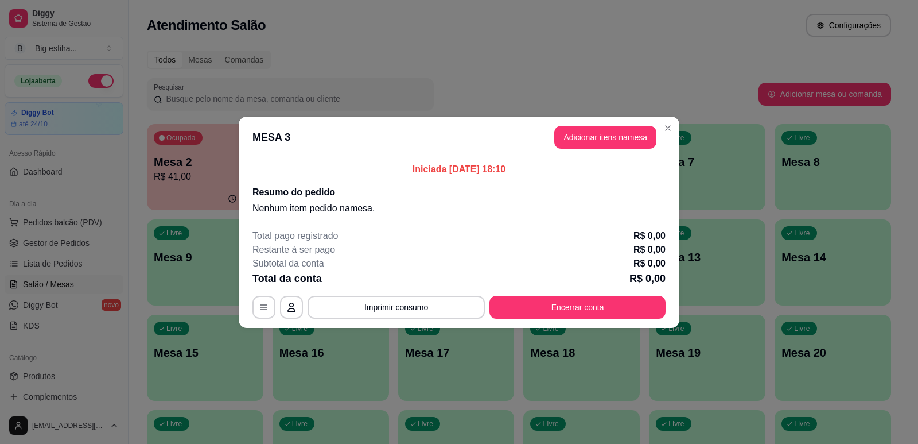
click at [615, 155] on header "MESA 3 Adicionar itens na mesa" at bounding box center [459, 136] width 441 height 41
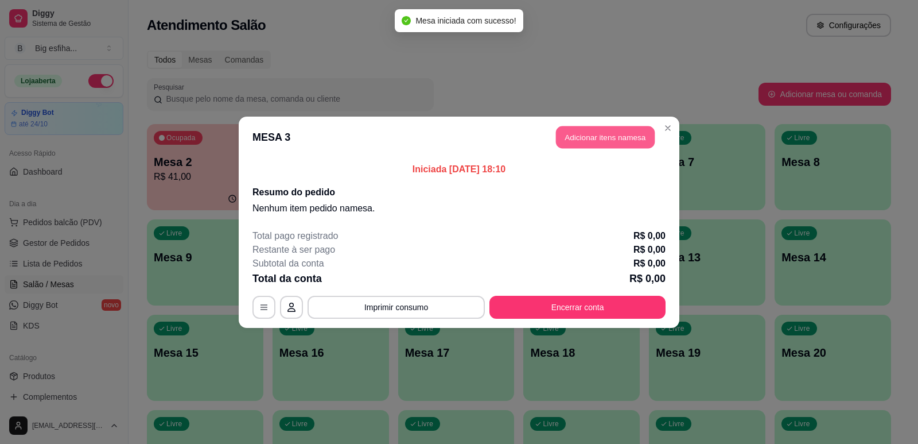
click at [607, 142] on button "Adicionar itens na mesa" at bounding box center [605, 137] width 99 height 22
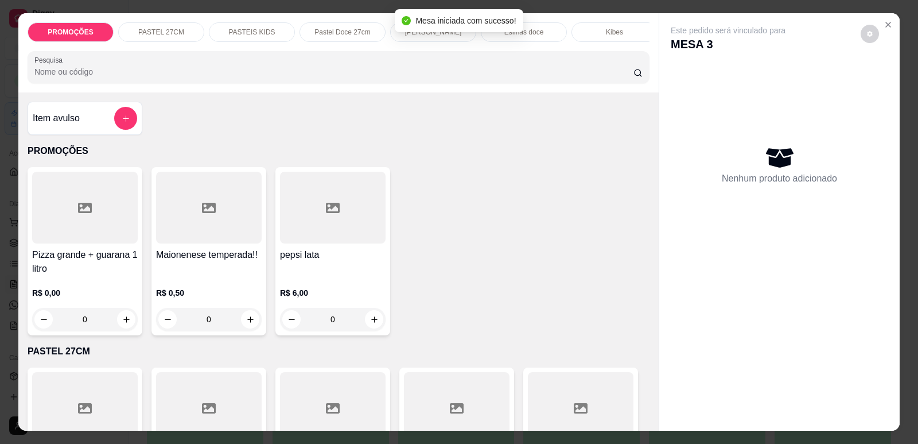
click at [437, 34] on p "[PERSON_NAME]" at bounding box center [433, 32] width 57 height 9
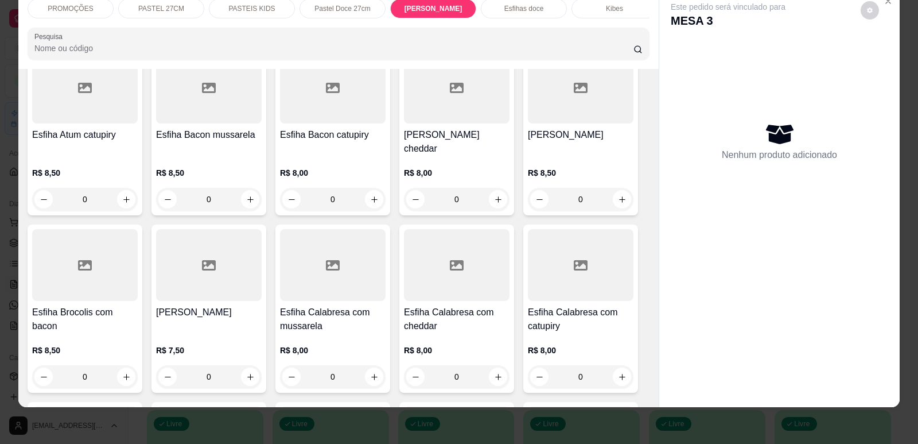
scroll to position [3610, 0]
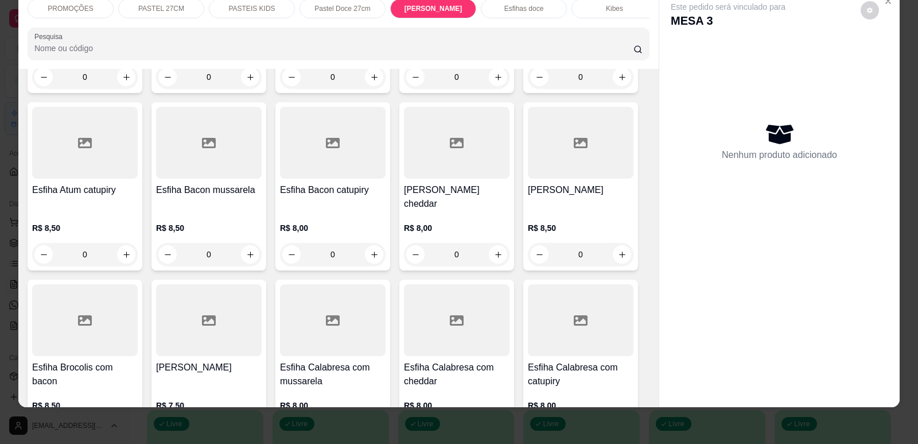
click at [213, 163] on div at bounding box center [209, 143] width 106 height 72
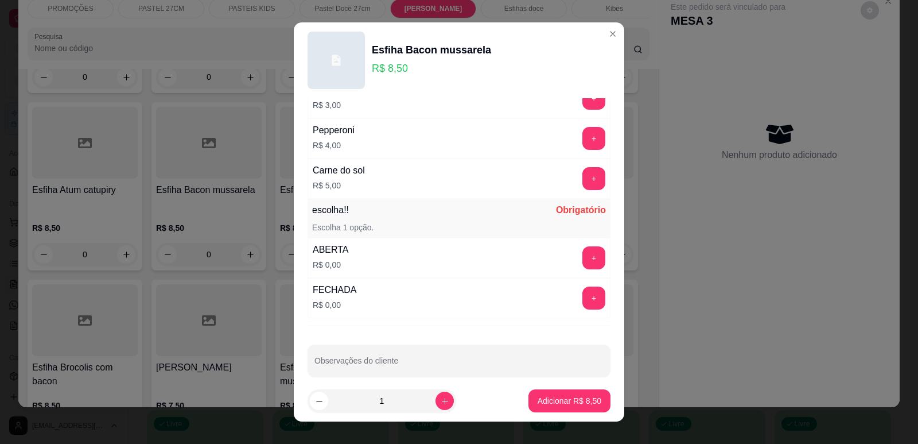
scroll to position [907, 0]
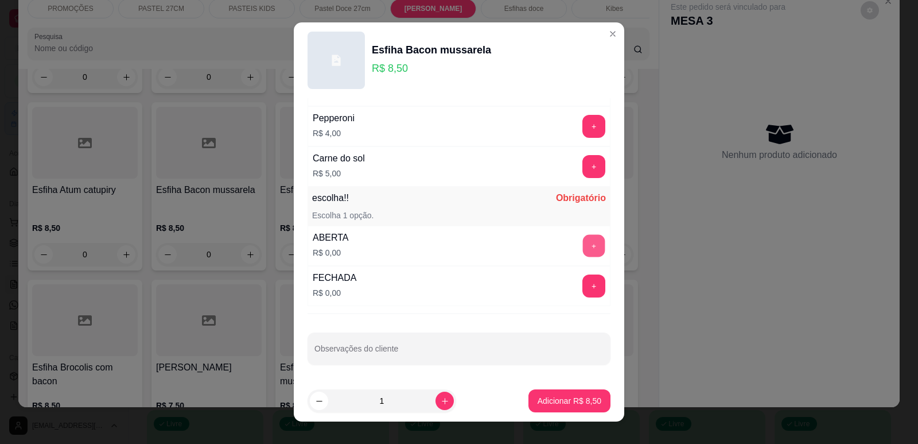
click at [583, 249] on button "+" at bounding box center [594, 245] width 22 height 22
click at [546, 398] on p "Adicionar R$ 8,50" at bounding box center [570, 400] width 64 height 11
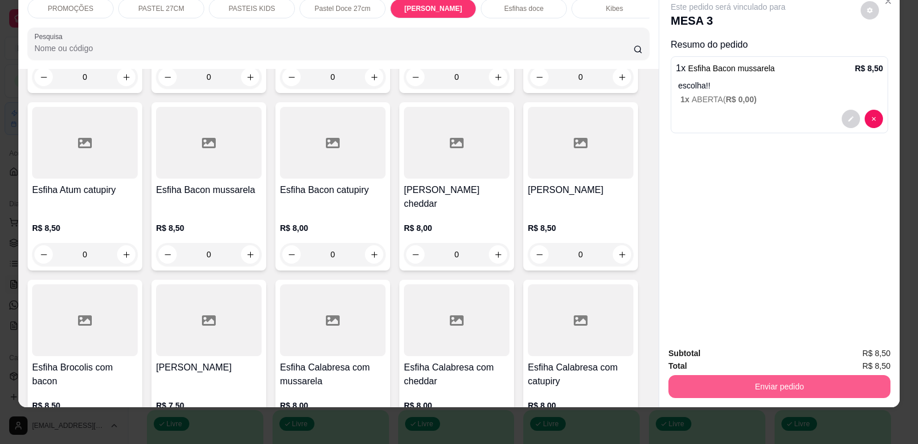
click at [771, 395] on button "Enviar pedido" at bounding box center [779, 386] width 222 height 23
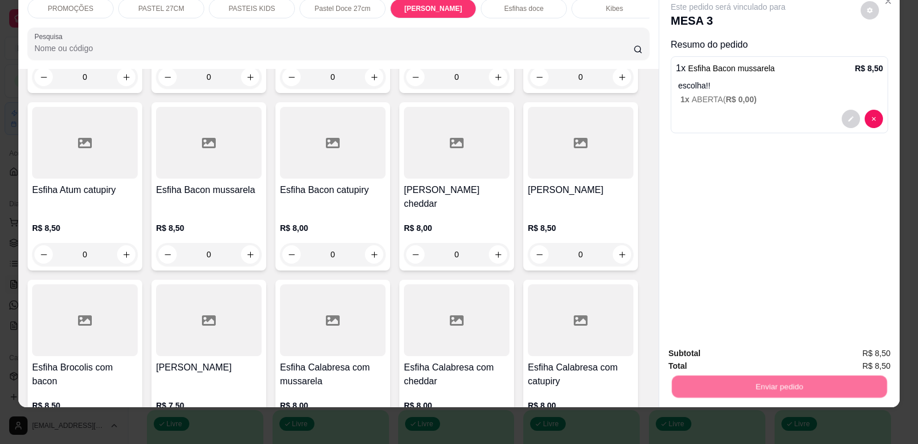
click at [861, 355] on button "Enviar pedido" at bounding box center [860, 357] width 63 height 21
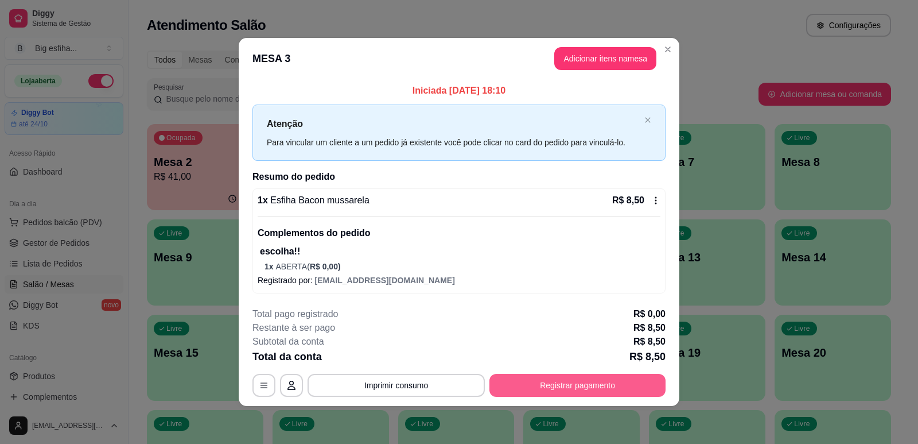
click at [567, 377] on button "Registrar pagamento" at bounding box center [577, 385] width 176 height 23
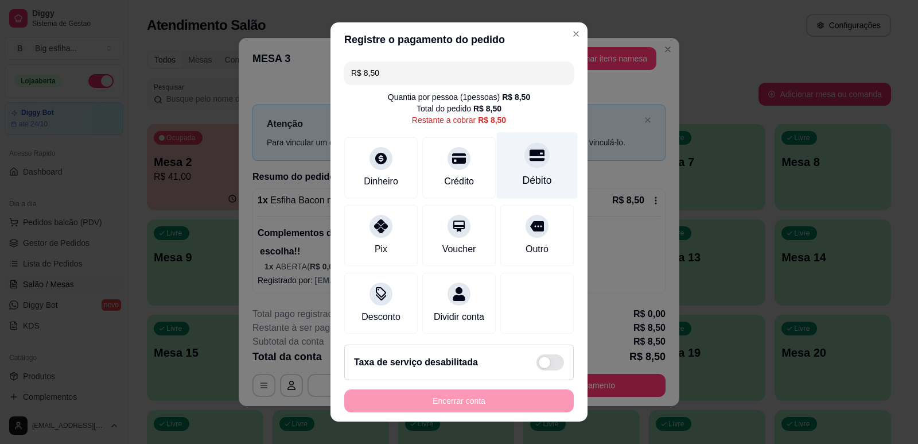
click at [498, 165] on div "Débito" at bounding box center [537, 164] width 81 height 67
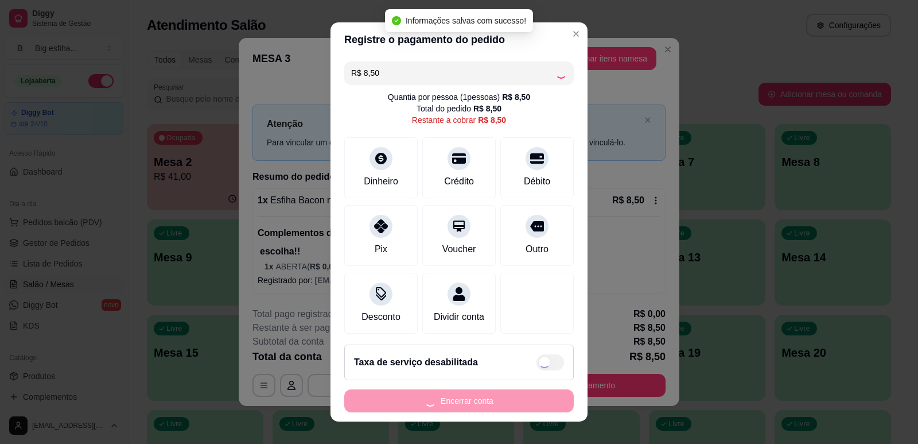
type input "R$ 0,00"
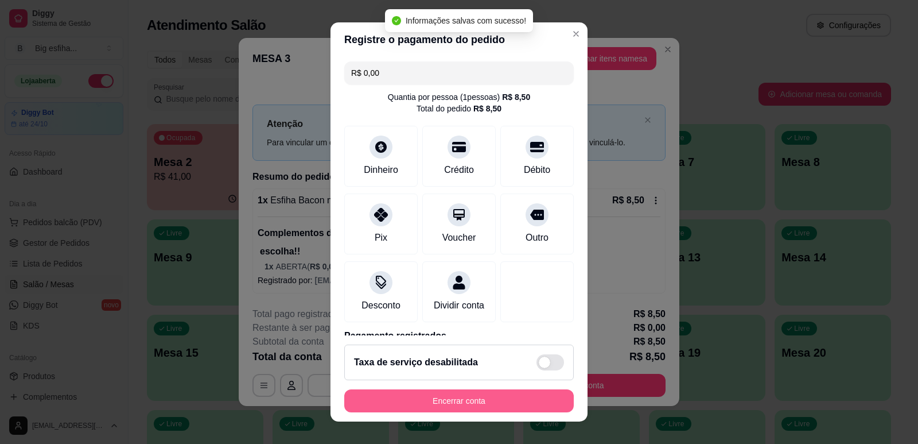
click at [459, 400] on button "Encerrar conta" at bounding box center [459, 400] width 230 height 23
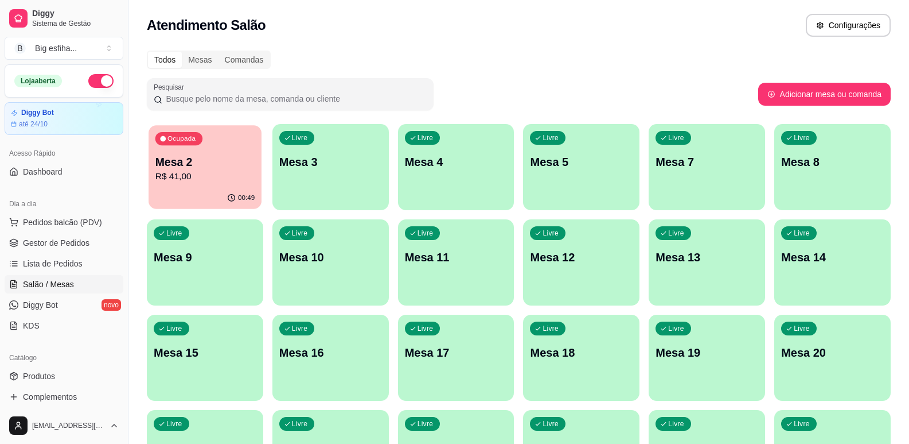
click at [212, 165] on p "Mesa 2" at bounding box center [204, 161] width 99 height 15
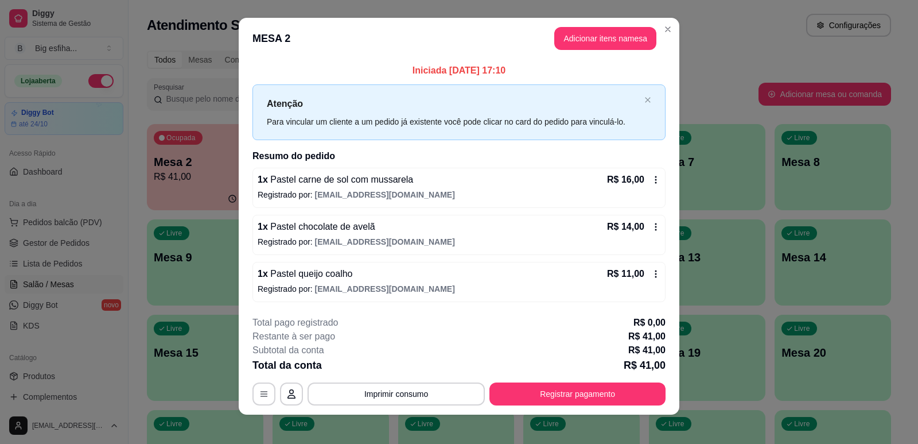
scroll to position [13, 0]
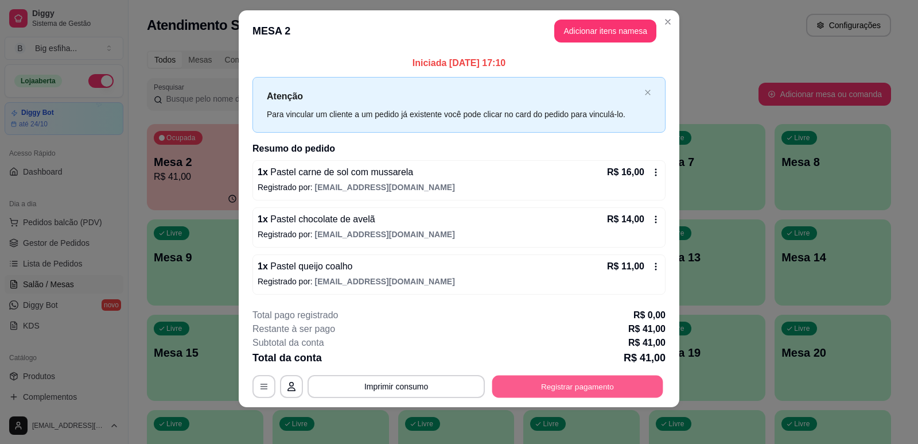
click at [570, 378] on button "Registrar pagamento" at bounding box center [577, 386] width 171 height 22
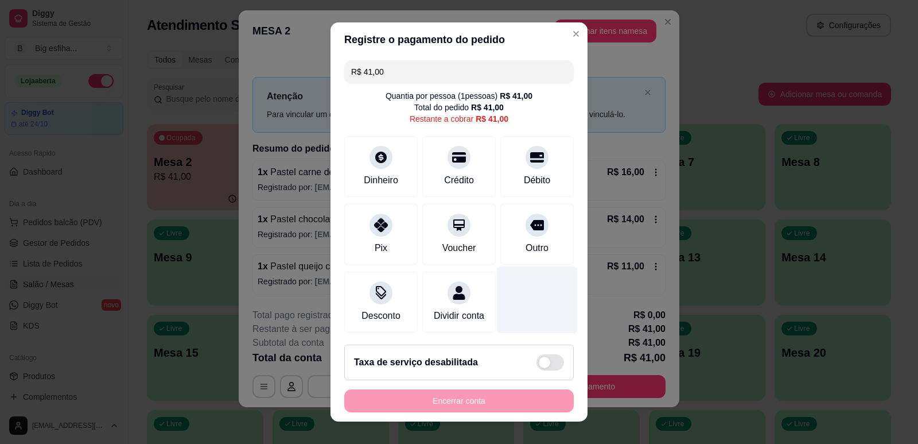
scroll to position [0, 0]
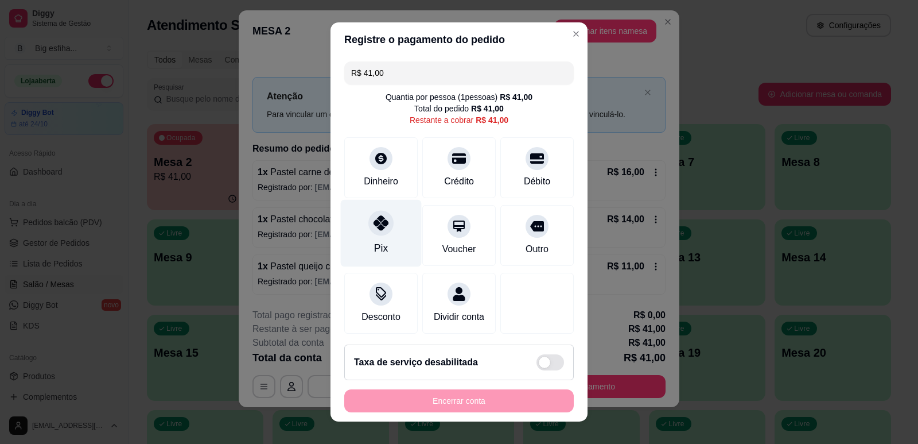
click at [379, 247] on div "Pix" at bounding box center [381, 247] width 14 height 15
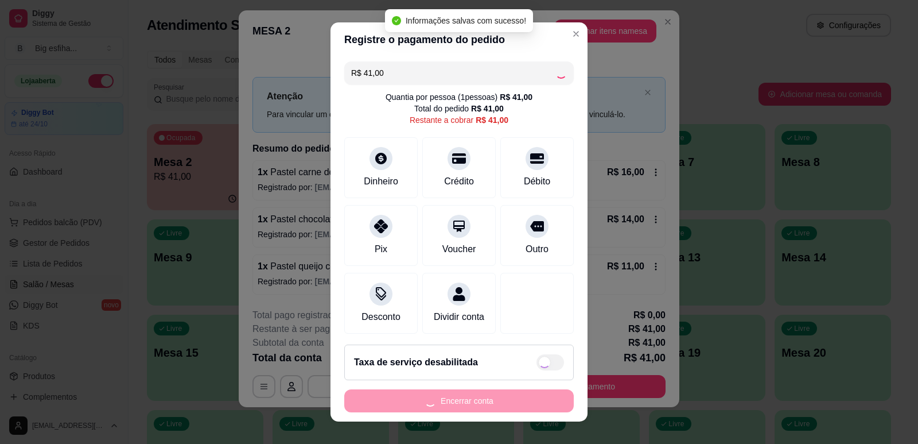
type input "R$ 0,00"
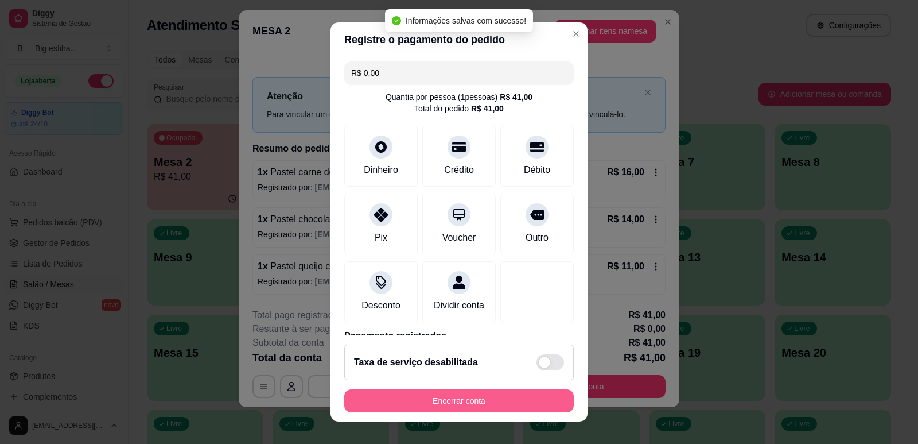
click at [424, 399] on button "Encerrar conta" at bounding box center [459, 400] width 230 height 23
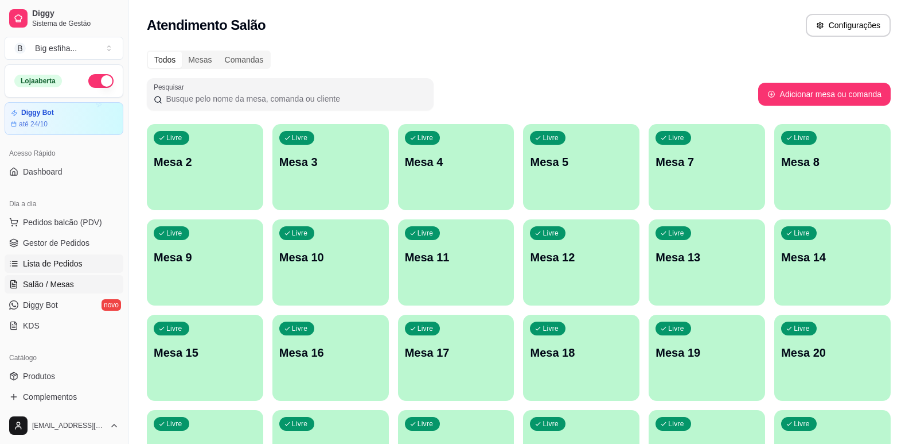
click at [38, 265] on span "Lista de Pedidos" at bounding box center [53, 263] width 60 height 11
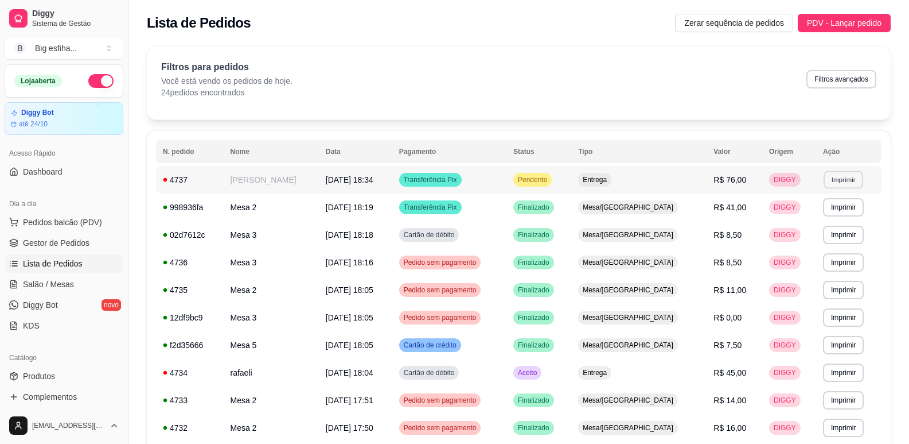
click at [839, 173] on button "Imprimir" at bounding box center [844, 179] width 40 height 18
click at [814, 227] on button "IMPRESSORA" at bounding box center [818, 220] width 83 height 18
